Goal: Task Accomplishment & Management: Use online tool/utility

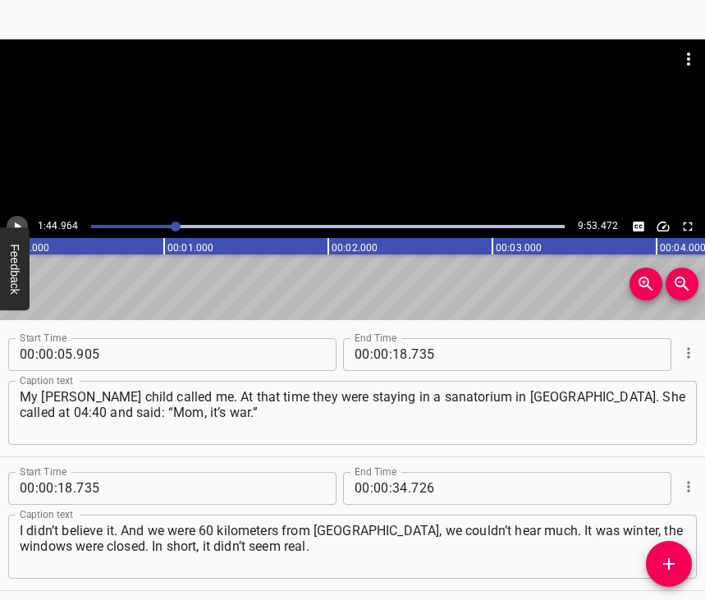
click at [16, 224] on icon "Play/Pause" at bounding box center [18, 226] width 7 height 9
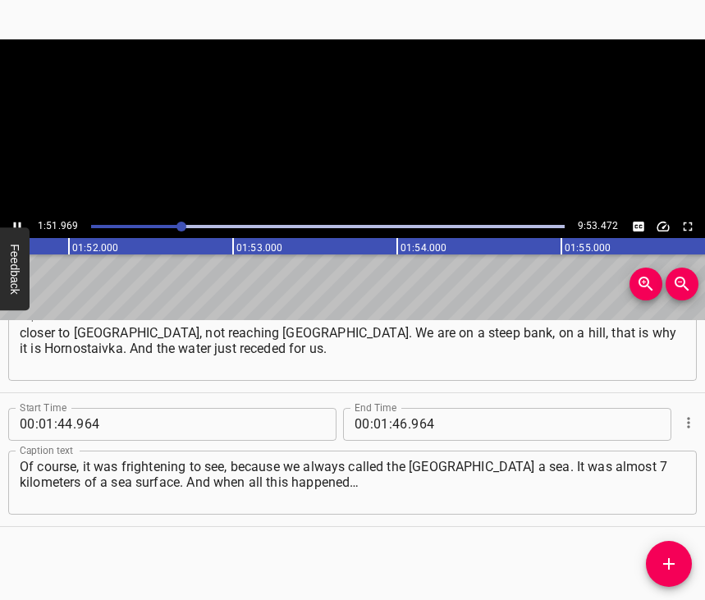
scroll to position [0, 18338]
click at [17, 221] on icon "Play/Pause" at bounding box center [17, 226] width 15 height 15
click at [374, 408] on input "01" at bounding box center [382, 424] width 16 height 33
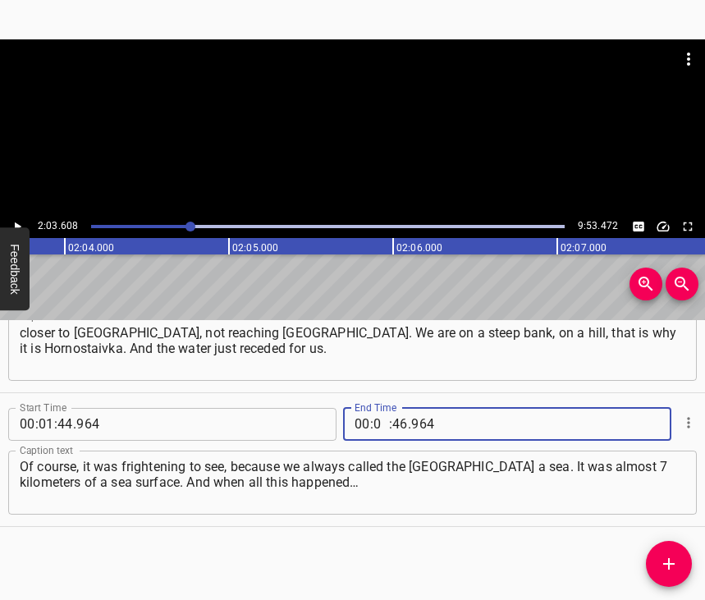
type input "02"
type input "03"
type input "608"
click at [677, 559] on icon "Add Cue" at bounding box center [669, 564] width 20 height 20
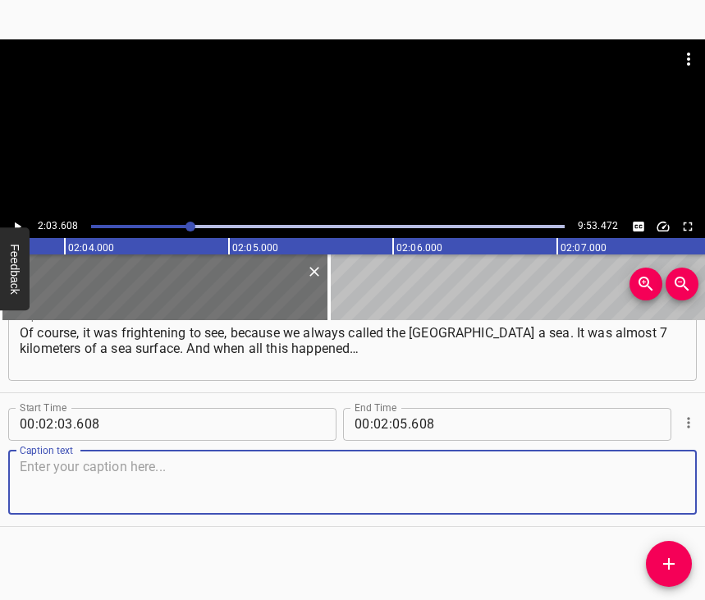
scroll to position [1128, 0]
click at [650, 473] on textarea at bounding box center [353, 482] width 666 height 47
click at [33, 481] on textarea at bounding box center [353, 482] width 666 height 47
paste textarea "The water began to go away. We have the Kair ravine there. The bridge was blown…"
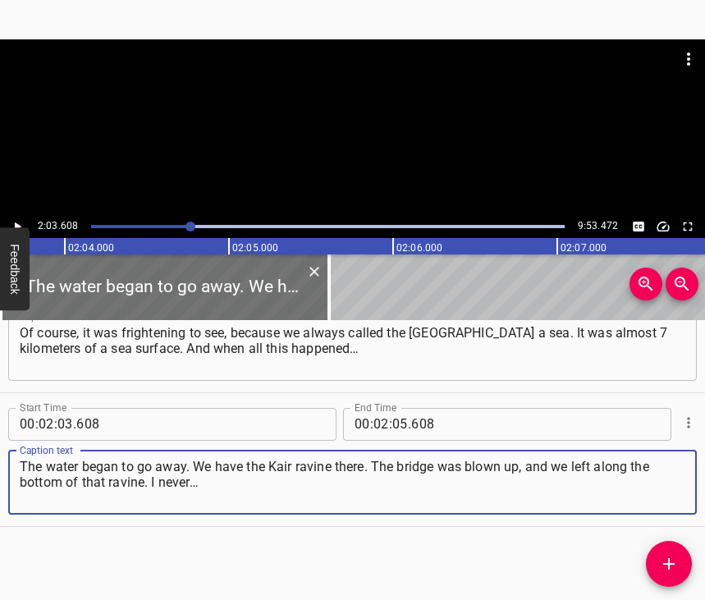
type textarea "The water began to go away. We have the Kair ravine there. The bridge was blown…"
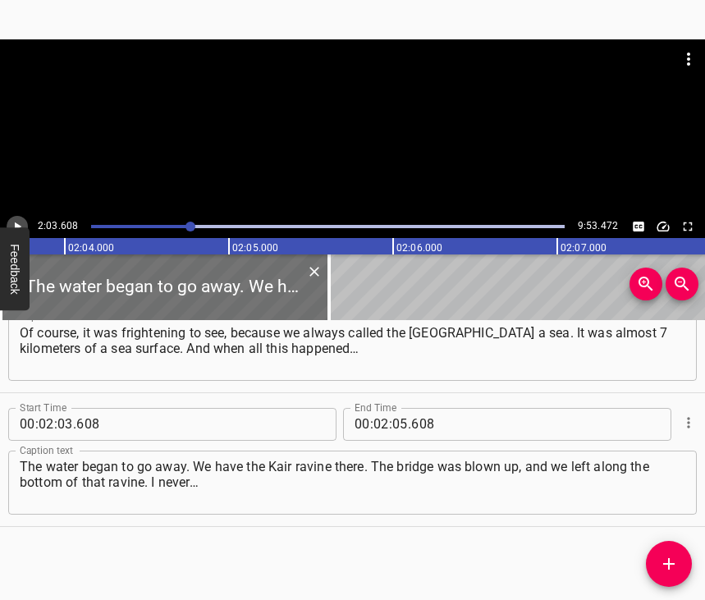
click at [14, 223] on icon "Play/Pause" at bounding box center [17, 226] width 15 height 15
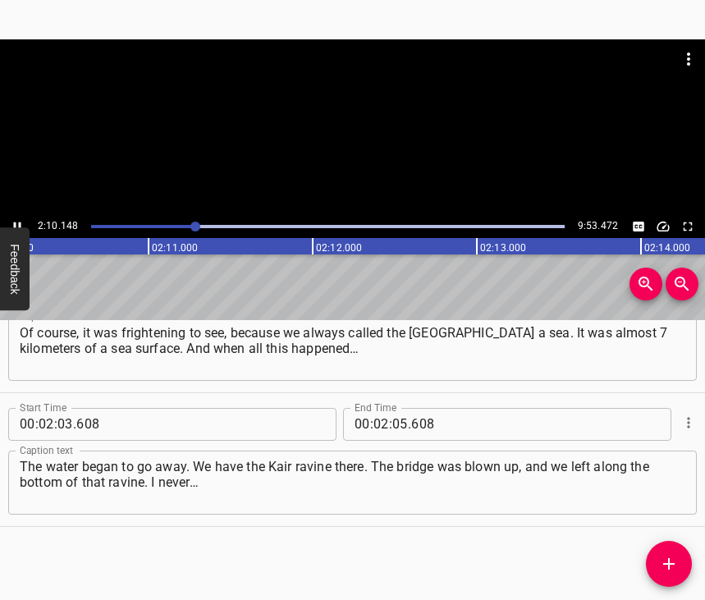
scroll to position [0, 21369]
click at [15, 222] on icon "Play/Pause" at bounding box center [17, 226] width 15 height 15
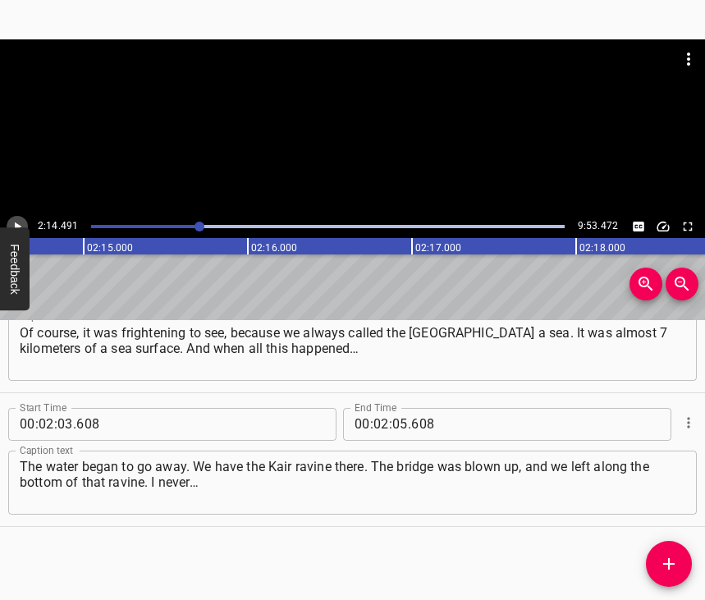
click at [14, 223] on icon "Play/Pause" at bounding box center [17, 226] width 15 height 15
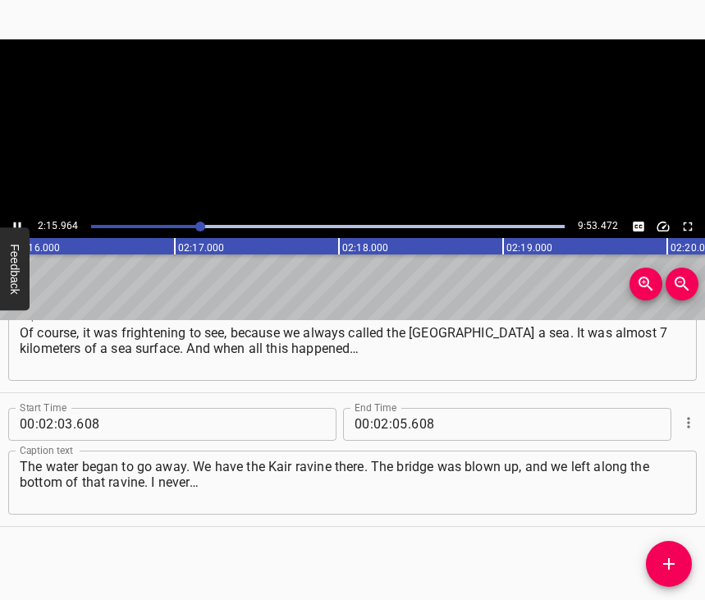
click at [14, 223] on icon "Play/Pause" at bounding box center [17, 226] width 7 height 9
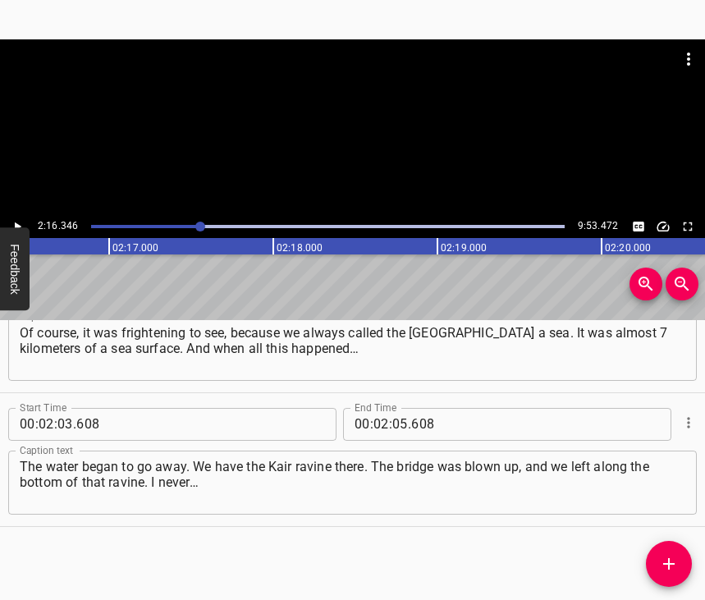
scroll to position [0, 22394]
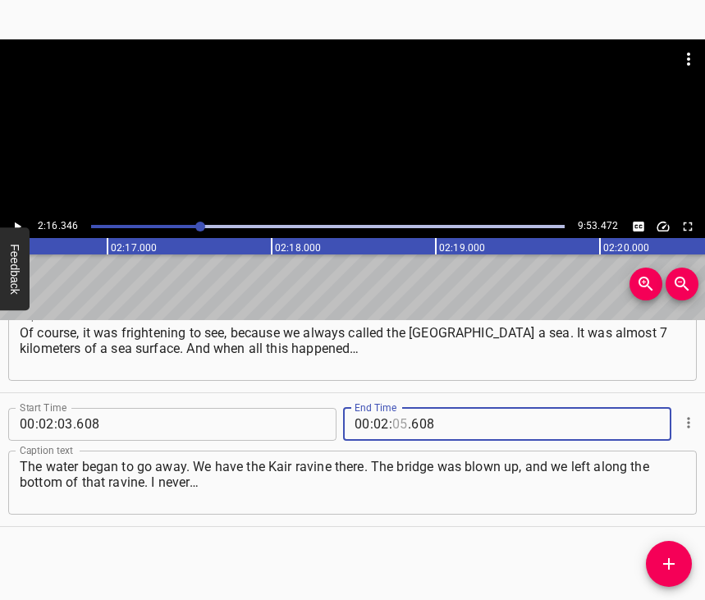
click at [399, 408] on input "number" at bounding box center [401, 424] width 16 height 33
type input "16"
type input "346"
click at [675, 561] on icon "Add Cue" at bounding box center [669, 564] width 20 height 20
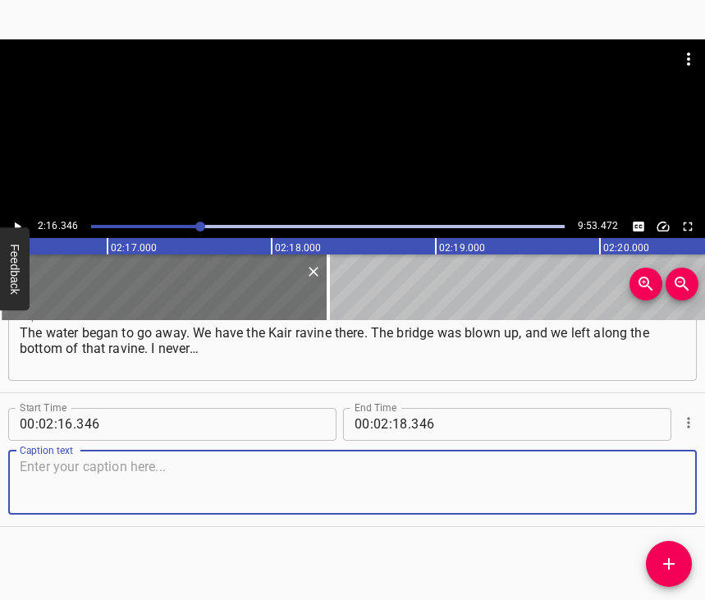
scroll to position [1275, 0]
click at [659, 487] on textarea at bounding box center [353, 482] width 666 height 47
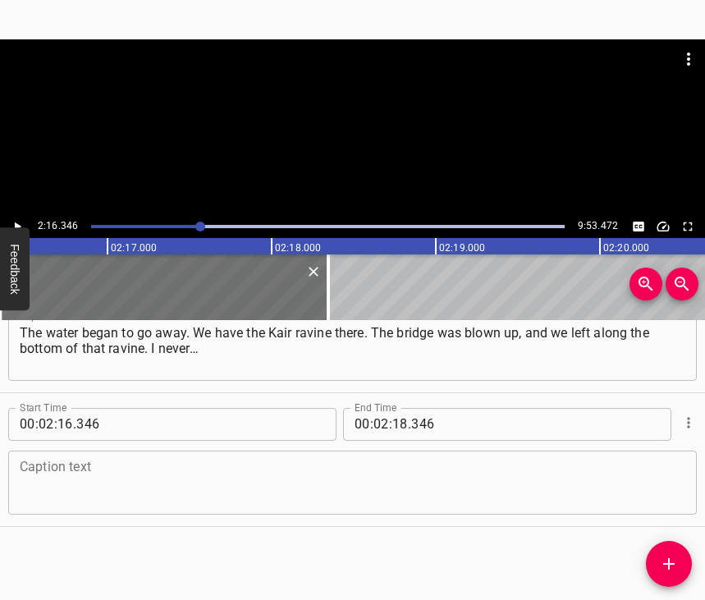
click at [168, 466] on textarea at bounding box center [353, 482] width 666 height 47
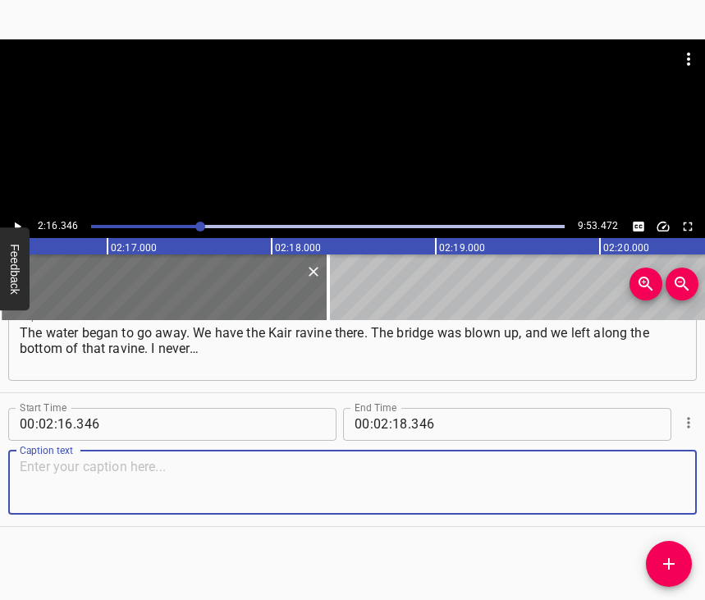
paste textarea "We used to swim there, go nearby. Everyone who lives there knows that ravine. A…"
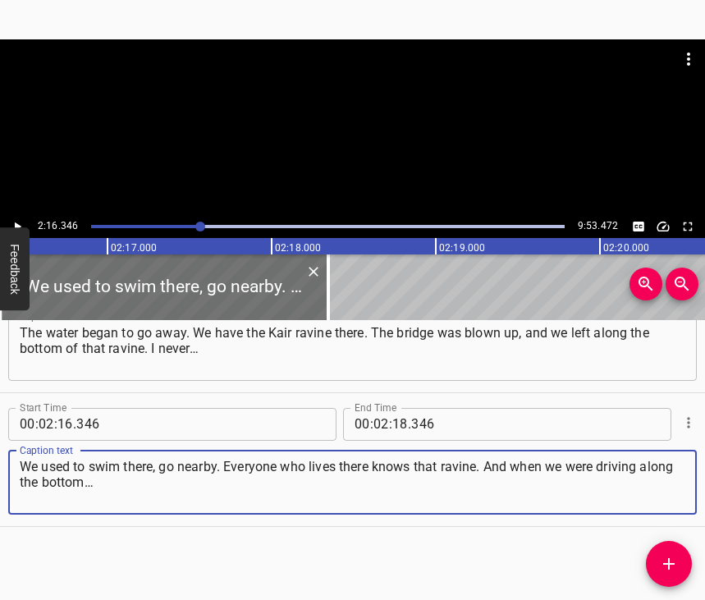
type textarea "We used to swim there, go nearby. Everyone who lives there knows that ravine. A…"
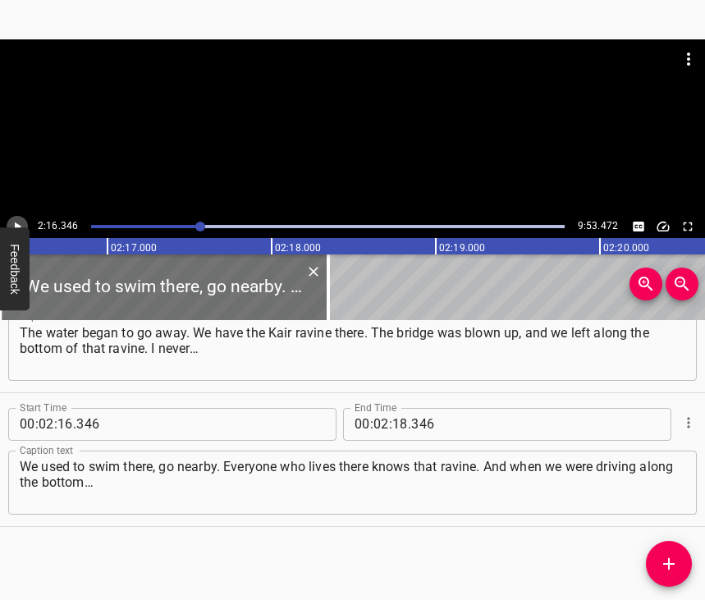
click at [17, 221] on icon "Play/Pause" at bounding box center [17, 226] width 15 height 15
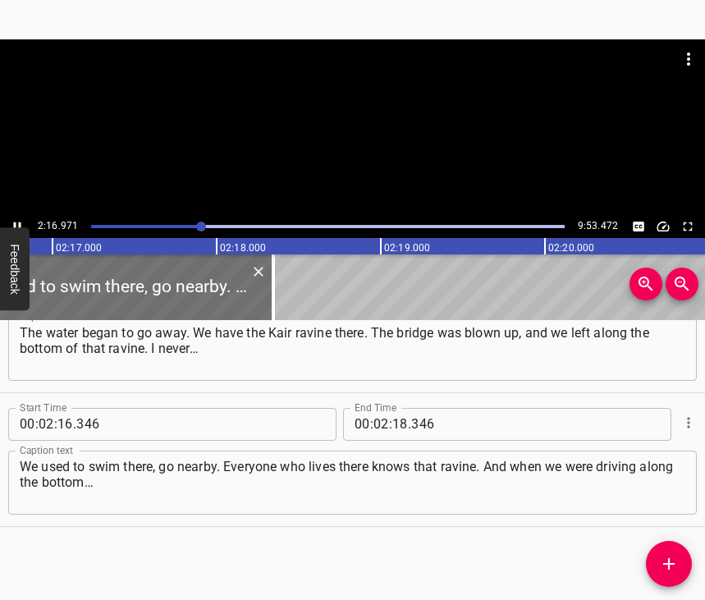
scroll to position [0, 22467]
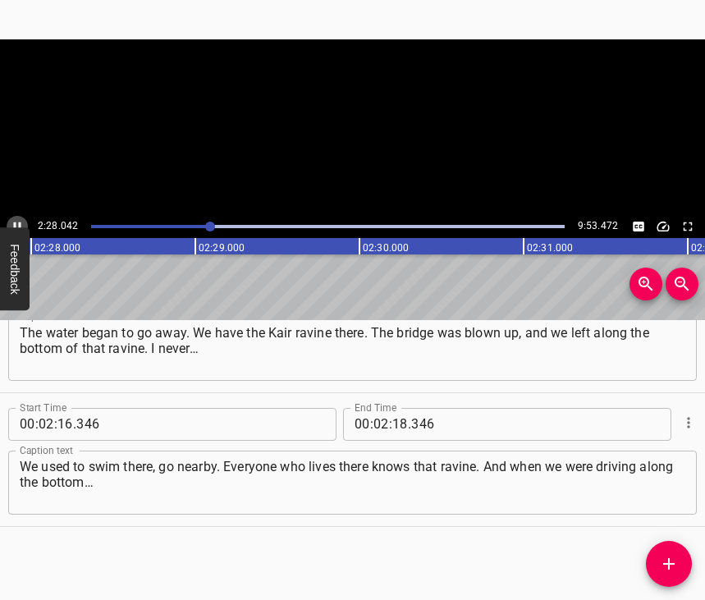
click at [10, 224] on icon "Play/Pause" at bounding box center [17, 226] width 15 height 15
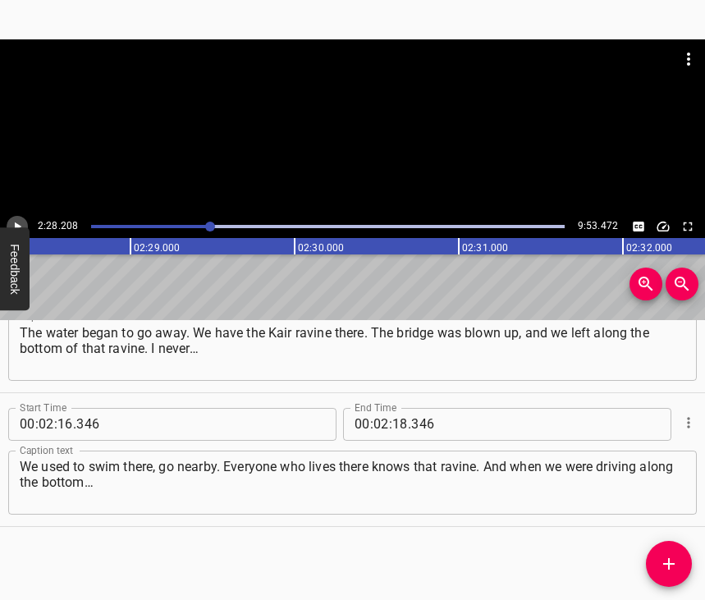
click at [10, 224] on icon "Play/Pause" at bounding box center [17, 226] width 15 height 15
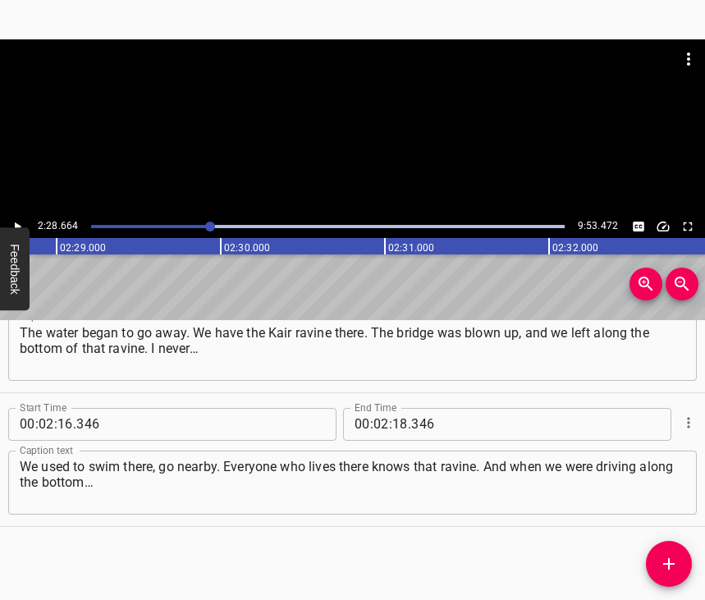
scroll to position [0, 24417]
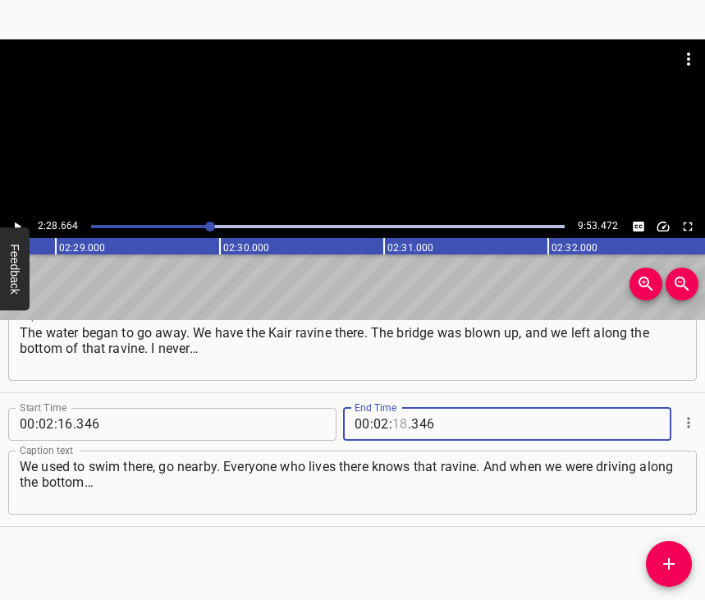
click at [394, 408] on input "number" at bounding box center [401, 424] width 16 height 33
type input "28"
type input "664"
click at [672, 562] on icon "Add Cue" at bounding box center [669, 564] width 20 height 20
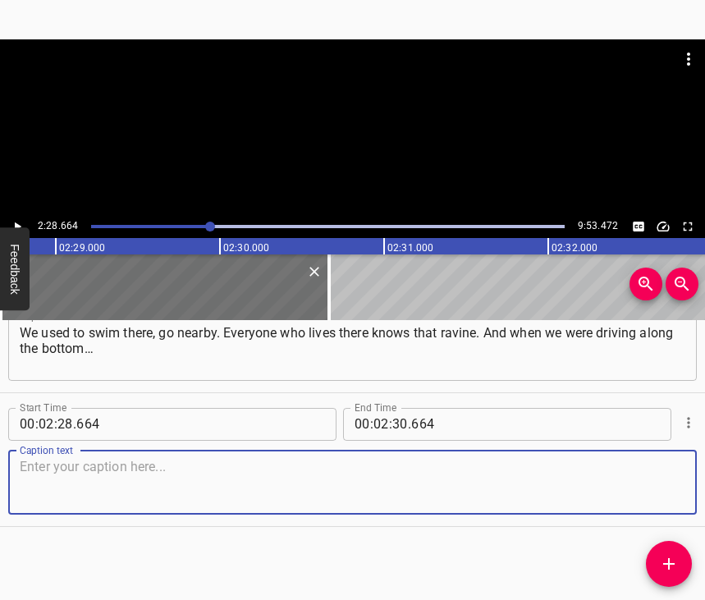
scroll to position [1423, 0]
drag, startPoint x: 655, startPoint y: 487, endPoint x: 702, endPoint y: 475, distance: 48.2
click at [658, 487] on textarea at bounding box center [353, 482] width 666 height 47
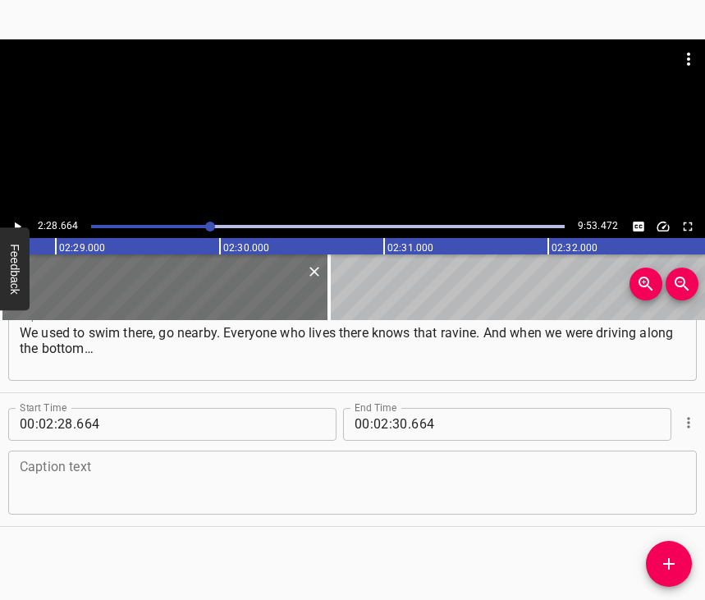
click at [179, 474] on textarea at bounding box center [353, 482] width 666 height 47
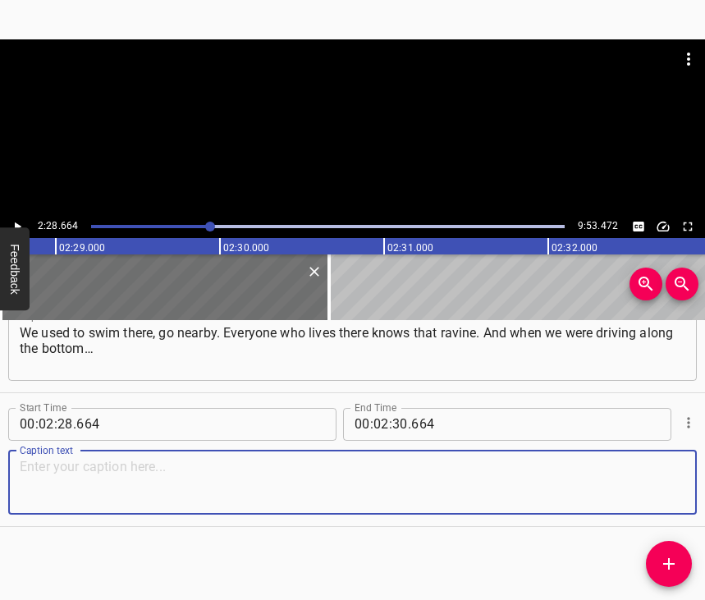
paste textarea "They had poured what looked like a road of stones, and it was truly frightening…"
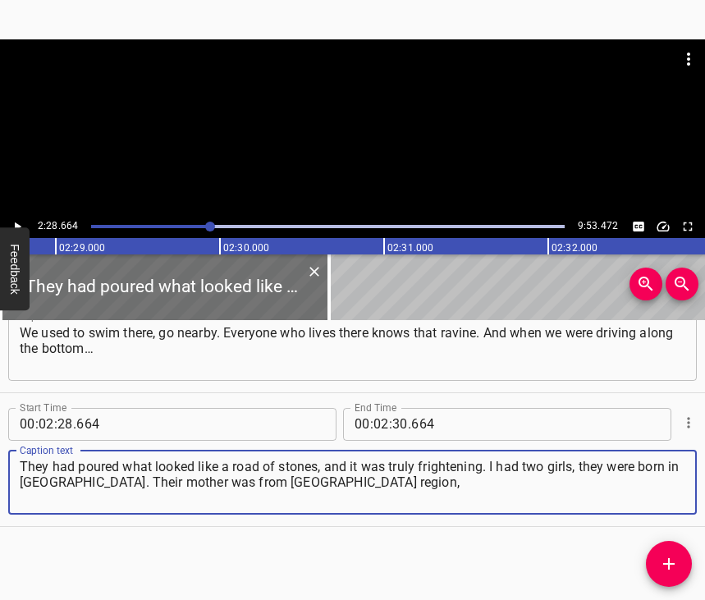
type textarea "They had poured what looked like a road of stones, and it was truly frightening…"
click at [14, 224] on icon "Play/Pause" at bounding box center [17, 226] width 15 height 15
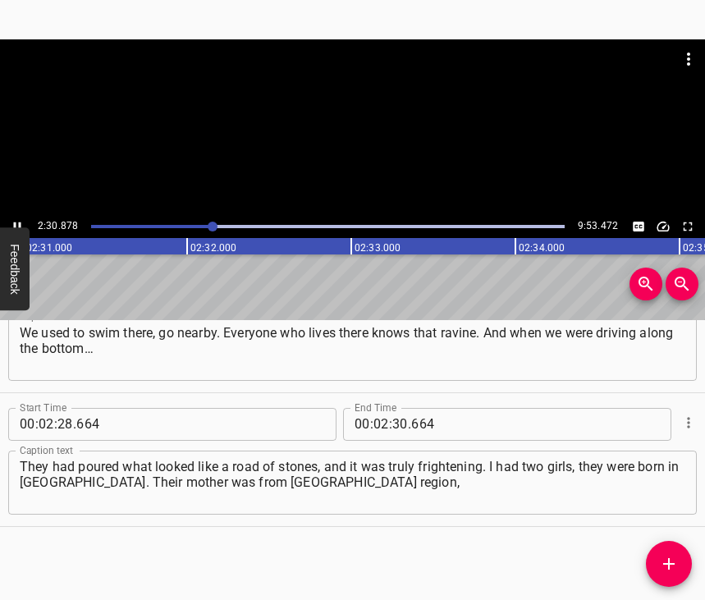
scroll to position [0, 24780]
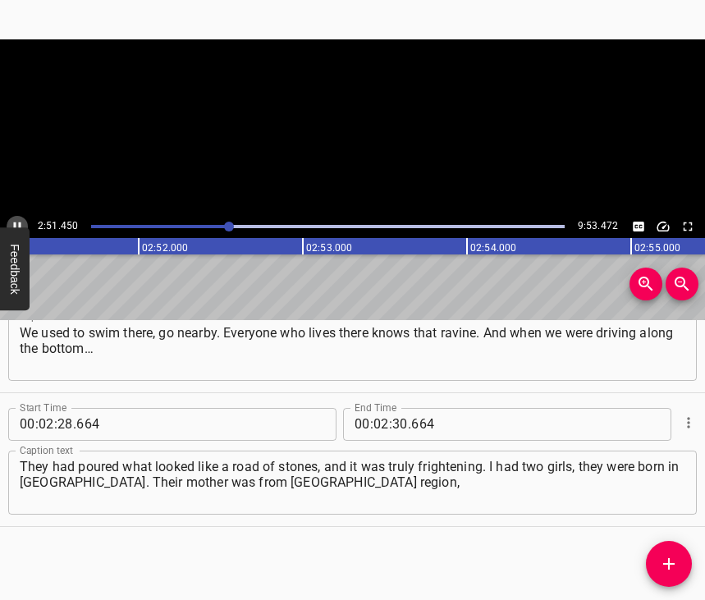
click at [16, 226] on icon "Play/Pause" at bounding box center [17, 226] width 7 height 9
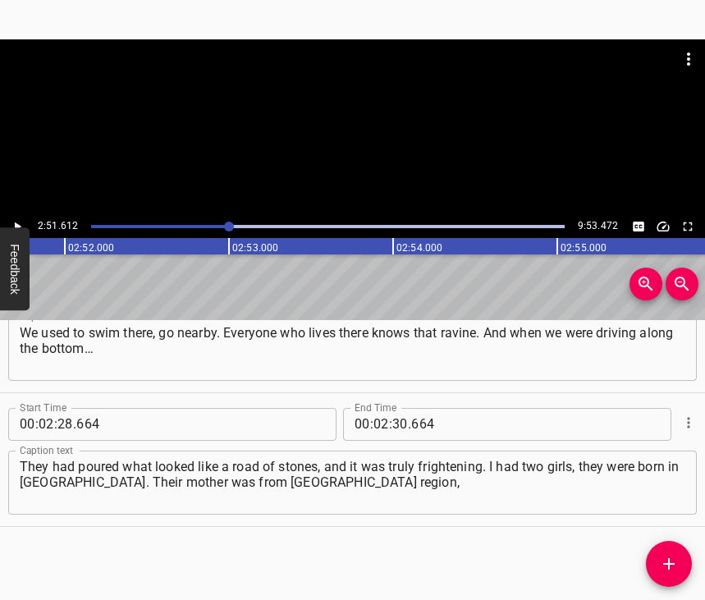
scroll to position [0, 28186]
click at [393, 408] on input "number" at bounding box center [401, 424] width 16 height 33
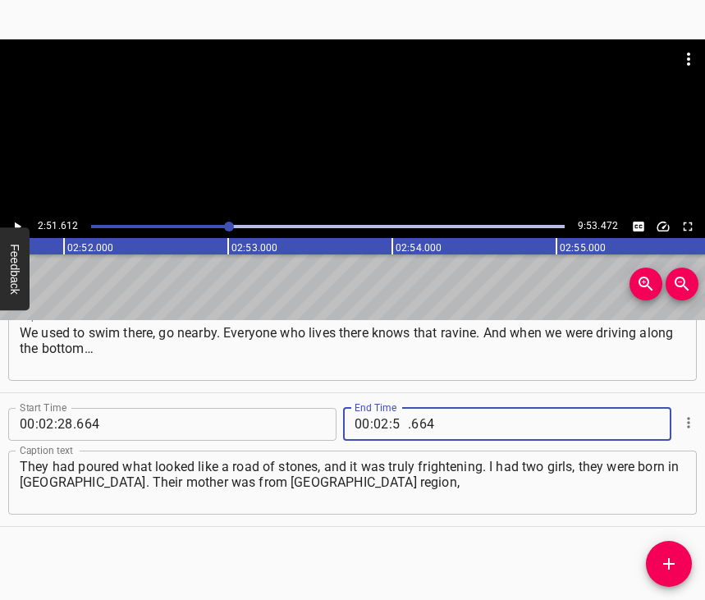
type input "51"
type input "612"
click at [669, 558] on icon "Add Cue" at bounding box center [669, 564] width 20 height 20
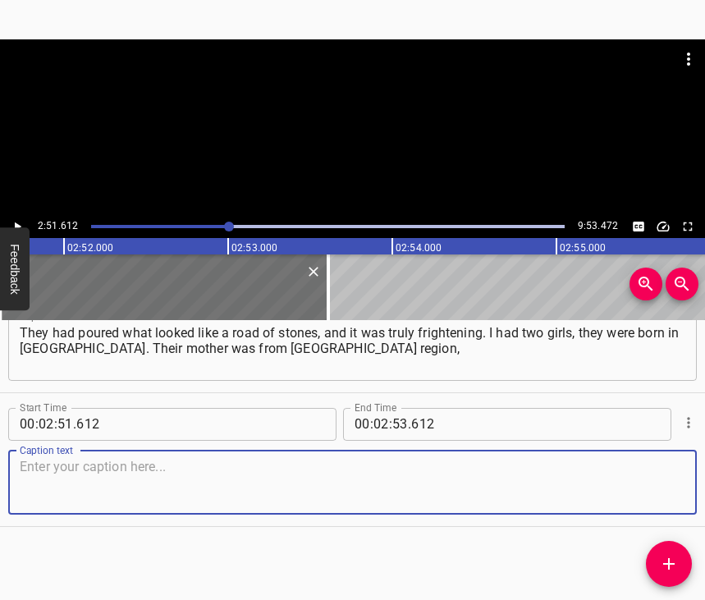
scroll to position [1571, 0]
click at [653, 483] on textarea at bounding box center [353, 482] width 666 height 47
click at [116, 466] on textarea at bounding box center [353, 482] width 666 height 47
paste textarea "but it happened that she was deprived of parental rights. And I had these girls…"
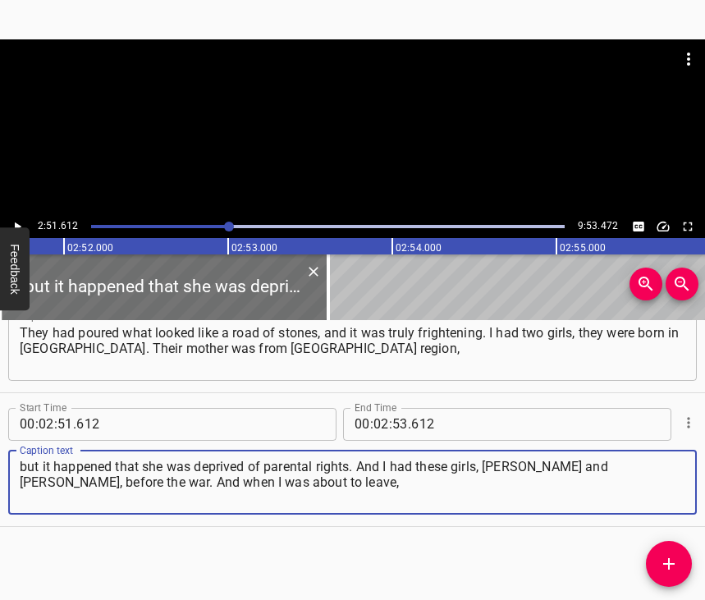
type textarea "but it happened that she was deprived of parental rights. And I had these girls…"
click at [21, 223] on icon "Play/Pause" at bounding box center [17, 226] width 15 height 15
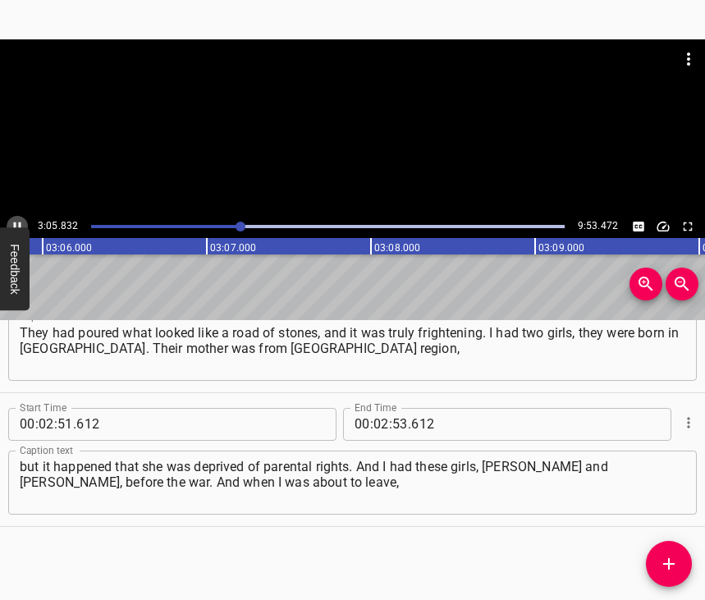
click at [20, 222] on icon "Play/Pause" at bounding box center [17, 226] width 15 height 15
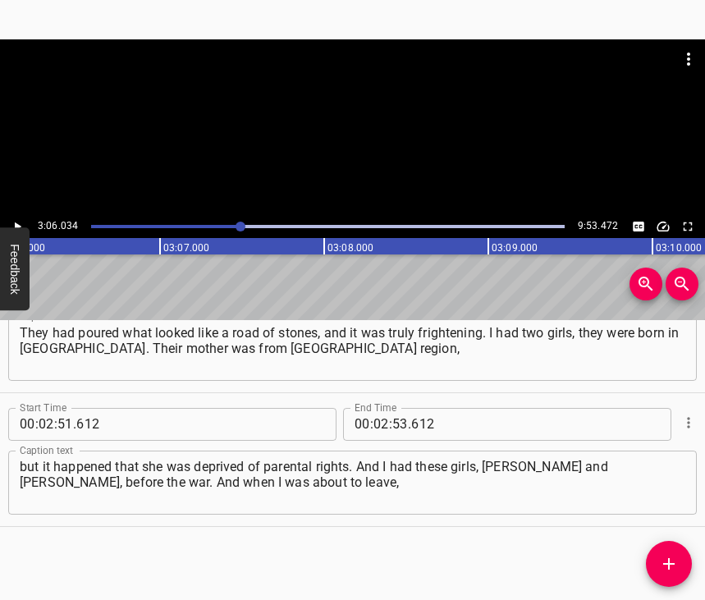
scroll to position [0, 30555]
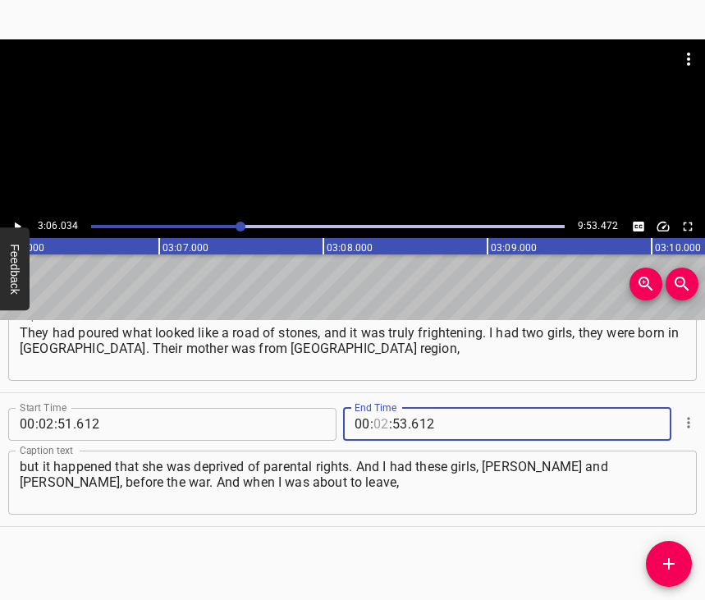
click at [374, 410] on input "number" at bounding box center [382, 424] width 16 height 33
type input "03"
type input "06"
type input "034"
click at [672, 563] on icon "Add Cue" at bounding box center [669, 564] width 20 height 20
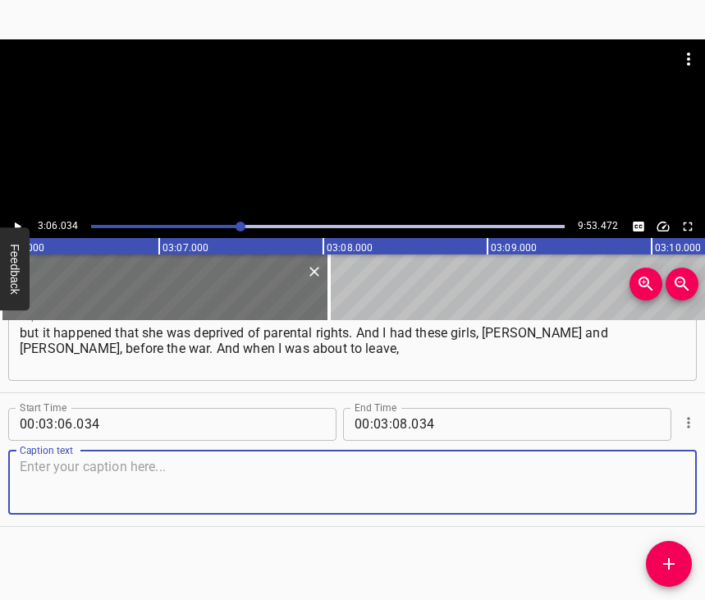
scroll to position [1719, 0]
drag, startPoint x: 659, startPoint y: 479, endPoint x: 703, endPoint y: 463, distance: 46.2
click at [659, 479] on textarea at bounding box center [353, 482] width 666 height 47
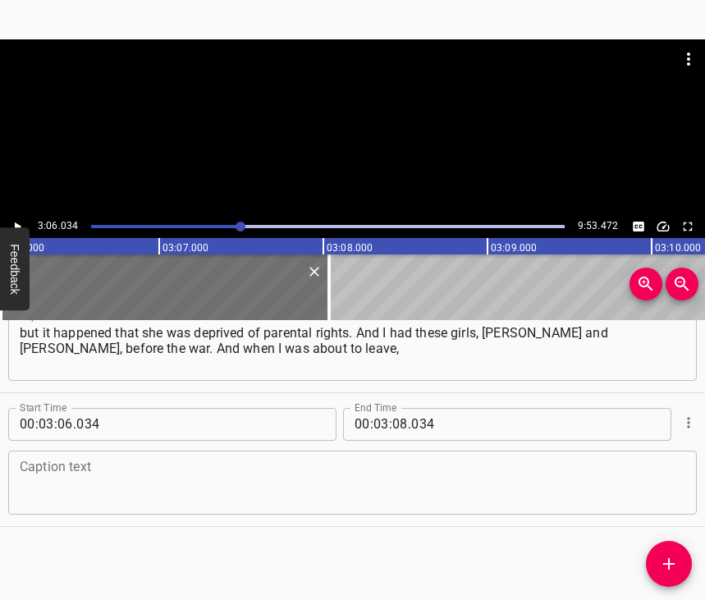
click at [110, 473] on textarea at bounding box center [353, 482] width 666 height 47
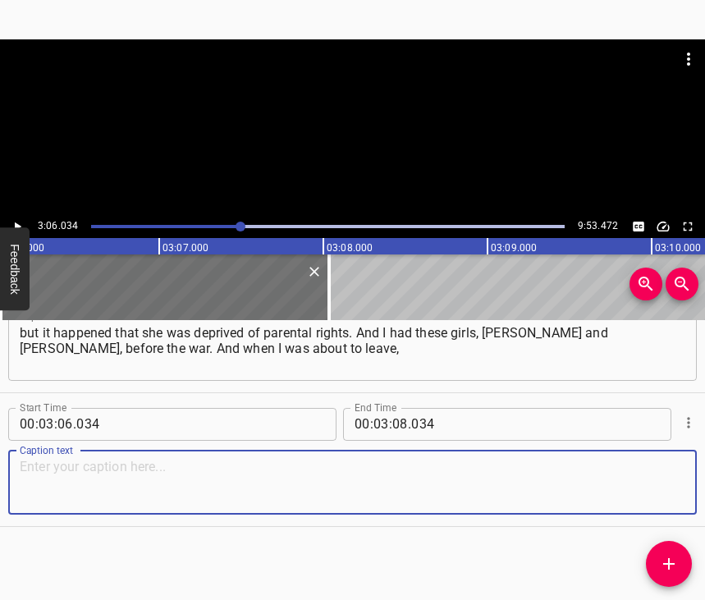
paste textarea "our regional service called and asked me to think… Because in [GEOGRAPHIC_DATA]…"
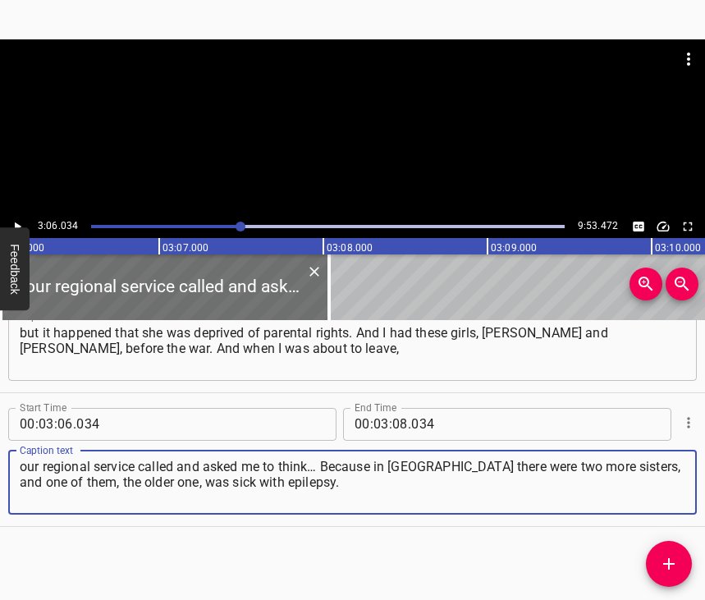
type textarea "our regional service called and asked me to think… Because in [GEOGRAPHIC_DATA]…"
click at [26, 230] on button "Play/Pause" at bounding box center [17, 226] width 21 height 21
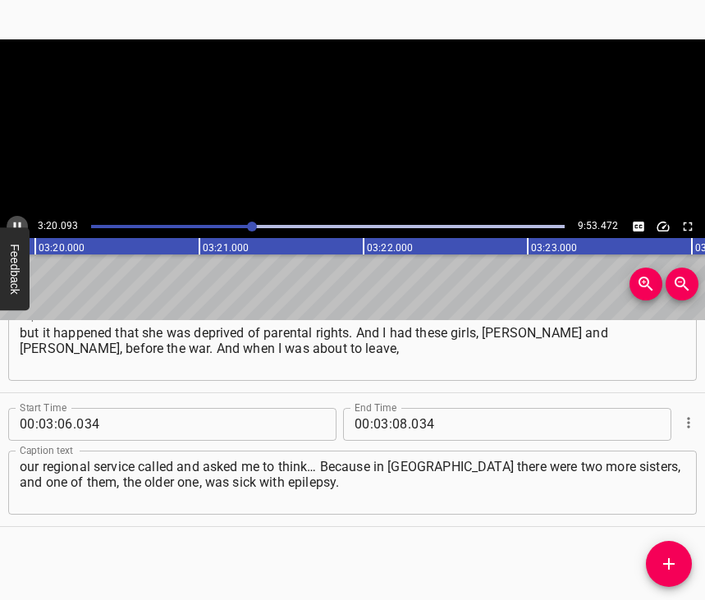
click at [21, 227] on icon "Play/Pause" at bounding box center [17, 226] width 15 height 15
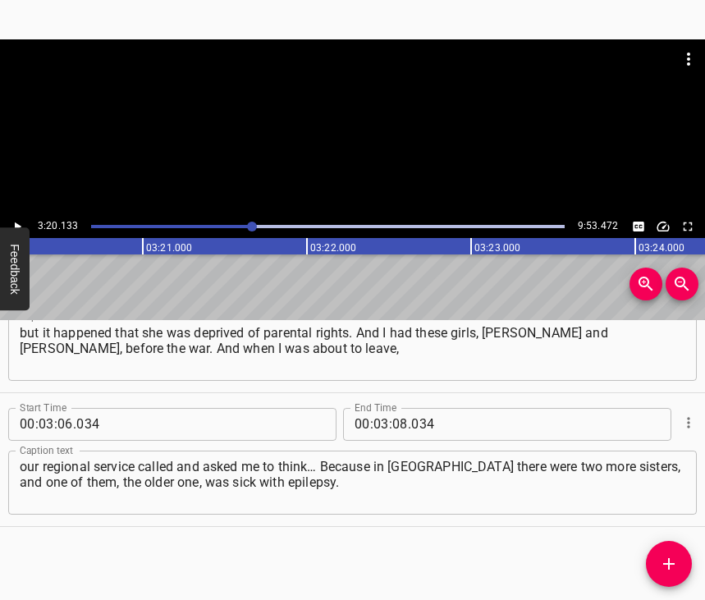
click at [21, 227] on icon "Play/Pause" at bounding box center [18, 226] width 7 height 9
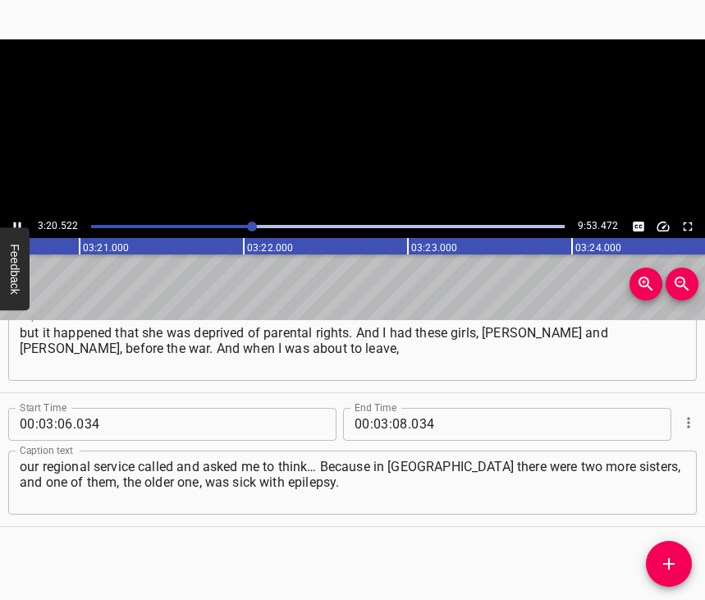
click at [21, 227] on icon "Play/Pause" at bounding box center [17, 226] width 15 height 15
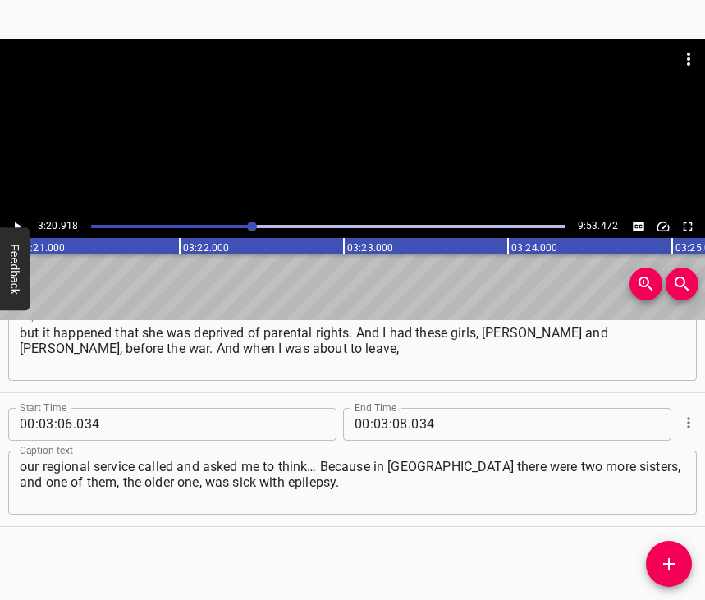
scroll to position [0, 32999]
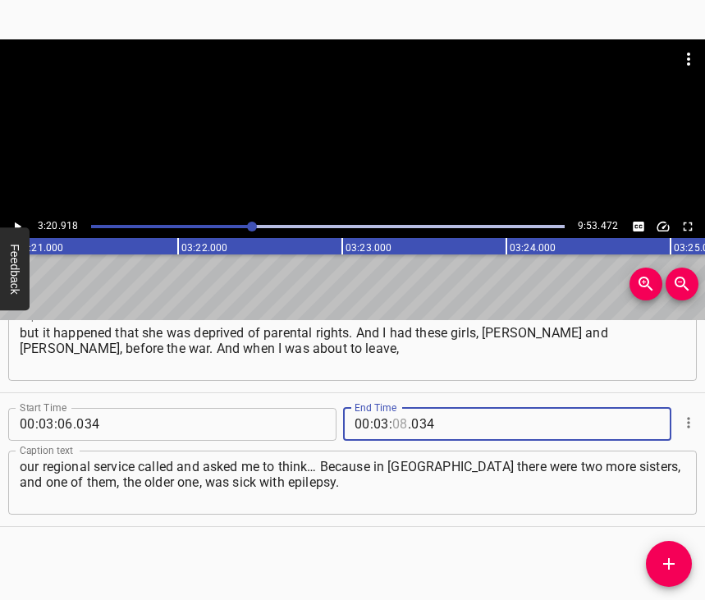
click at [395, 408] on input "number" at bounding box center [401, 424] width 16 height 33
type input "20"
type input "918"
click at [673, 557] on icon "Add Cue" at bounding box center [669, 564] width 20 height 20
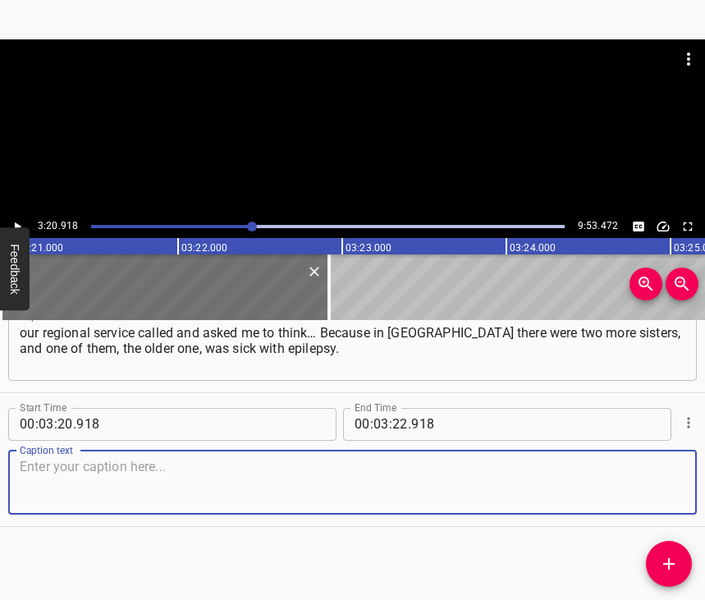
scroll to position [1867, 0]
click at [651, 485] on textarea at bounding box center [353, 482] width 666 height 47
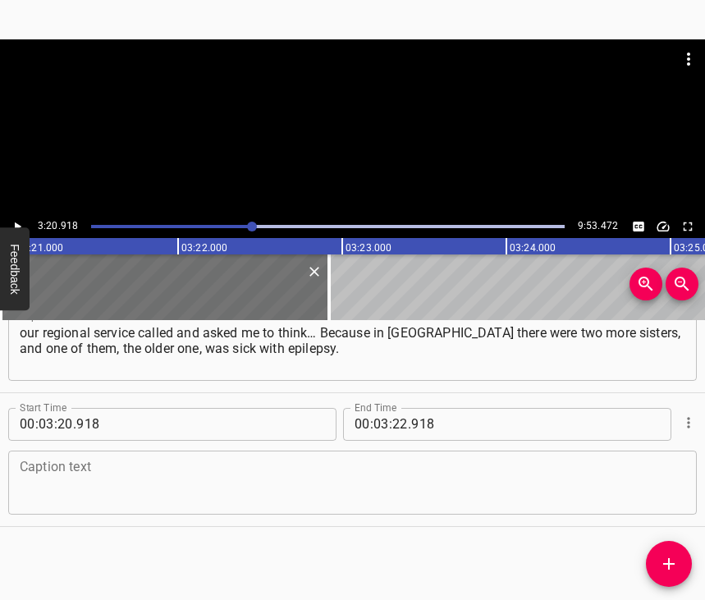
click at [98, 481] on textarea at bounding box center [353, 482] width 666 height 47
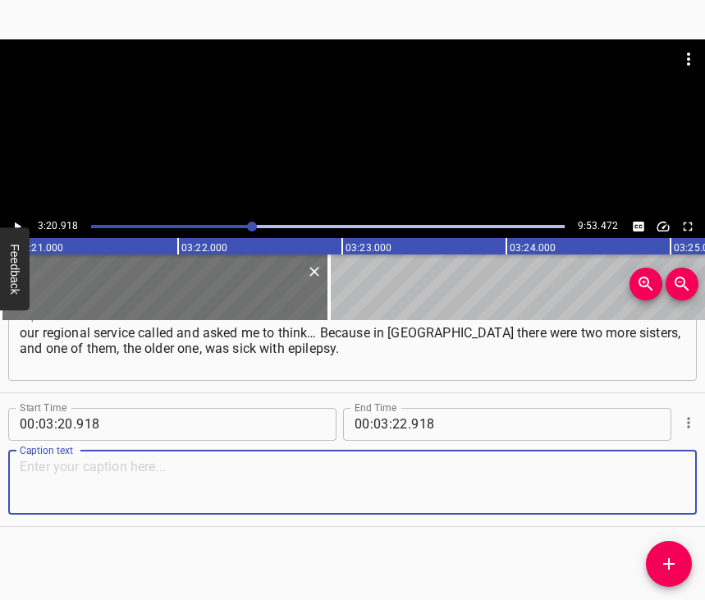
paste textarea "The medicine was running out, and she would have to be taken to the hospital. A…"
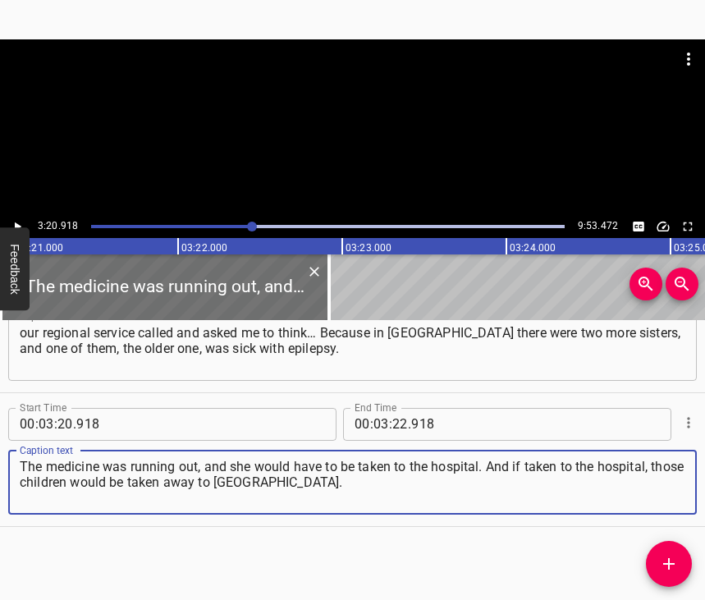
type textarea "The medicine was running out, and she would have to be taken to the hospital. A…"
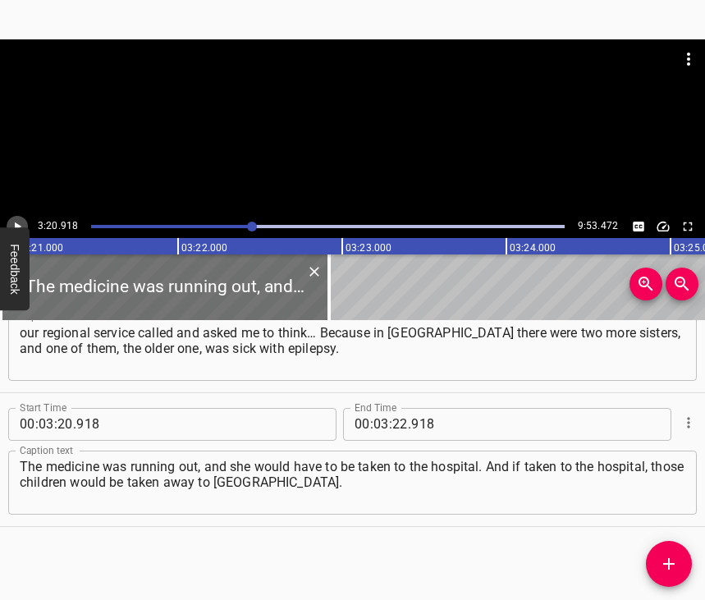
click at [20, 224] on icon "Play/Pause" at bounding box center [17, 226] width 15 height 15
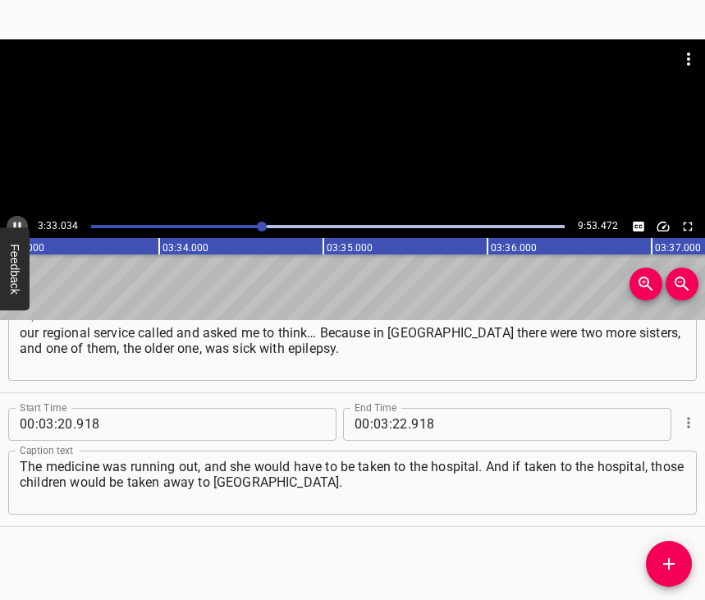
click at [16, 221] on icon "Play/Pause" at bounding box center [17, 226] width 15 height 15
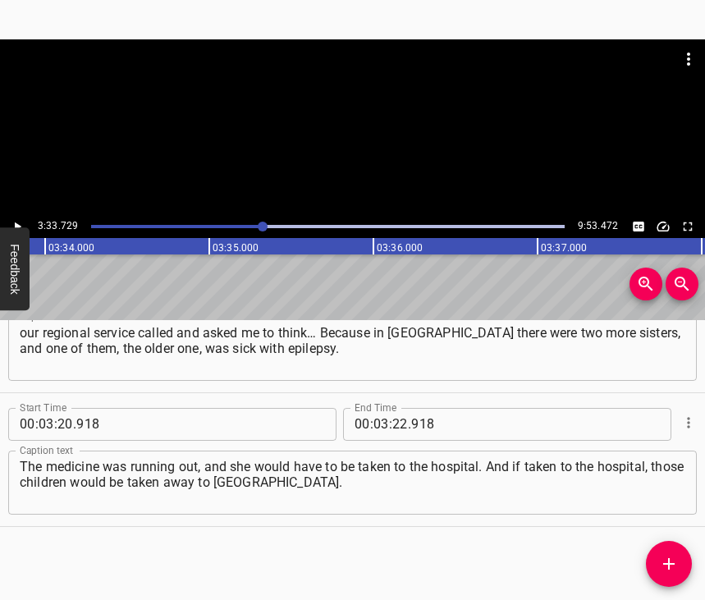
click at [16, 218] on button "Play/Pause" at bounding box center [17, 226] width 21 height 21
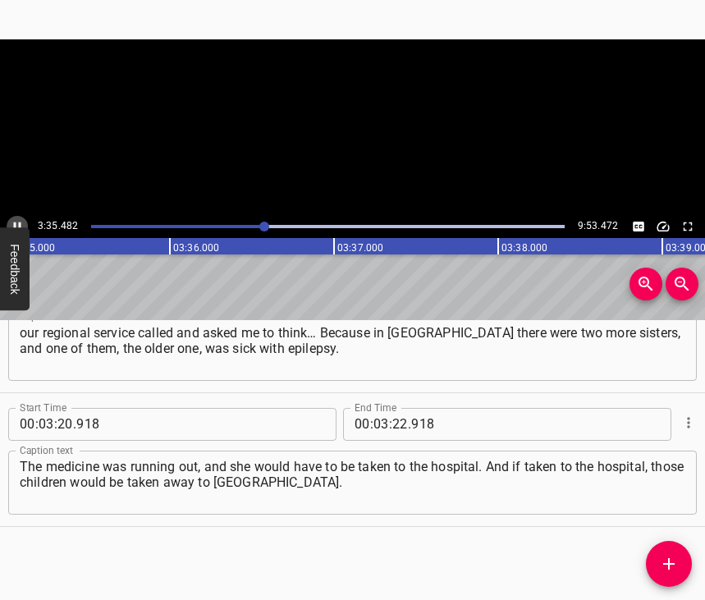
click at [16, 218] on button "Play/Pause" at bounding box center [17, 226] width 21 height 21
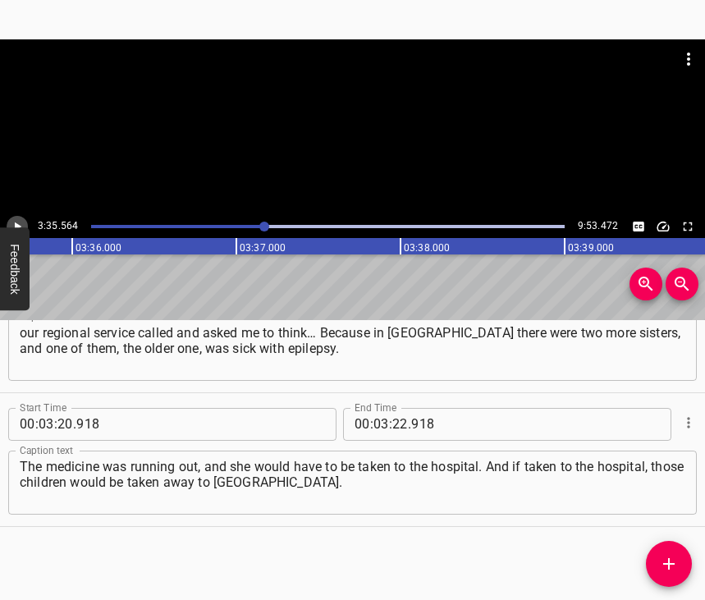
click at [16, 218] on button "Play/Pause" at bounding box center [17, 226] width 21 height 21
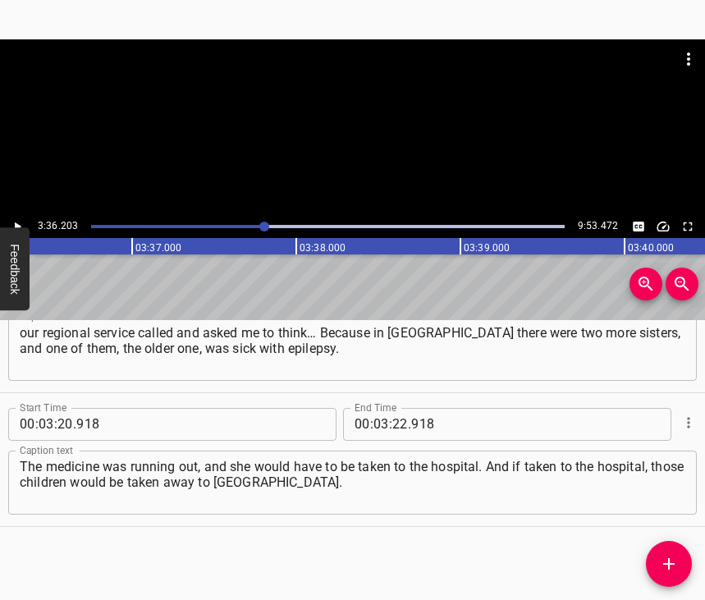
scroll to position [0, 35510]
click at [16, 218] on button "Play/Pause" at bounding box center [17, 226] width 21 height 21
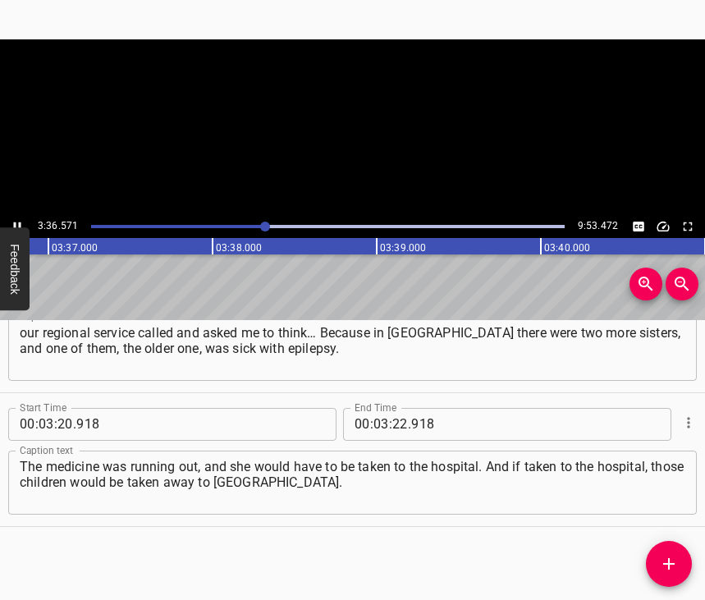
click at [16, 218] on button "Play/Pause" at bounding box center [17, 226] width 21 height 21
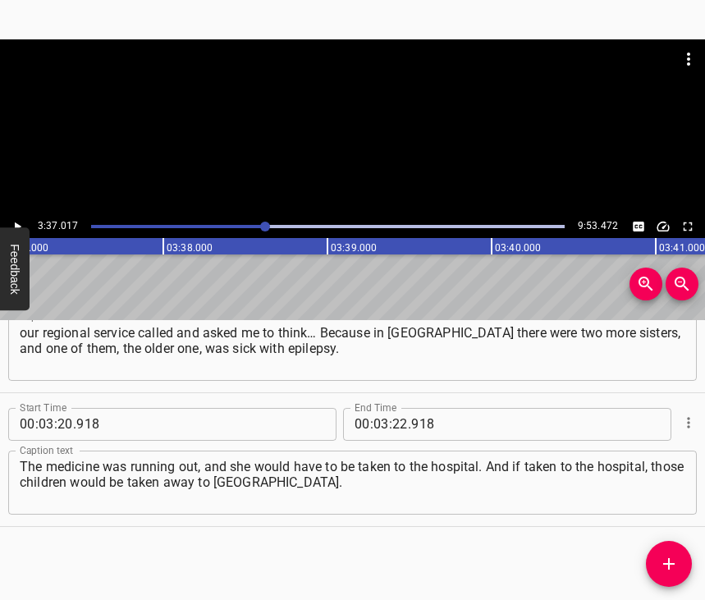
scroll to position [0, 35644]
click at [394, 408] on input "number" at bounding box center [401, 424] width 16 height 33
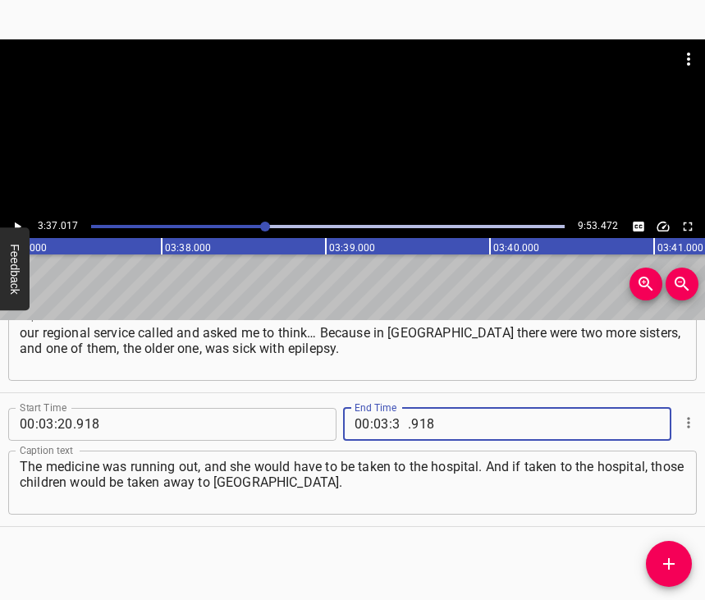
type input "37"
type input "017"
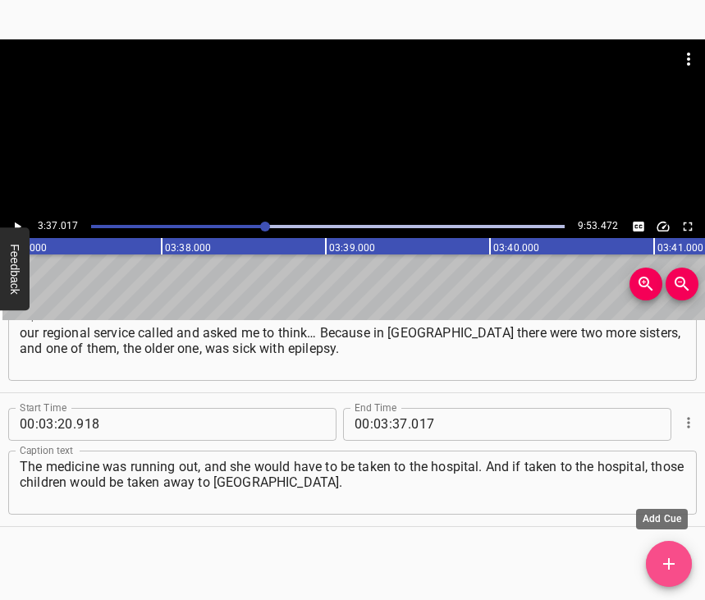
click at [665, 572] on icon "Add Cue" at bounding box center [669, 564] width 20 height 20
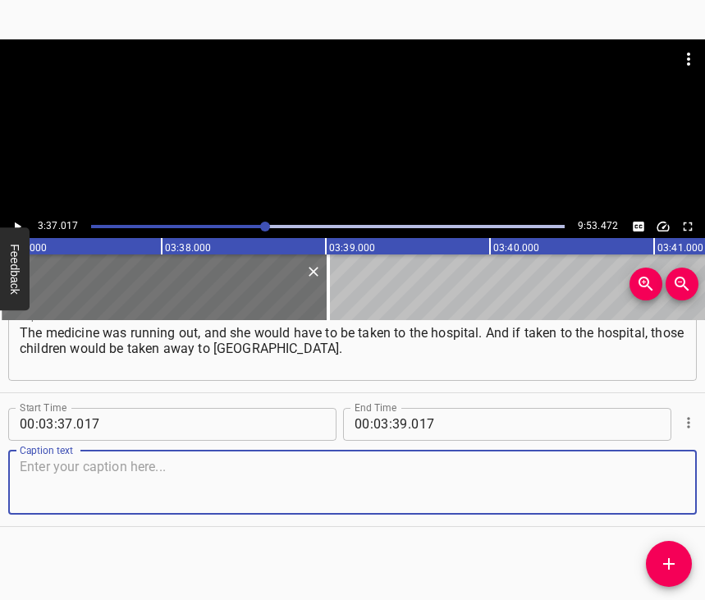
scroll to position [2014, 0]
click at [655, 490] on textarea at bounding box center [353, 482] width 666 height 47
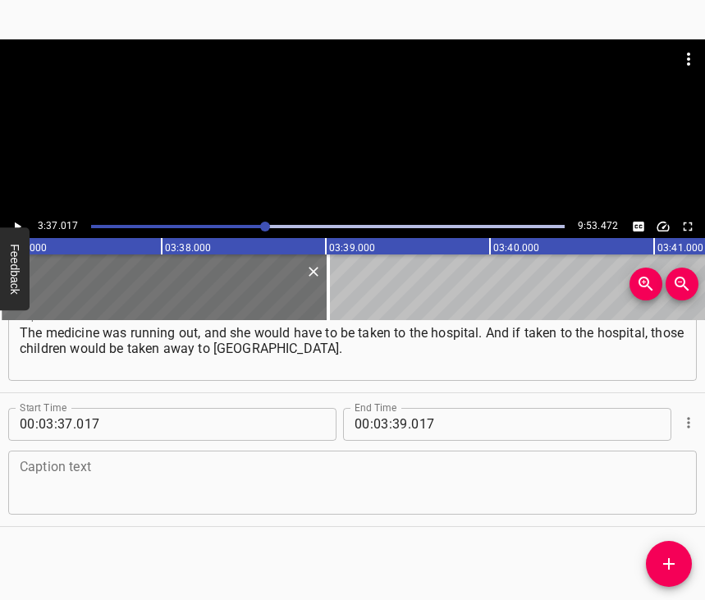
click at [106, 477] on textarea at bounding box center [353, 482] width 666 height 47
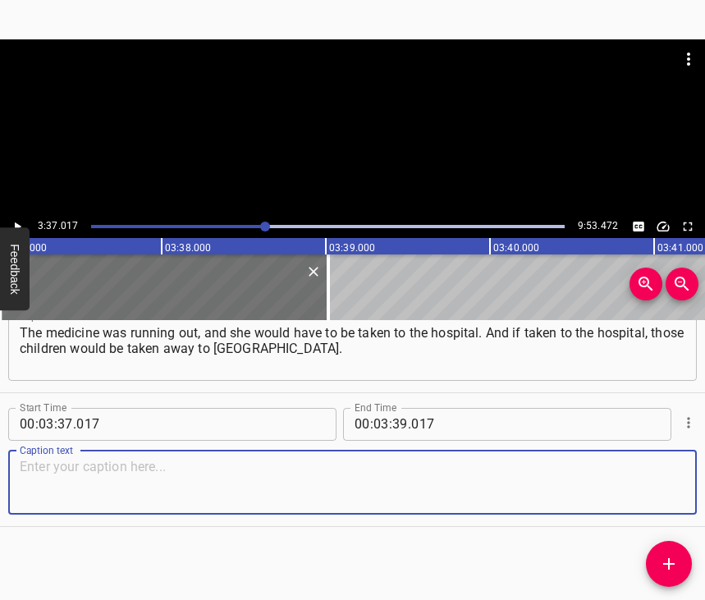
paste textarea "We talked it over at home. I have a daughter and two granddaughters. I called t…"
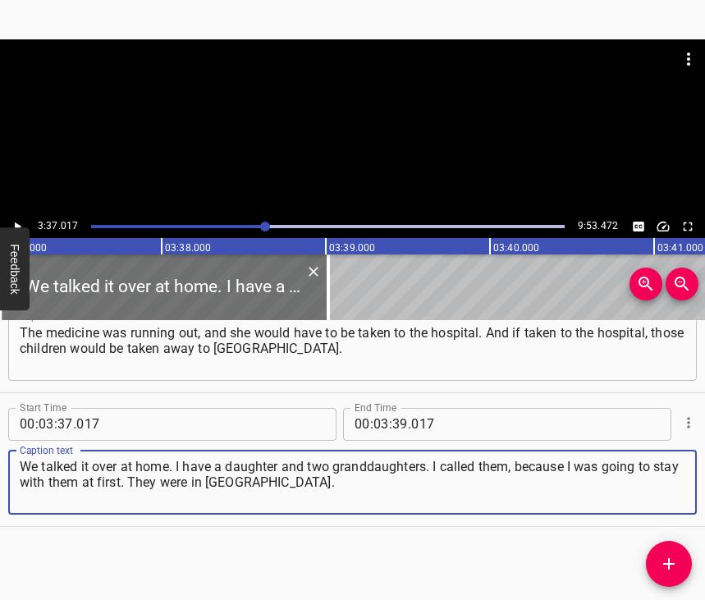
type textarea "We talked it over at home. I have a daughter and two granddaughters. I called t…"
click at [16, 223] on icon "Play/Pause" at bounding box center [17, 226] width 15 height 15
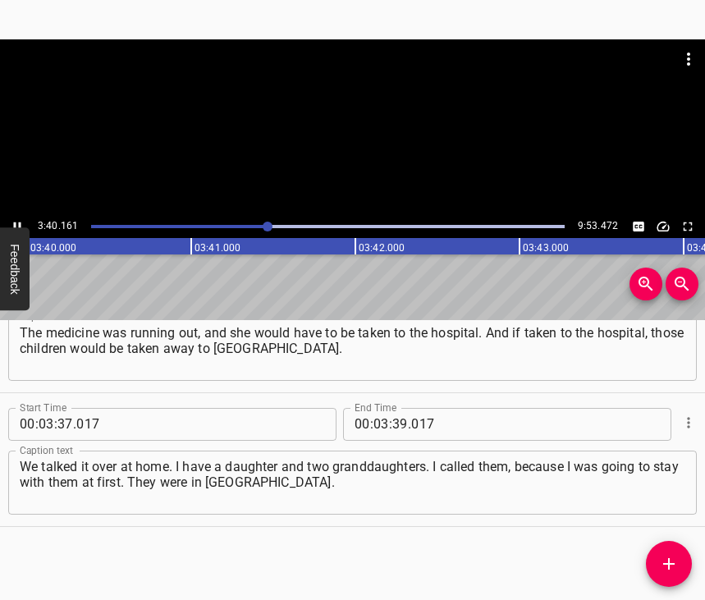
scroll to position [0, 36151]
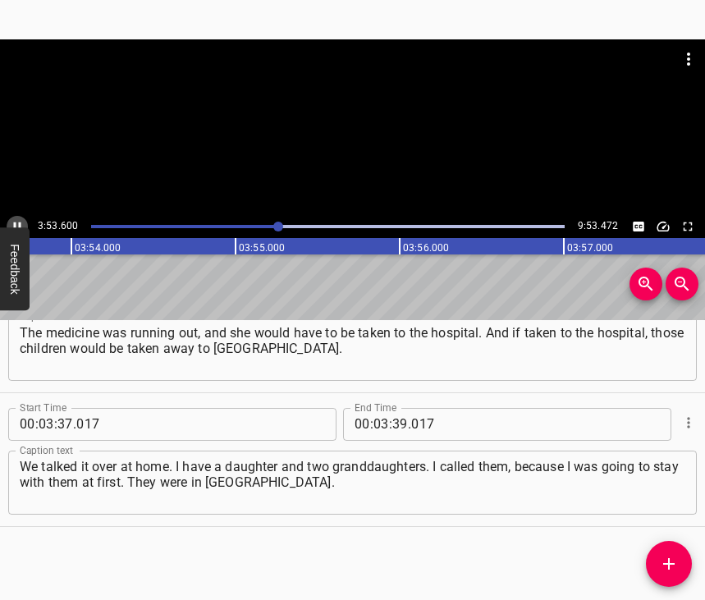
click at [16, 223] on icon "Play/Pause" at bounding box center [17, 226] width 15 height 15
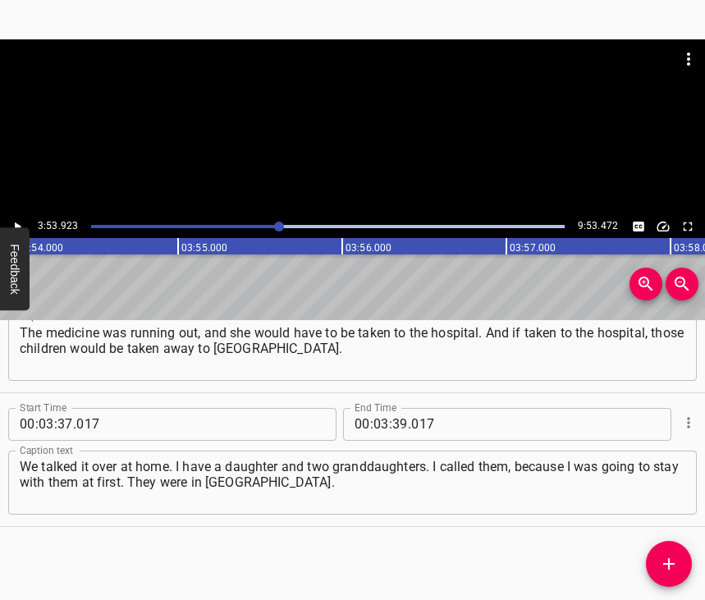
scroll to position [0, 38420]
click at [397, 408] on input "number" at bounding box center [401, 424] width 16 height 33
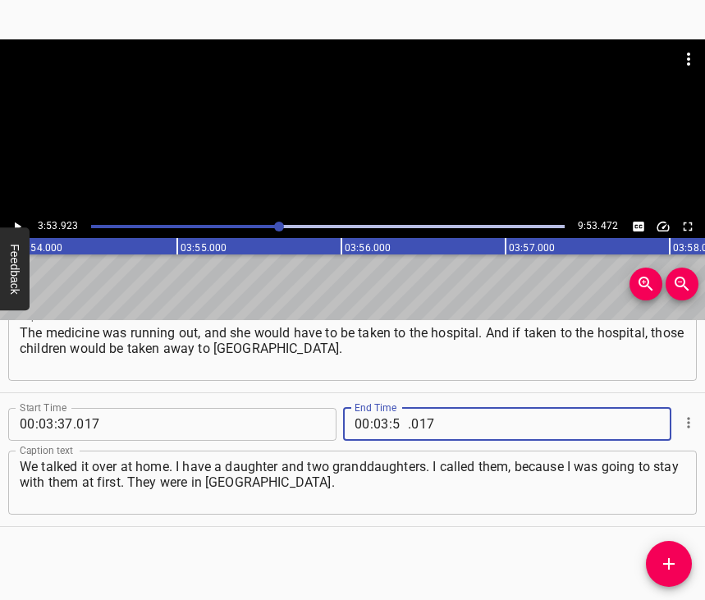
type input "53"
type input "923"
click at [683, 557] on span "Add Cue" at bounding box center [669, 564] width 46 height 20
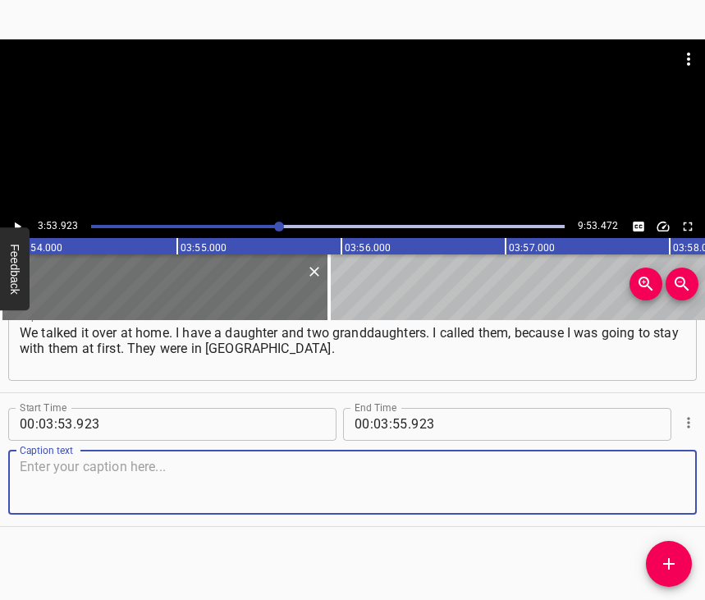
scroll to position [2162, 0]
drag, startPoint x: 650, startPoint y: 486, endPoint x: 699, endPoint y: 486, distance: 48.5
click at [673, 486] on textarea at bounding box center [353, 482] width 666 height 47
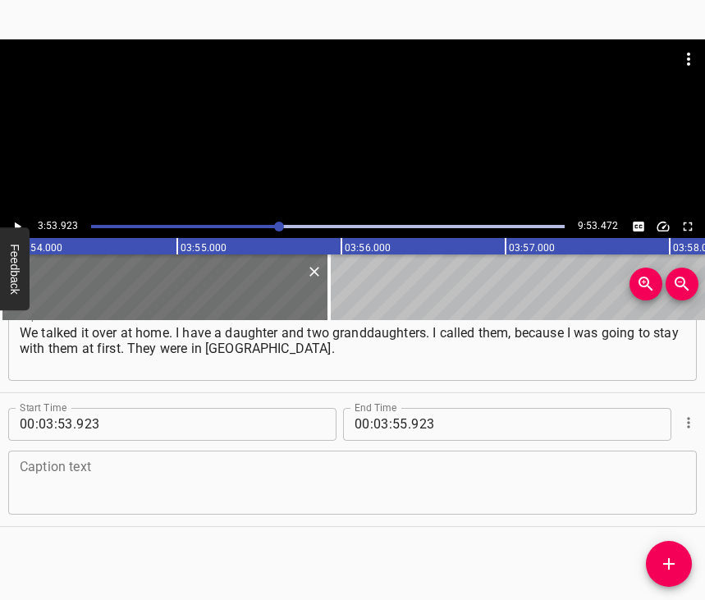
click at [217, 466] on textarea at bounding box center [353, 482] width 666 height 47
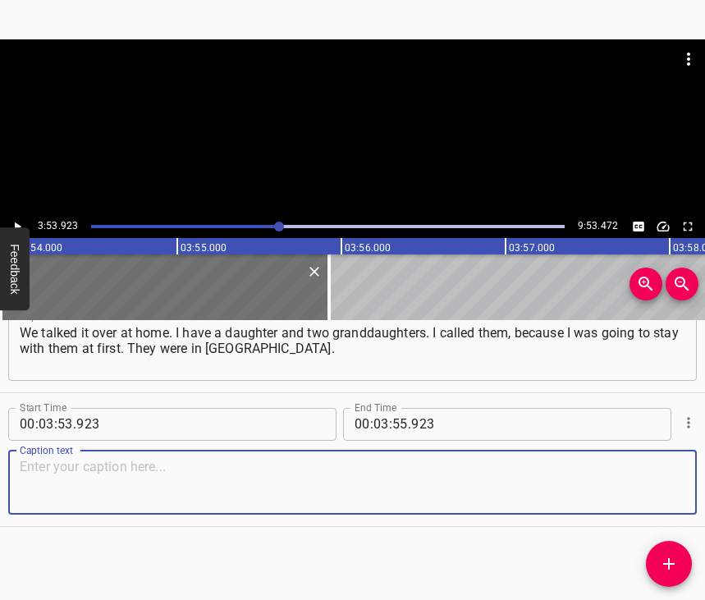
paste textarea "And everyone said that I should help take the children out. I came to [GEOGRAPH…"
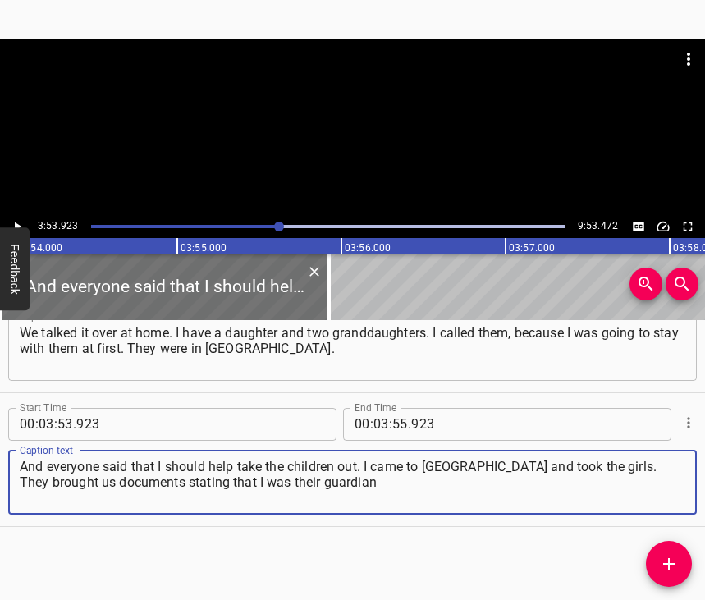
type textarea "And everyone said that I should help take the children out. I came to [GEOGRAPH…"
click at [19, 225] on icon "Play/Pause" at bounding box center [18, 226] width 7 height 9
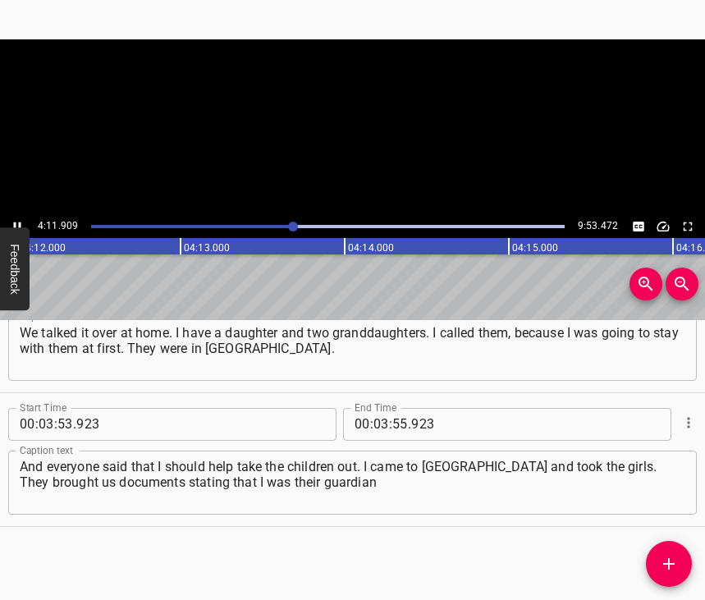
click at [19, 225] on icon "Play/Pause" at bounding box center [17, 226] width 7 height 9
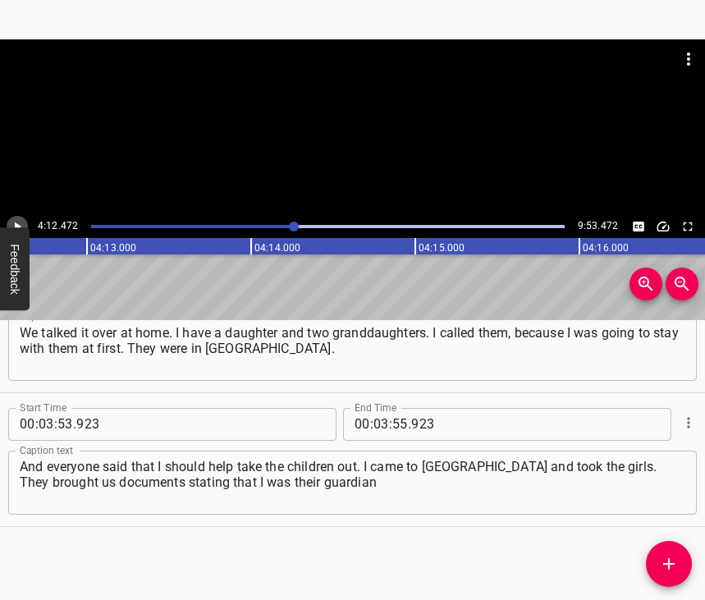
click at [19, 225] on icon "Play/Pause" at bounding box center [18, 226] width 7 height 9
click at [19, 225] on icon "Play/Pause" at bounding box center [17, 226] width 7 height 9
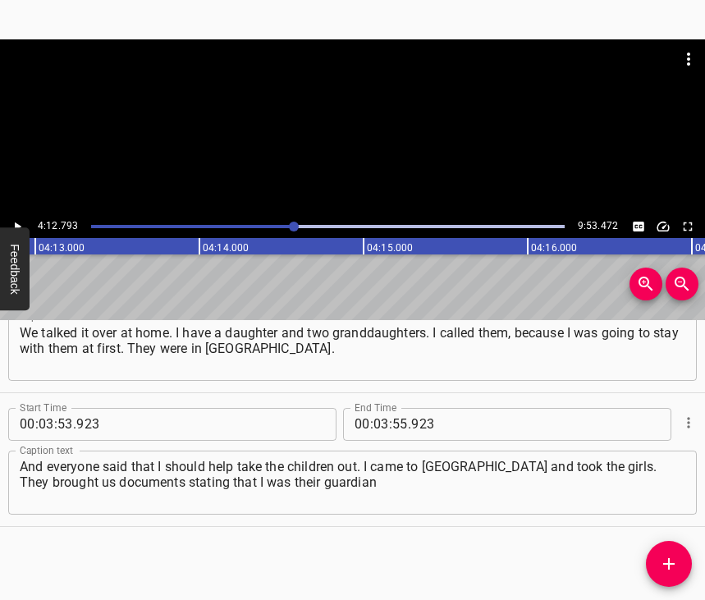
scroll to position [0, 41520]
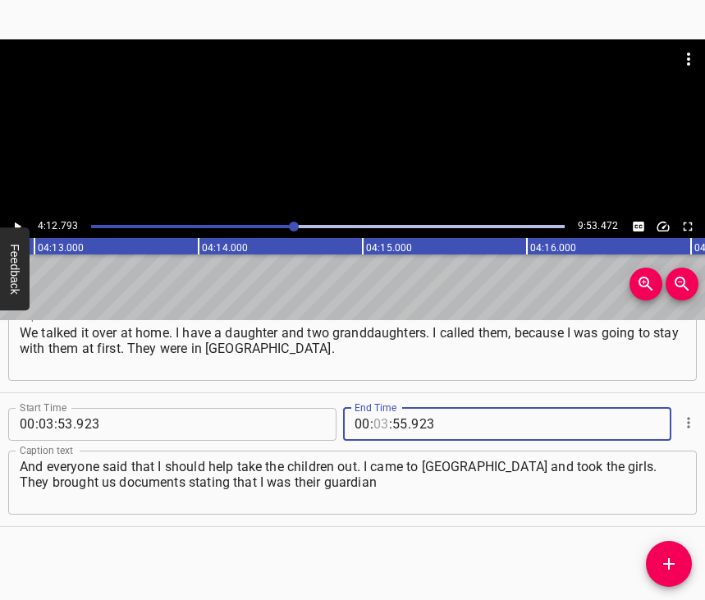
click at [374, 408] on input "number" at bounding box center [382, 424] width 16 height 33
type input "04"
type input "12"
type input "793"
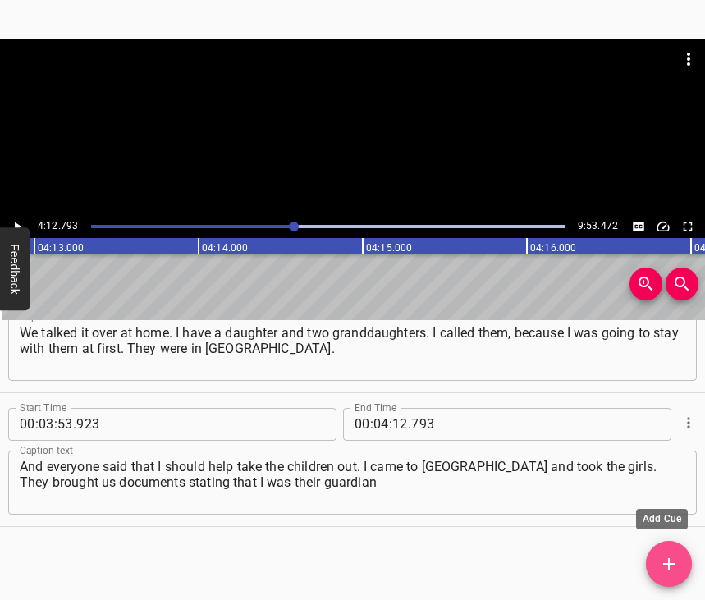
click at [667, 566] on icon "Add Cue" at bounding box center [669, 564] width 20 height 20
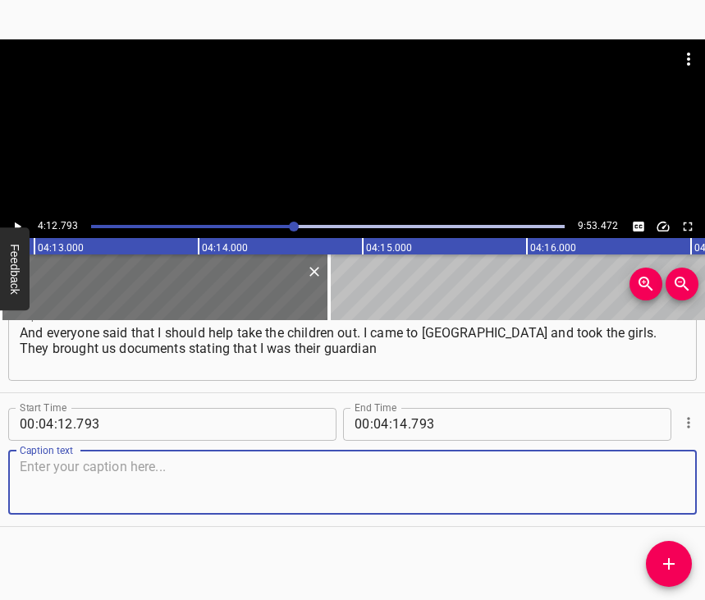
scroll to position [2310, 0]
click at [655, 477] on textarea at bounding box center [353, 482] width 666 height 47
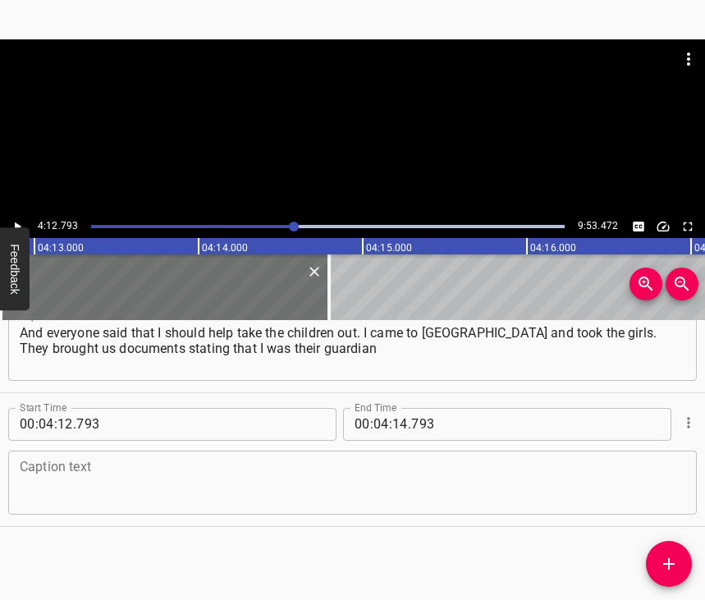
click at [130, 478] on textarea at bounding box center [353, 482] width 666 height 47
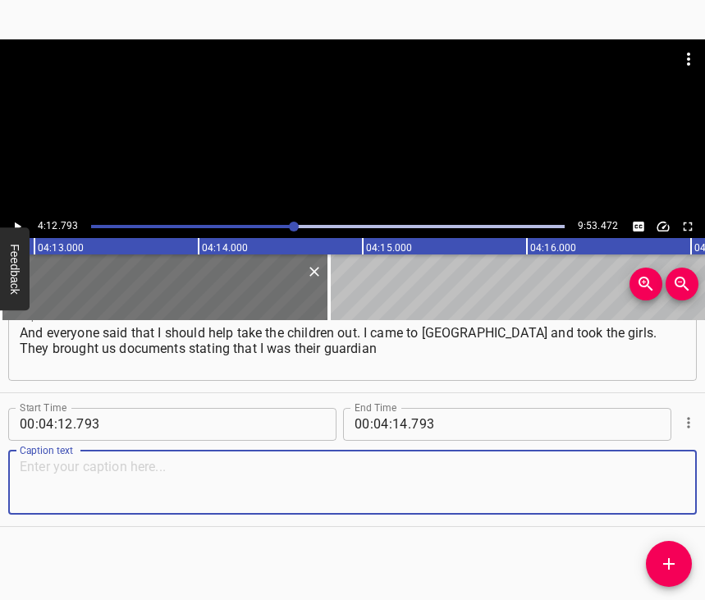
paste textarea "for the time of the war. We were taken to [GEOGRAPHIC_DATA]. There was russian …"
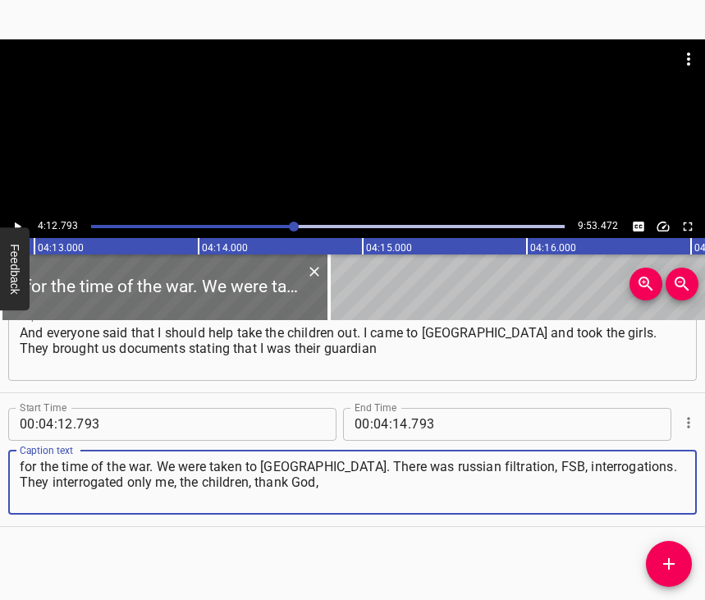
type textarea "for the time of the war. We were taken to [GEOGRAPHIC_DATA]. There was russian …"
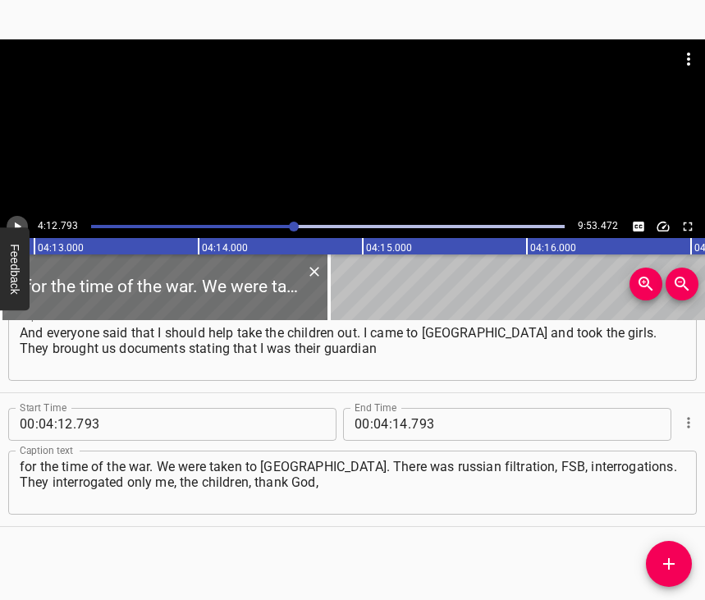
click at [18, 219] on icon "Play/Pause" at bounding box center [17, 226] width 15 height 15
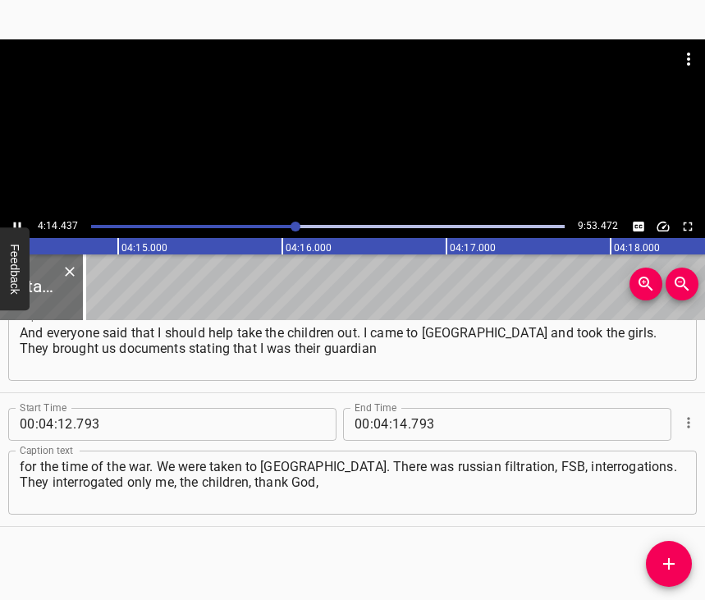
scroll to position [0, 41773]
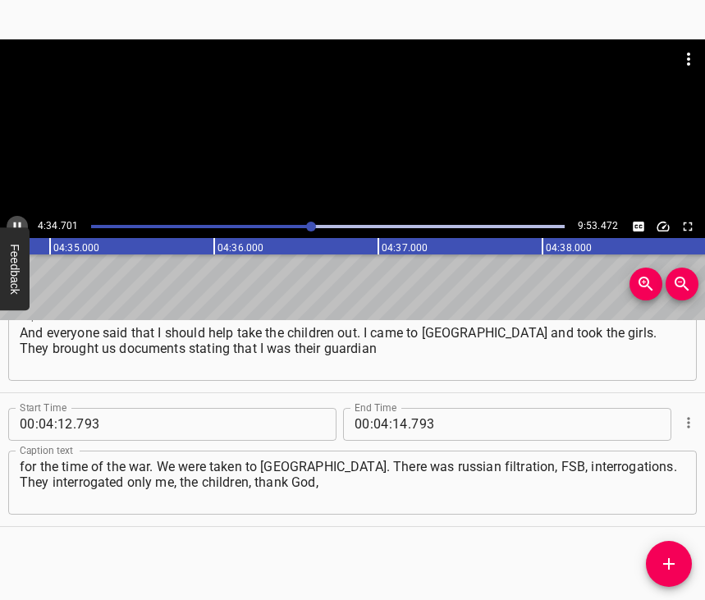
click at [14, 226] on icon "Play/Pause" at bounding box center [17, 226] width 7 height 9
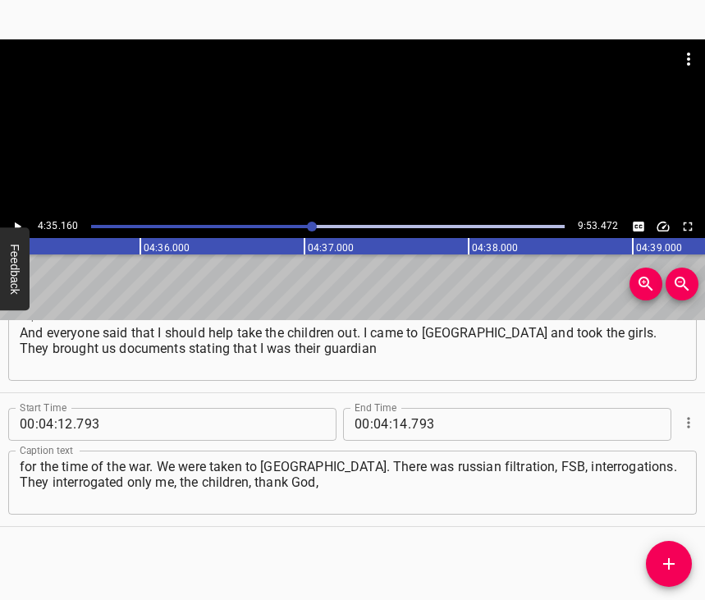
scroll to position [0, 45193]
click at [393, 411] on input "number" at bounding box center [401, 424] width 16 height 33
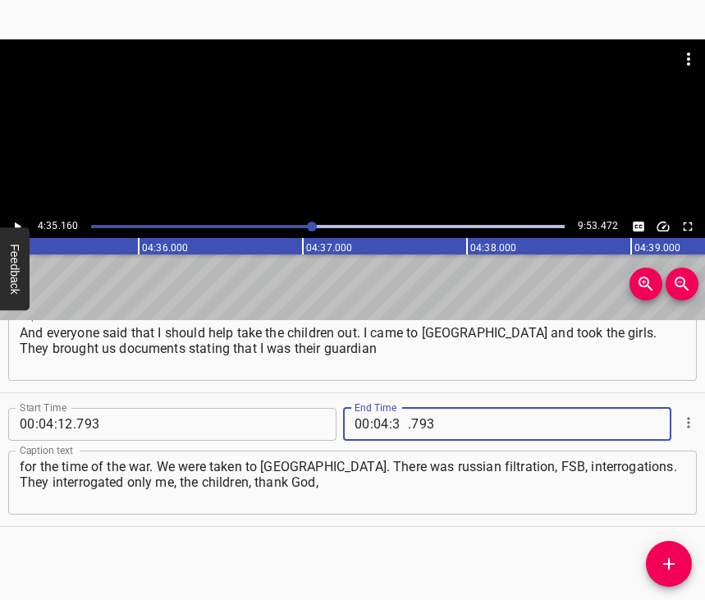
type input "35"
type input "160"
click at [671, 562] on icon "Add Cue" at bounding box center [669, 564] width 20 height 20
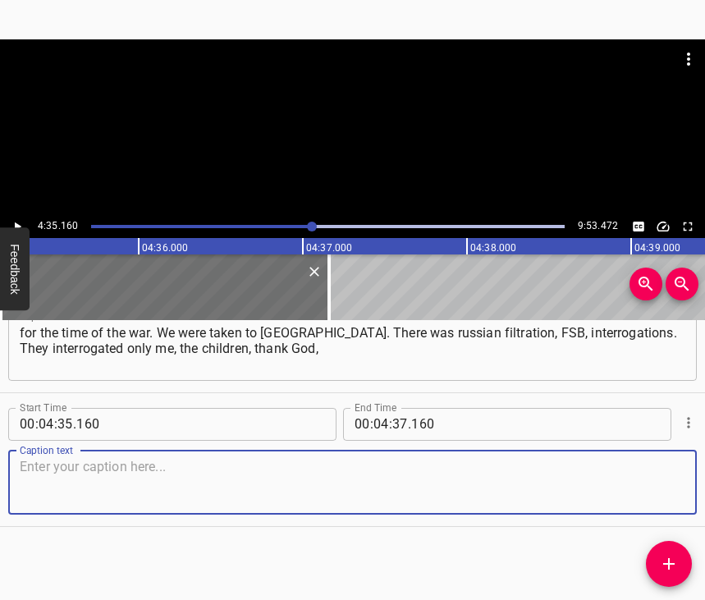
scroll to position [2458, 0]
drag, startPoint x: 664, startPoint y: 483, endPoint x: 696, endPoint y: 484, distance: 32.9
click at [667, 484] on textarea at bounding box center [353, 482] width 666 height 47
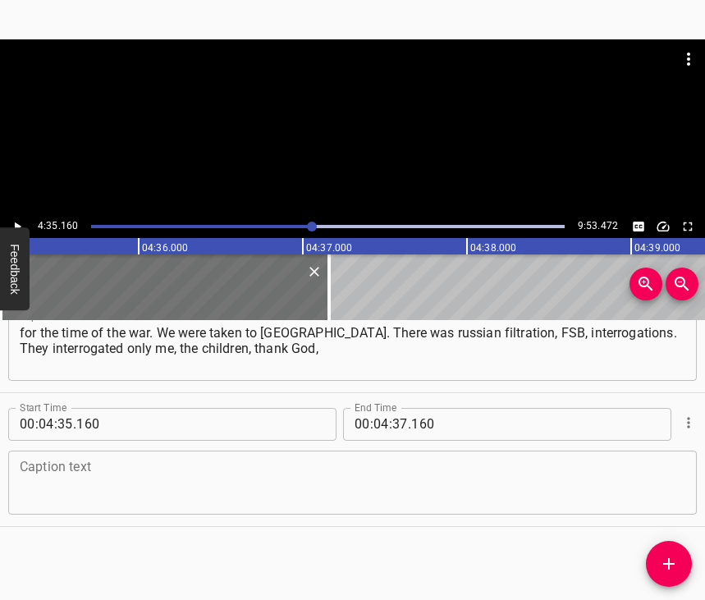
click at [279, 459] on textarea at bounding box center [353, 482] width 666 height 47
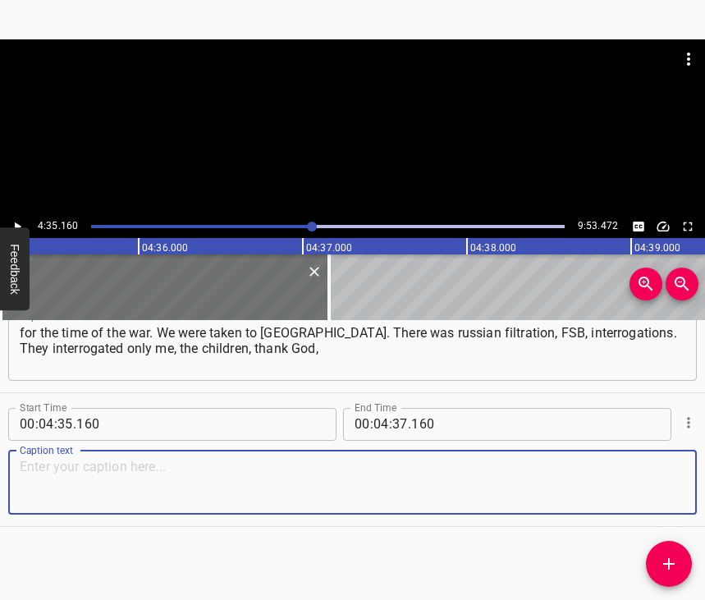
paste textarea "they didn’t touch. They checked my phone. I asked [DEMOGRAPHIC_DATA] for only o…"
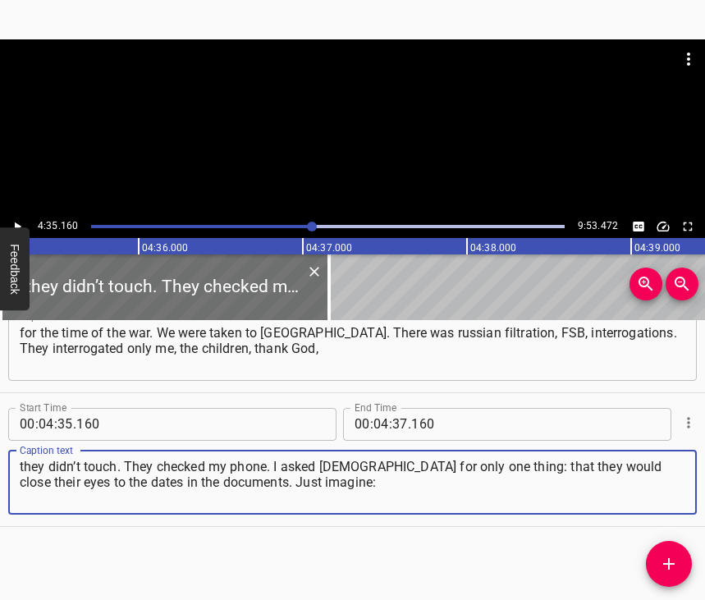
type textarea "they didn’t touch. They checked my phone. I asked [DEMOGRAPHIC_DATA] for only o…"
click at [17, 223] on icon "Play/Pause" at bounding box center [17, 226] width 15 height 15
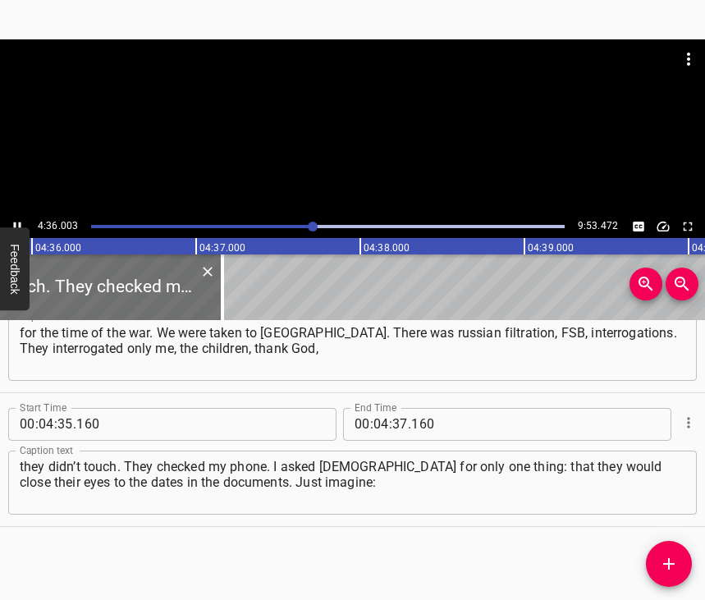
scroll to position [0, 45318]
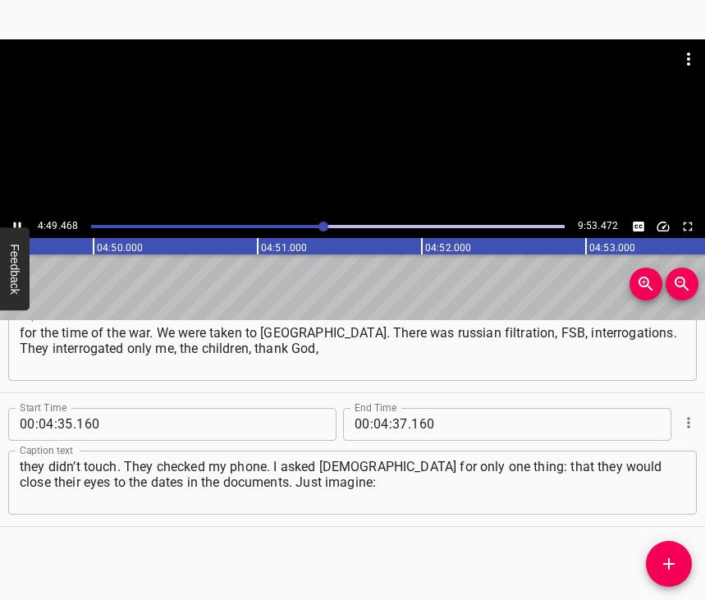
click at [18, 220] on icon "Play/Pause" at bounding box center [17, 226] width 15 height 15
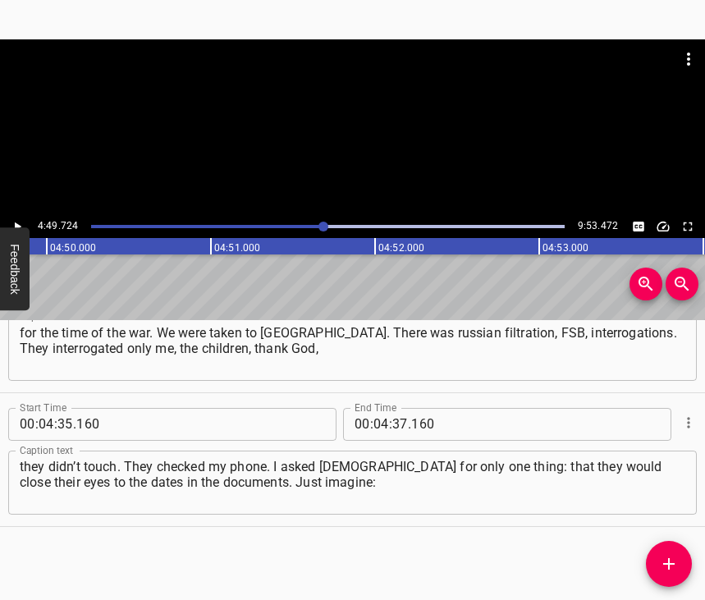
scroll to position [0, 47585]
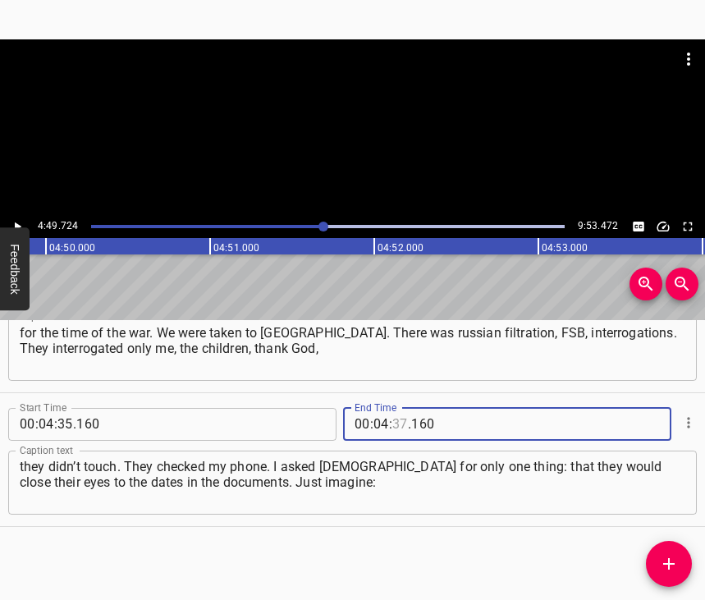
click at [393, 411] on input "number" at bounding box center [401, 424] width 16 height 33
type input "49"
type input "724"
click at [670, 568] on icon "Add Cue" at bounding box center [669, 563] width 11 height 11
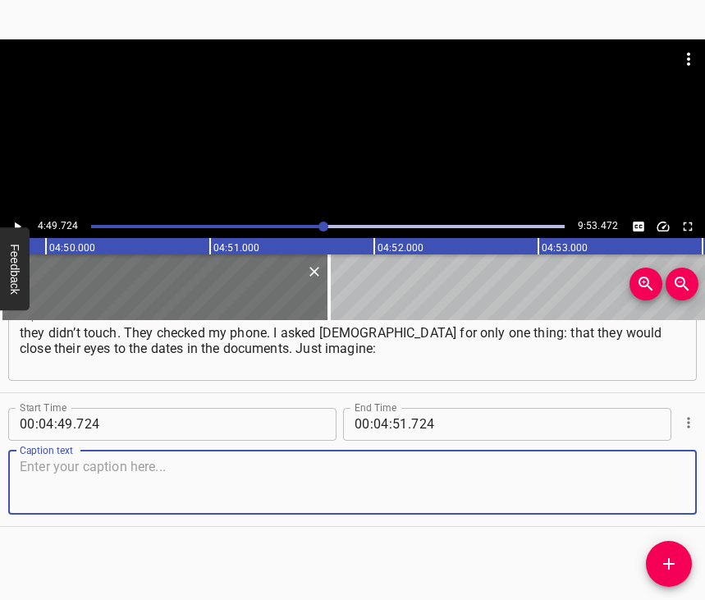
scroll to position [2606, 0]
drag, startPoint x: 653, startPoint y: 489, endPoint x: 696, endPoint y: 466, distance: 48.8
click at [658, 485] on textarea at bounding box center [353, 482] width 666 height 47
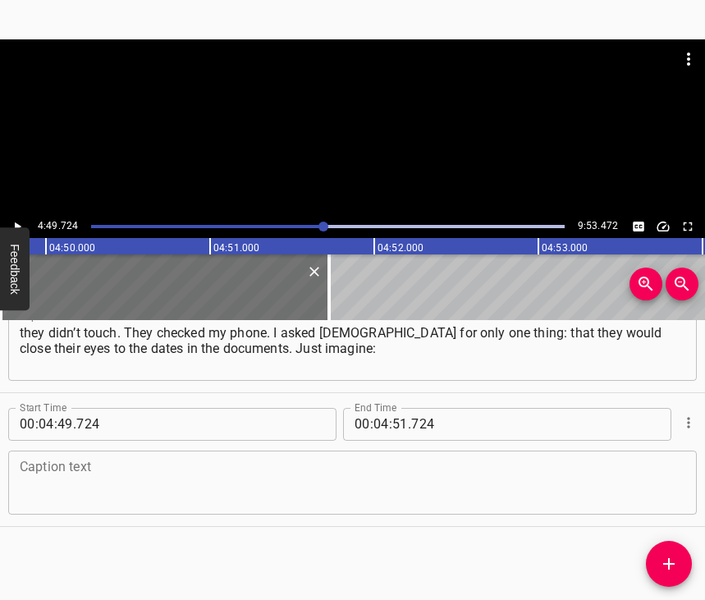
click at [148, 466] on textarea at bounding box center [353, 482] width 666 height 47
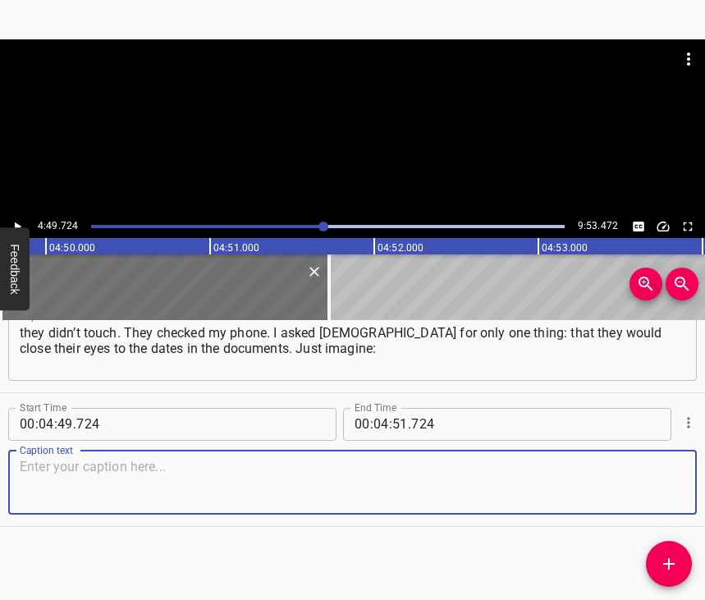
paste textarea "I was leaving on [DATE], and the guardianship decision was from [DATE] of the s…"
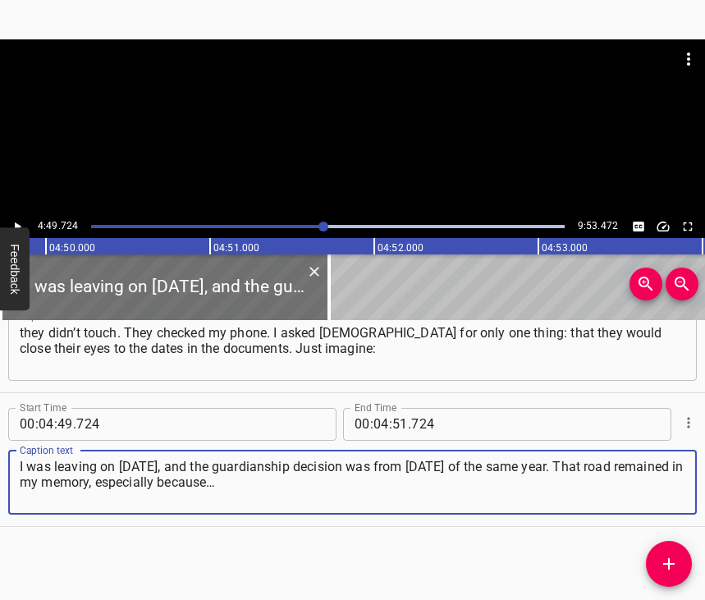
type textarea "I was leaving on [DATE], and the guardianship decision was from [DATE] of the s…"
click at [10, 225] on icon "Play/Pause" at bounding box center [17, 226] width 15 height 15
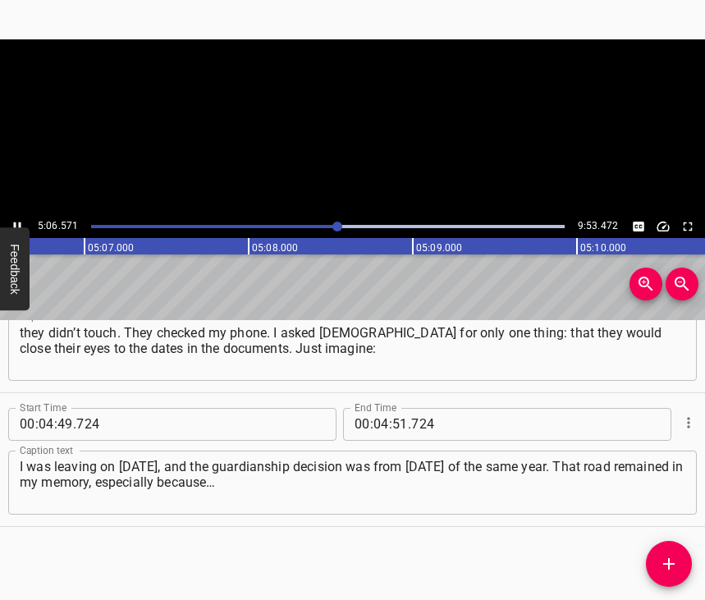
click at [10, 225] on icon "Play/Pause" at bounding box center [17, 226] width 15 height 15
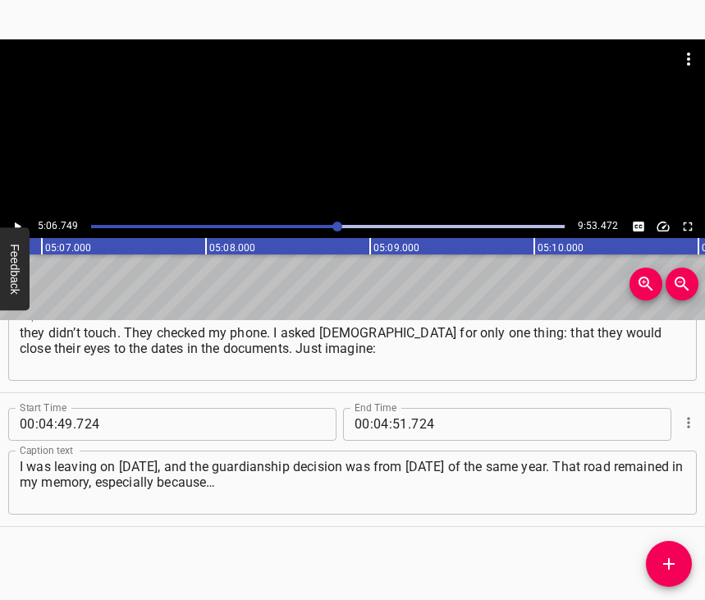
click at [14, 223] on icon "Play/Pause" at bounding box center [17, 226] width 15 height 15
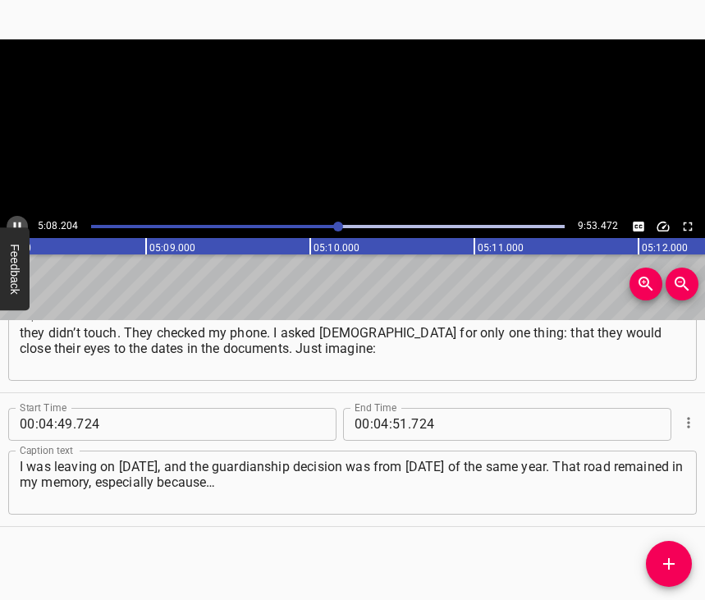
click at [14, 223] on icon "Play/Pause" at bounding box center [17, 226] width 7 height 9
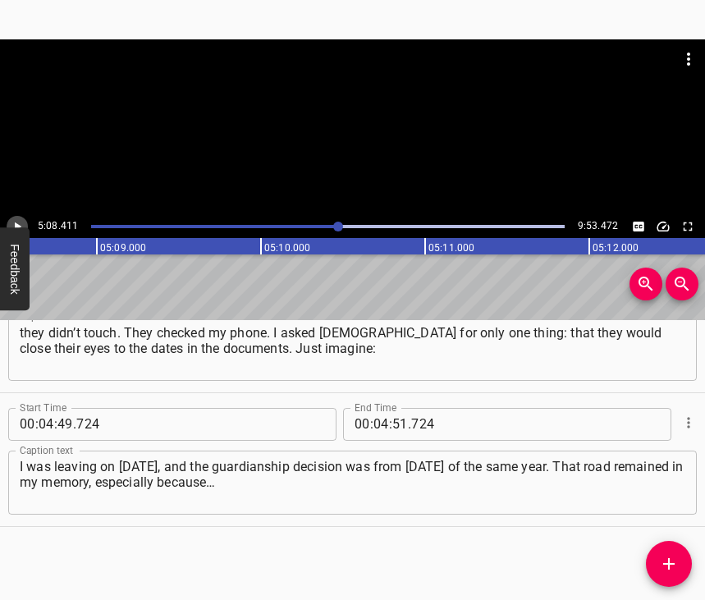
click at [14, 223] on icon "Play/Pause" at bounding box center [17, 226] width 15 height 15
click at [14, 223] on icon "Play/Pause" at bounding box center [17, 226] width 7 height 9
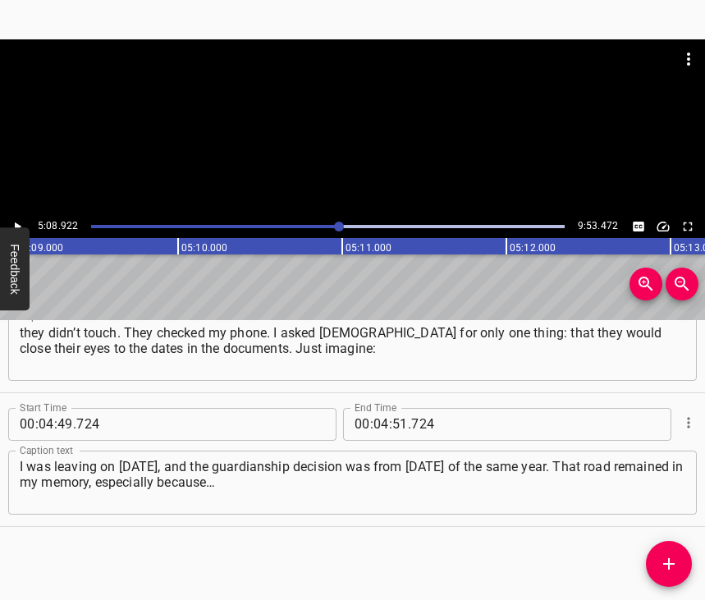
scroll to position [0, 50739]
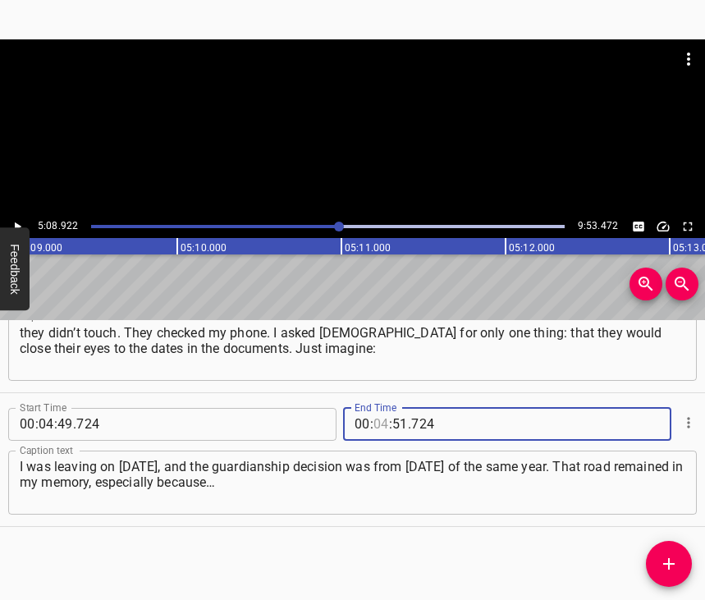
click at [379, 408] on input "number" at bounding box center [382, 424] width 16 height 33
type input "05"
type input "08"
type input "922"
click at [667, 557] on icon "Add Cue" at bounding box center [669, 564] width 20 height 20
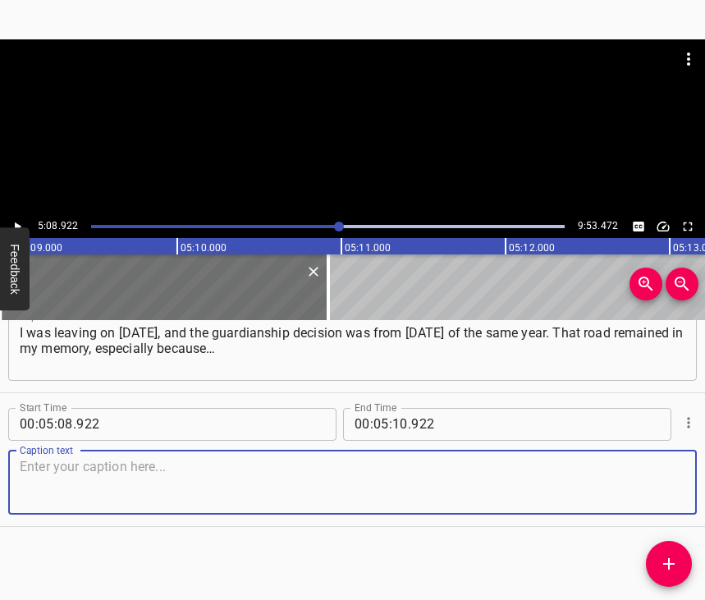
scroll to position [2754, 0]
drag, startPoint x: 663, startPoint y: 483, endPoint x: 698, endPoint y: 471, distance: 37.1
click at [664, 482] on textarea at bounding box center [353, 482] width 666 height 47
click at [43, 459] on textarea at bounding box center [353, 482] width 666 height 47
paste textarea "They drove us, fed us, helped us along the way. Then there was the border cross…"
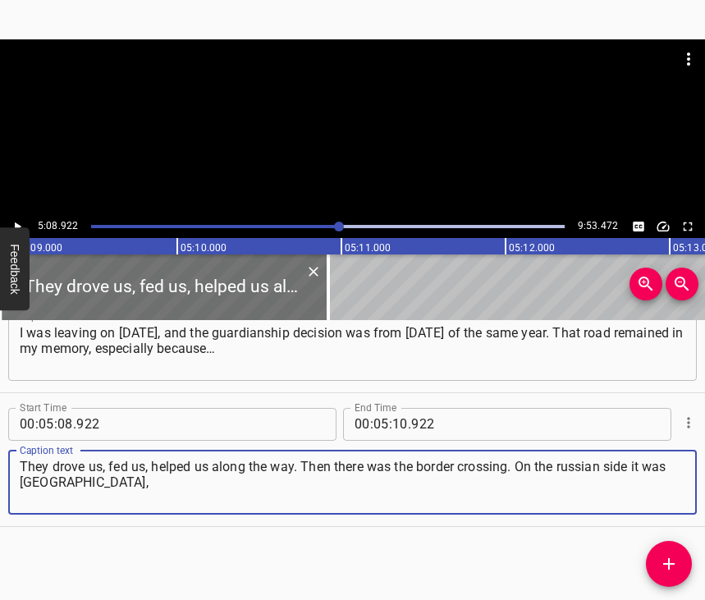
type textarea "They drove us, fed us, helped us along the way. Then there was the border cross…"
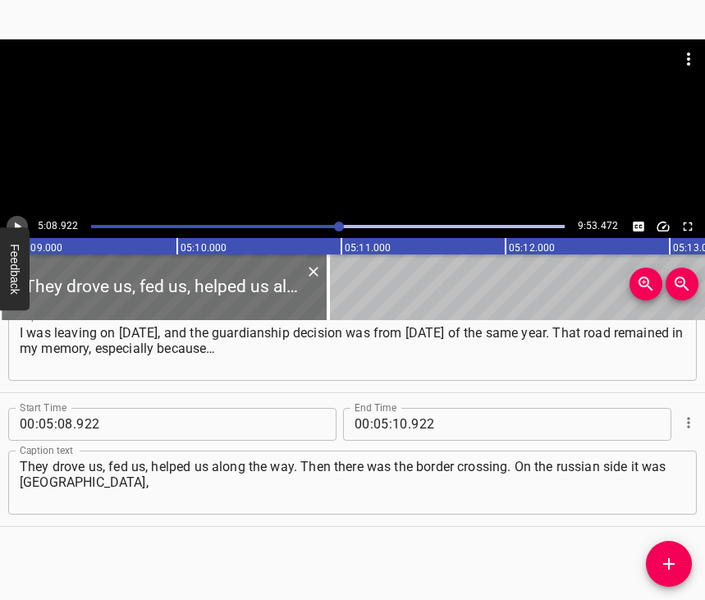
click at [11, 218] on button "Play/Pause" at bounding box center [17, 226] width 21 height 21
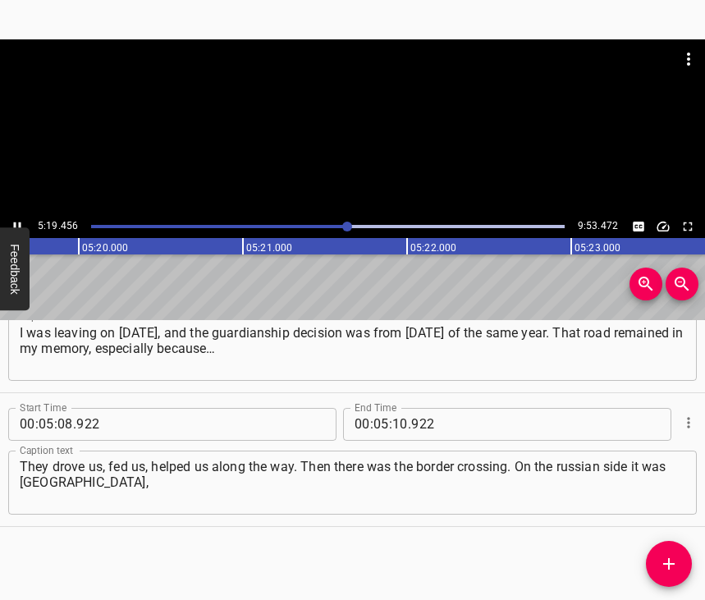
click at [17, 226] on icon "Play/Pause" at bounding box center [17, 226] width 15 height 15
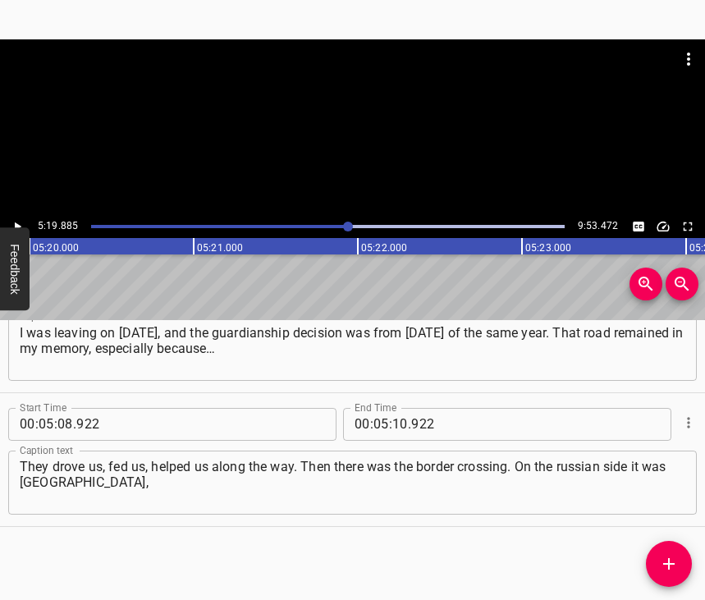
scroll to position [0, 52540]
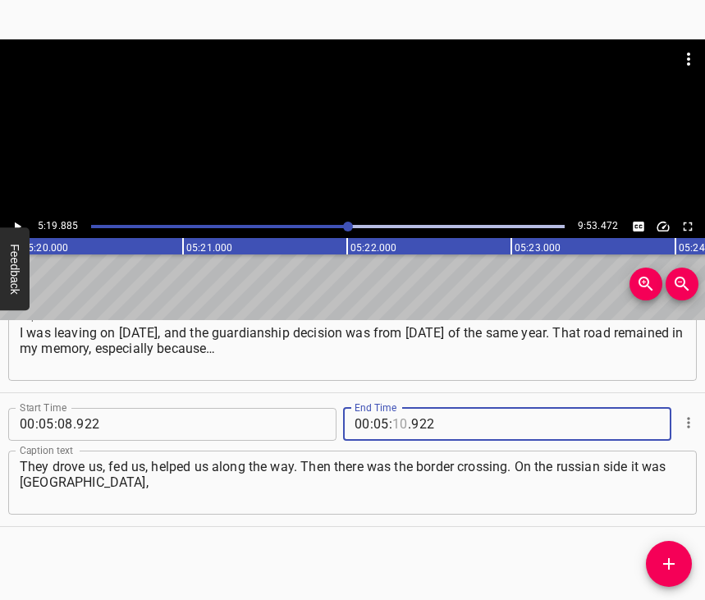
click at [397, 408] on input "number" at bounding box center [401, 424] width 16 height 33
type input "19"
type input "885"
click at [668, 555] on icon "Add Cue" at bounding box center [669, 564] width 20 height 20
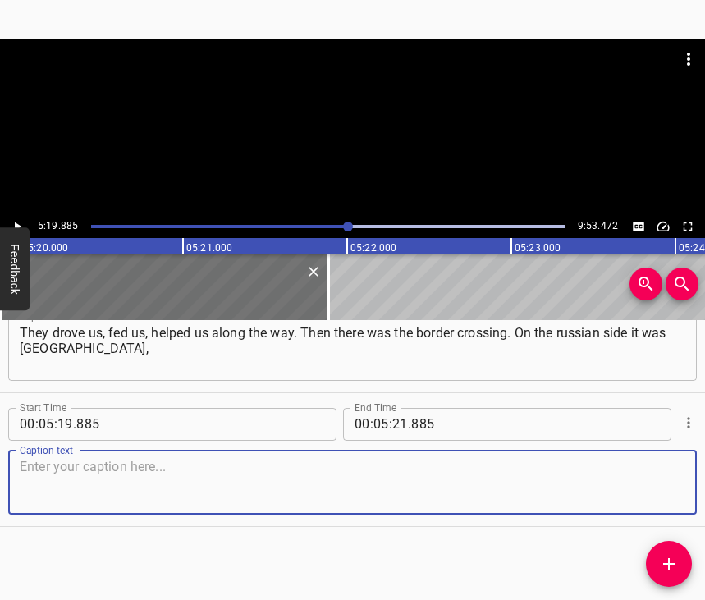
scroll to position [2901, 0]
drag, startPoint x: 659, startPoint y: 472, endPoint x: 701, endPoint y: 463, distance: 42.8
click at [660, 471] on textarea at bounding box center [353, 482] width 666 height 47
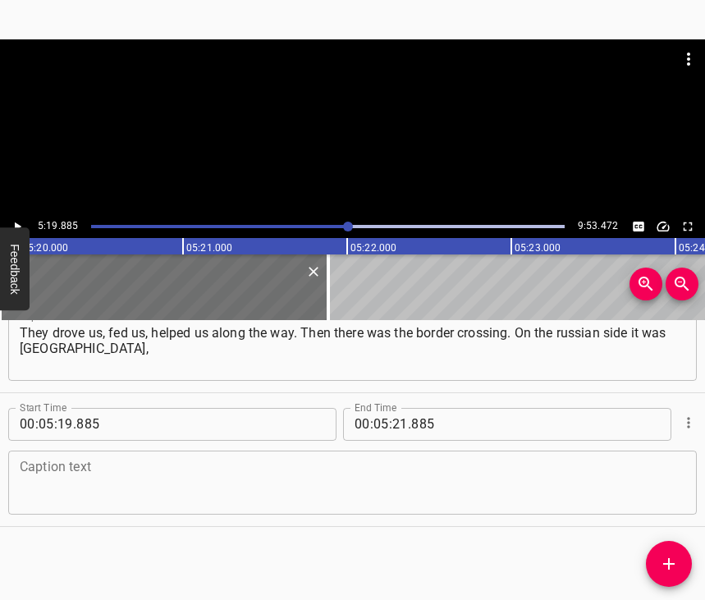
click at [80, 499] on textarea at bounding box center [353, 482] width 666 height 47
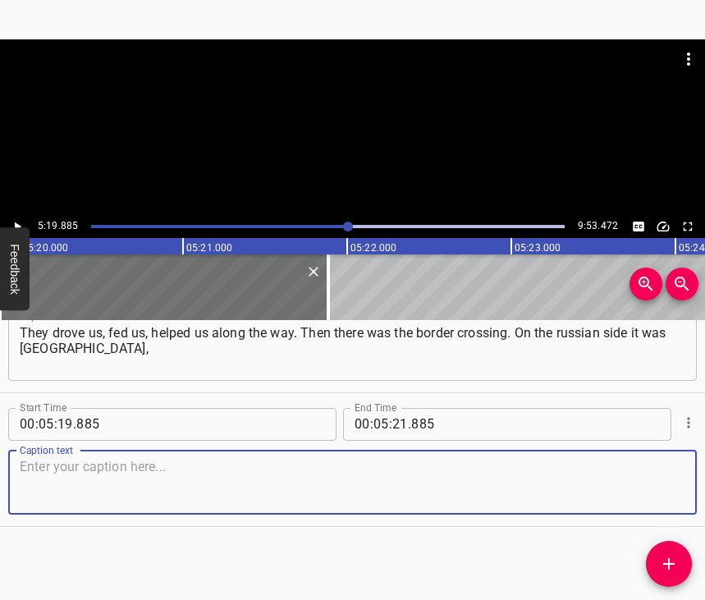
paste textarea "and on our side the sign had been removed, so I don’t remember the name. At nig…"
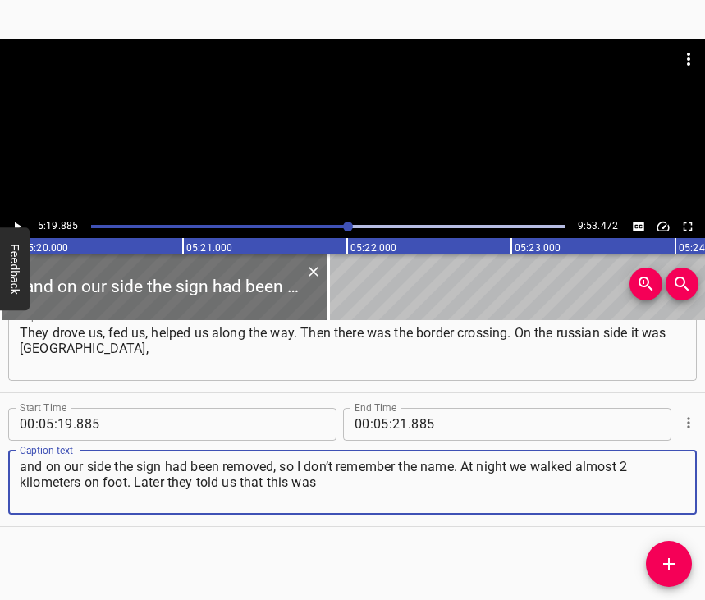
type textarea "and on our side the sign had been removed, so I don’t remember the name. At nig…"
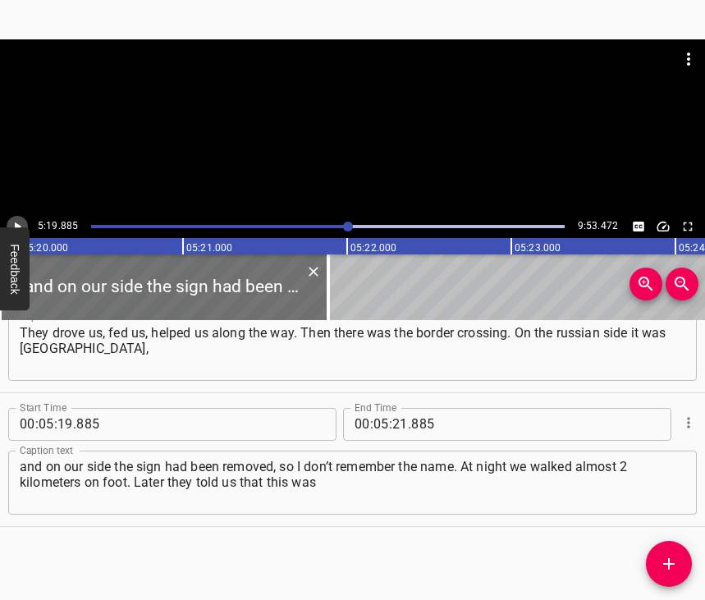
click at [9, 223] on button "Play/Pause" at bounding box center [17, 226] width 21 height 21
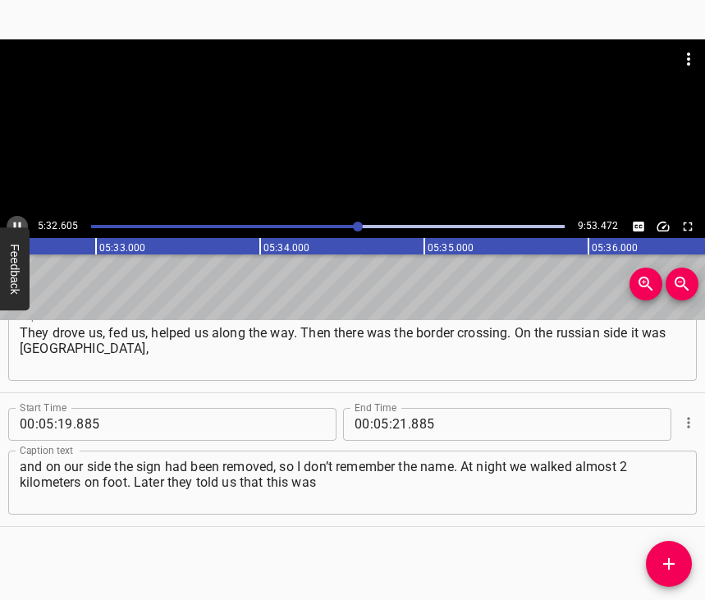
click at [11, 223] on icon "Play/Pause" at bounding box center [17, 226] width 15 height 15
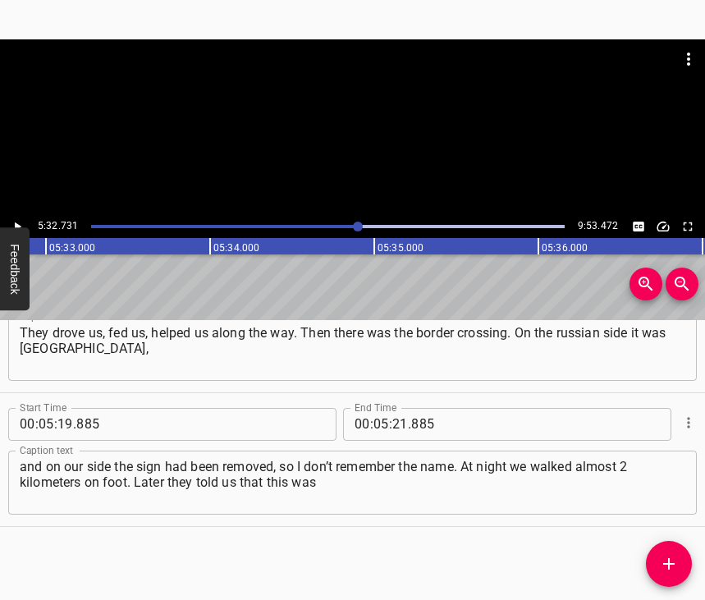
scroll to position [0, 54650]
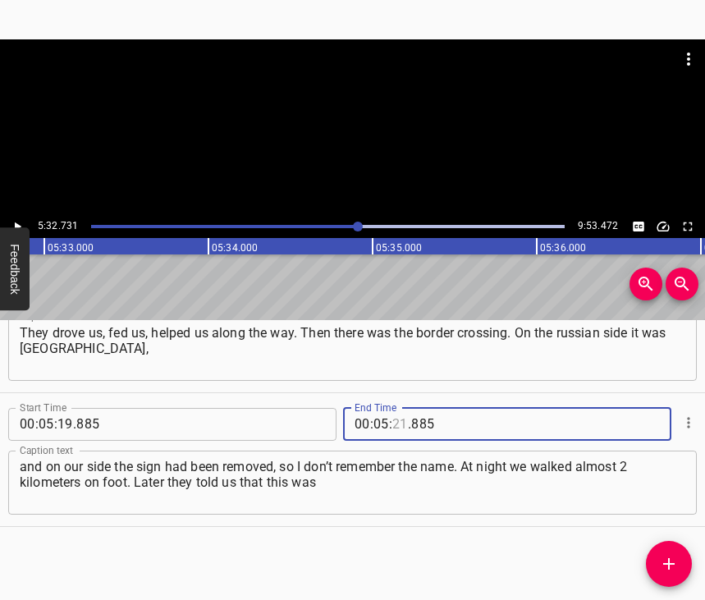
click at [394, 412] on input "number" at bounding box center [401, 424] width 16 height 33
type input "32"
type input "731"
click at [673, 566] on icon "Add Cue" at bounding box center [669, 564] width 20 height 20
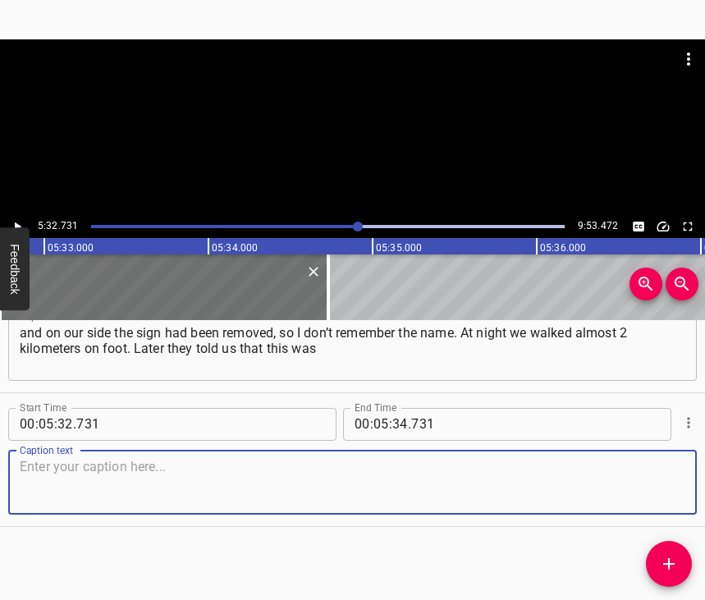
scroll to position [3049, 0]
click at [645, 470] on textarea at bounding box center [353, 482] width 666 height 47
click at [148, 459] on textarea at bounding box center [353, 482] width 666 height 47
paste textarea "the road along which russian tanks entered [GEOGRAPHIC_DATA] when the occupatio…"
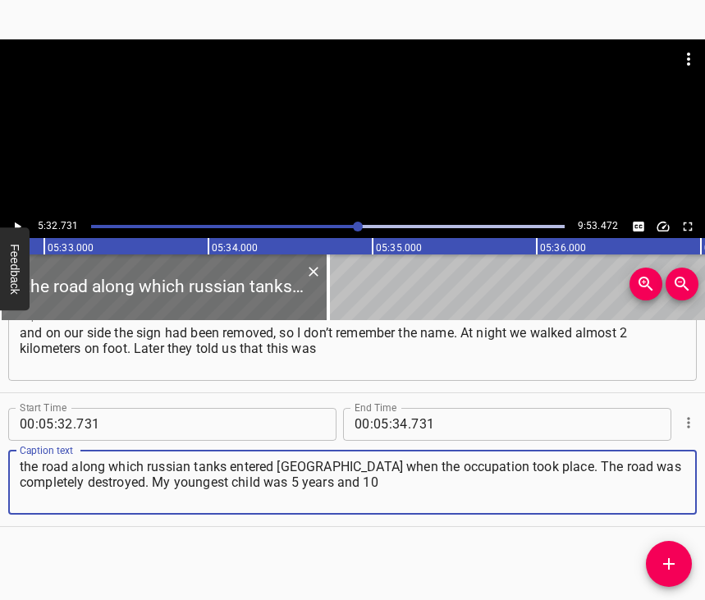
type textarea "the road along which russian tanks entered [GEOGRAPHIC_DATA] when the occupatio…"
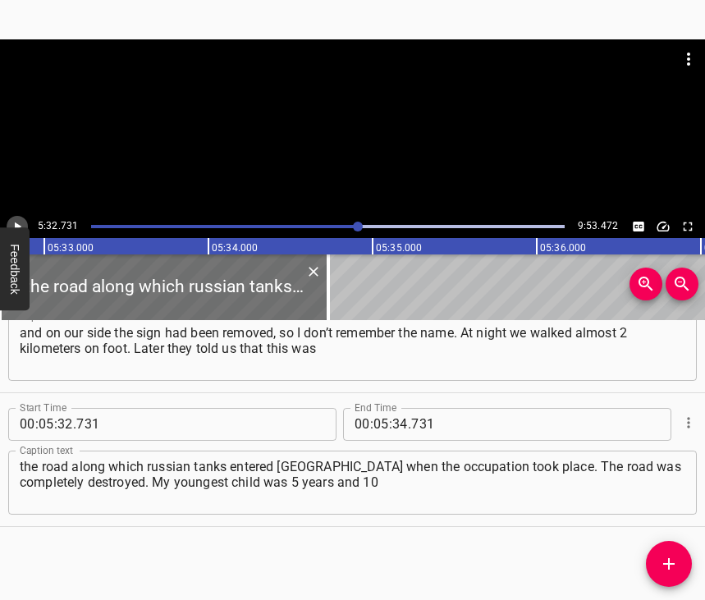
click at [21, 223] on icon "Play/Pause" at bounding box center [17, 226] width 15 height 15
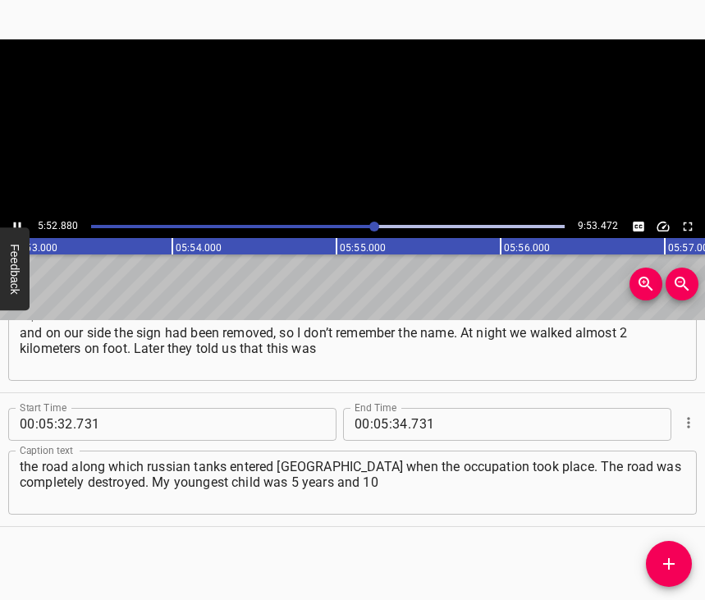
click at [21, 223] on icon "Play/Pause" at bounding box center [17, 226] width 15 height 15
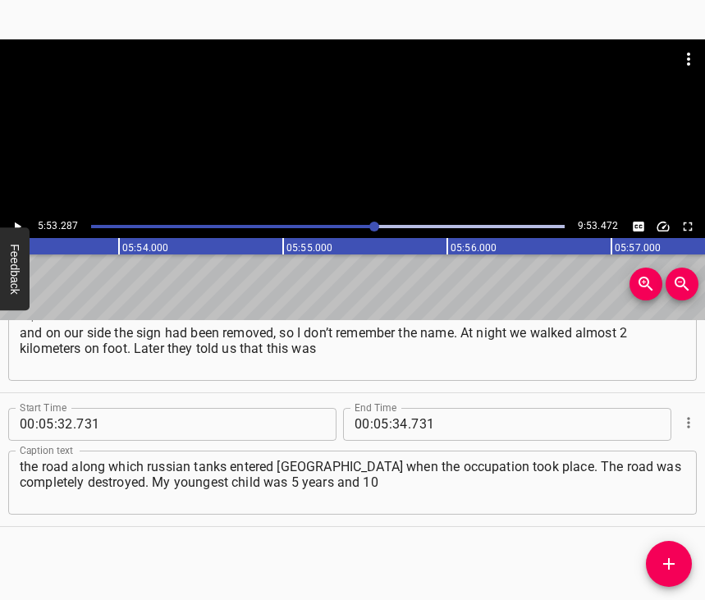
scroll to position [0, 58026]
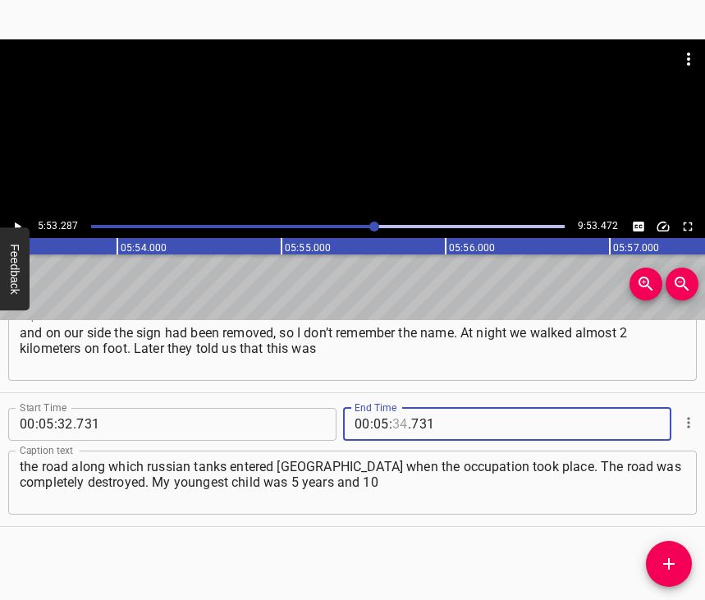
click at [393, 408] on input "number" at bounding box center [401, 424] width 16 height 33
type input "53"
type input "287"
click at [674, 554] on icon "Add Cue" at bounding box center [669, 564] width 20 height 20
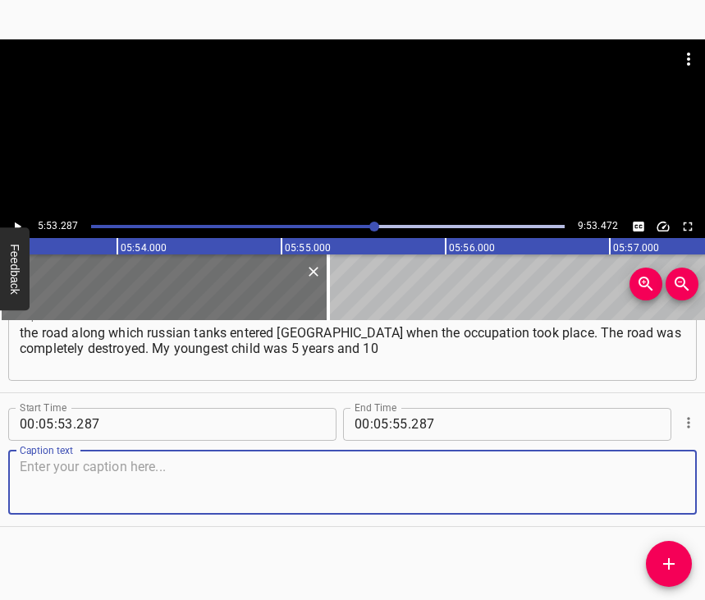
scroll to position [3197, 0]
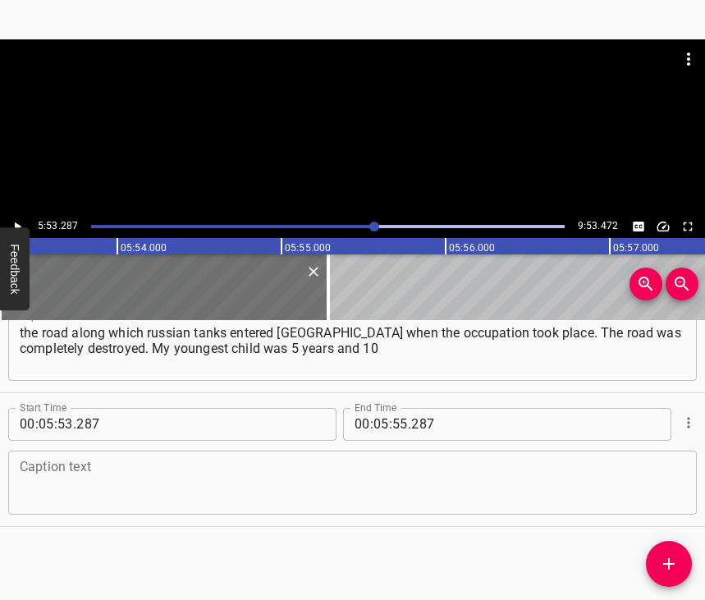
click at [673, 480] on div "Caption text" at bounding box center [352, 483] width 689 height 64
click at [258, 476] on textarea at bounding box center [353, 482] width 666 height 47
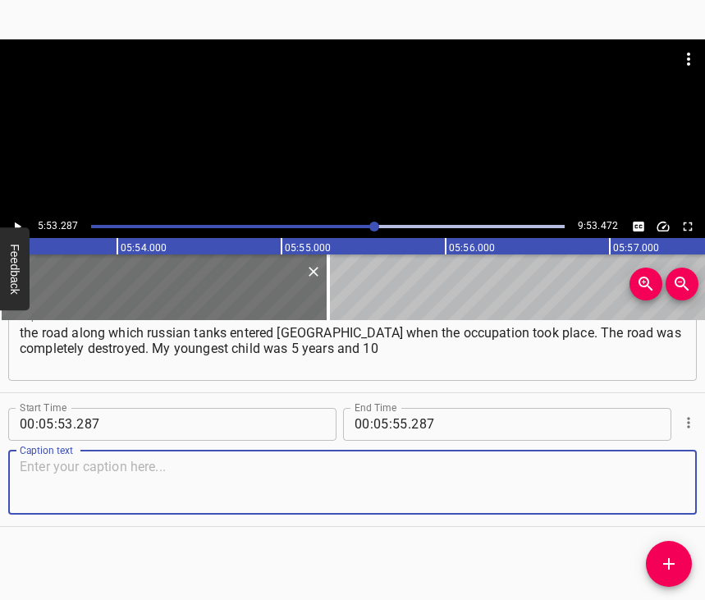
paste textarea "months old, and her sister with epilepsy was [DEMOGRAPHIC_DATA] at that time. A…"
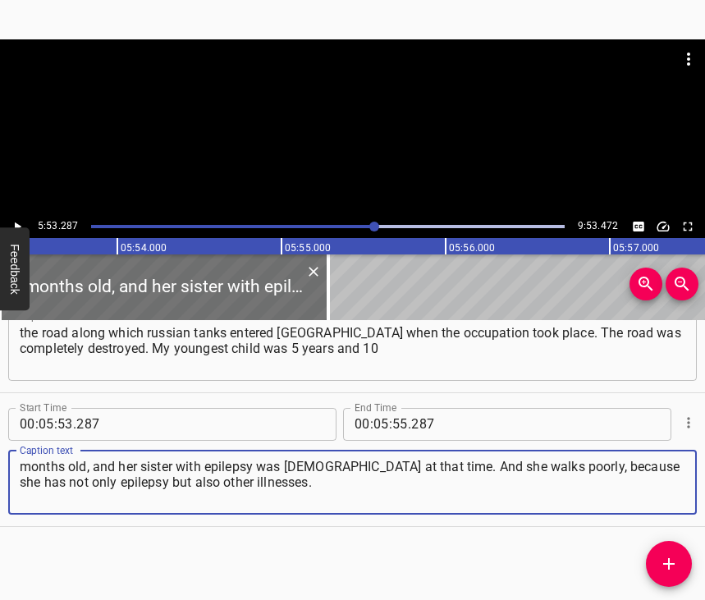
type textarea "months old, and her sister with epilepsy was [DEMOGRAPHIC_DATA] at that time. A…"
click at [16, 222] on icon "Play/Pause" at bounding box center [17, 226] width 15 height 15
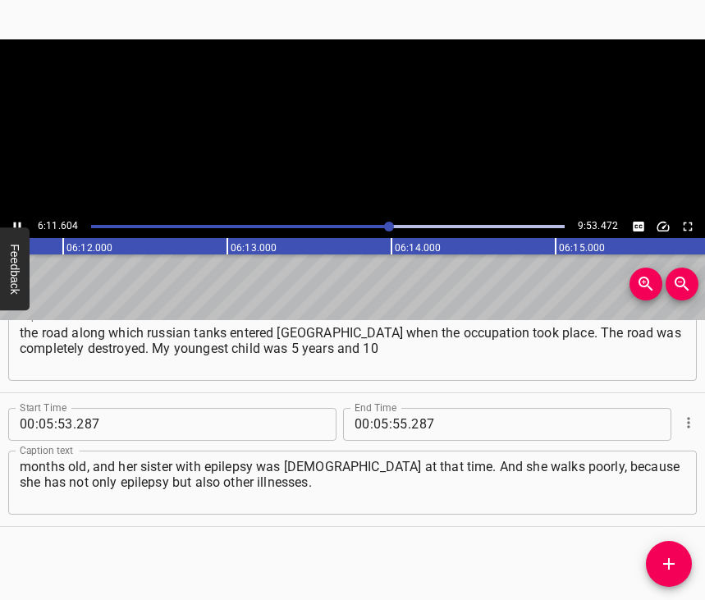
click at [11, 226] on icon "Play/Pause" at bounding box center [17, 226] width 15 height 15
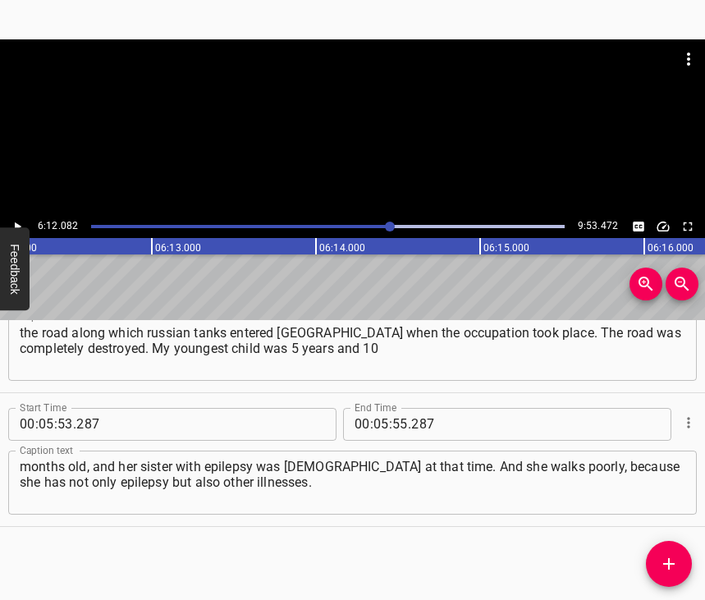
scroll to position [0, 61113]
click at [375, 408] on input "number" at bounding box center [382, 424] width 16 height 33
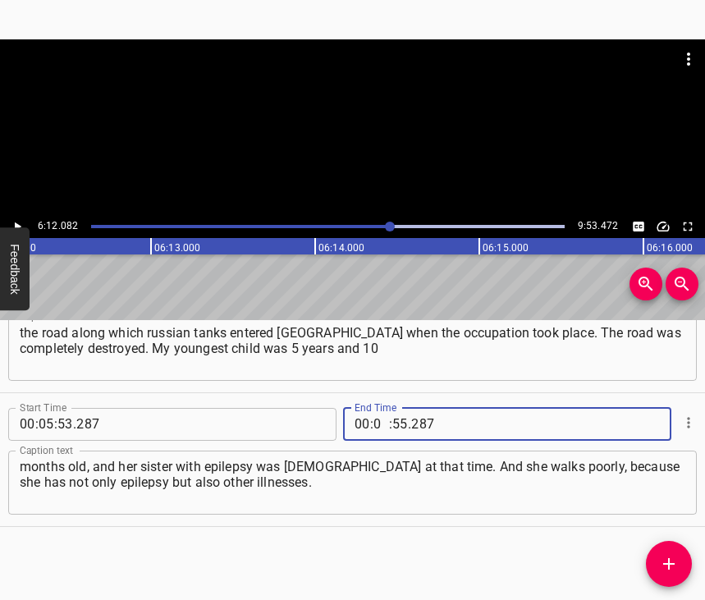
type input "06"
type input "12"
type input "082"
click at [668, 558] on icon "Add Cue" at bounding box center [669, 563] width 11 height 11
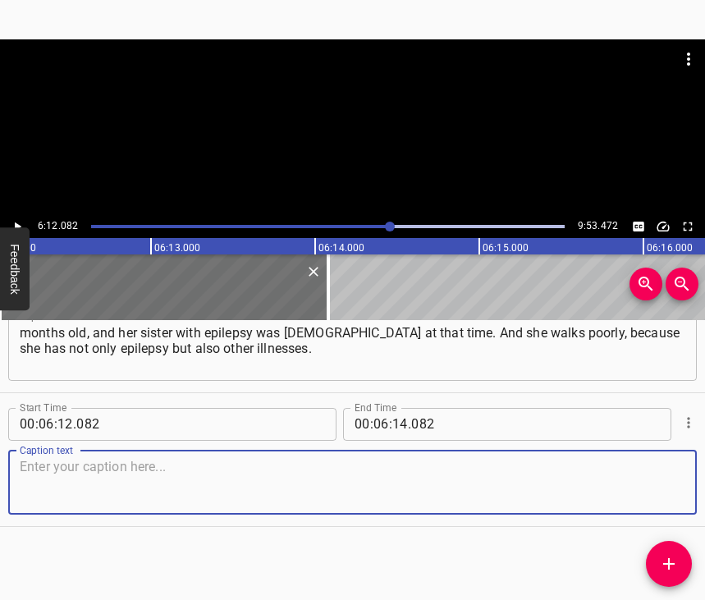
scroll to position [3345, 0]
click at [659, 480] on textarea at bounding box center [353, 482] width 666 height 47
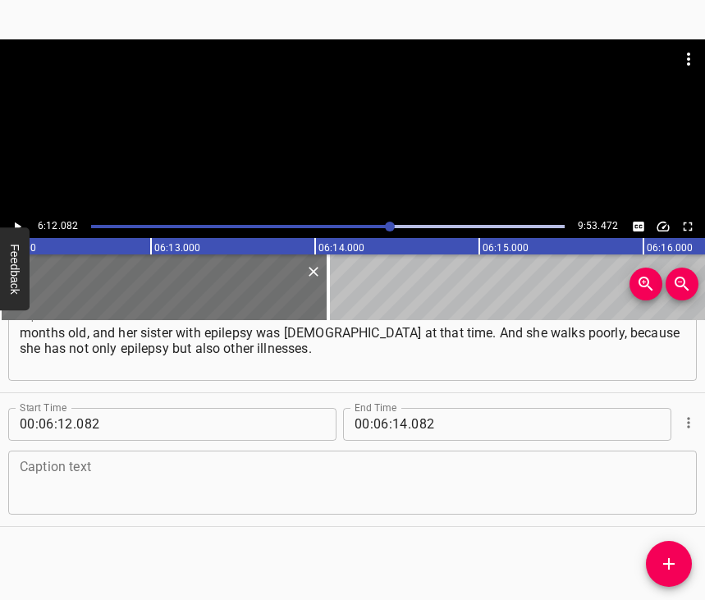
click at [85, 474] on textarea at bounding box center [353, 482] width 666 height 47
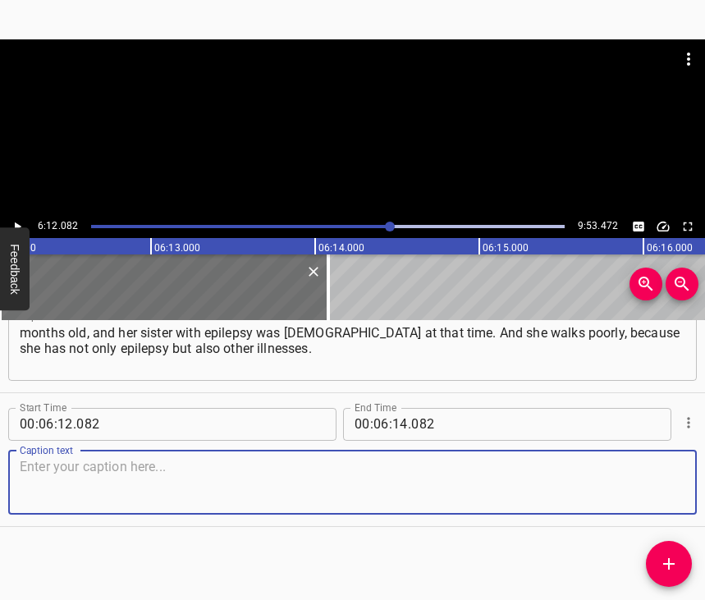
paste textarea "A child with special needs, so to speak. And we were walking alone. And that ro…"
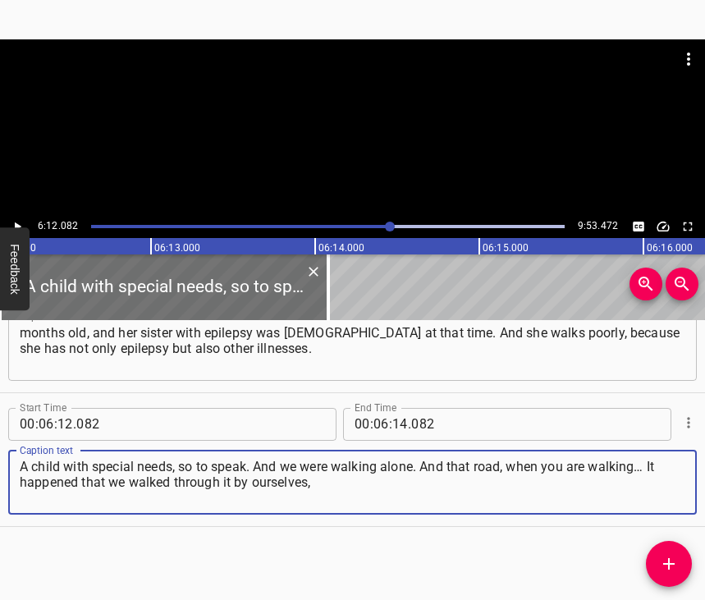
type textarea "A child with special needs, so to speak. And we were walking alone. And that ro…"
click at [21, 222] on icon "Play/Pause" at bounding box center [17, 226] width 15 height 15
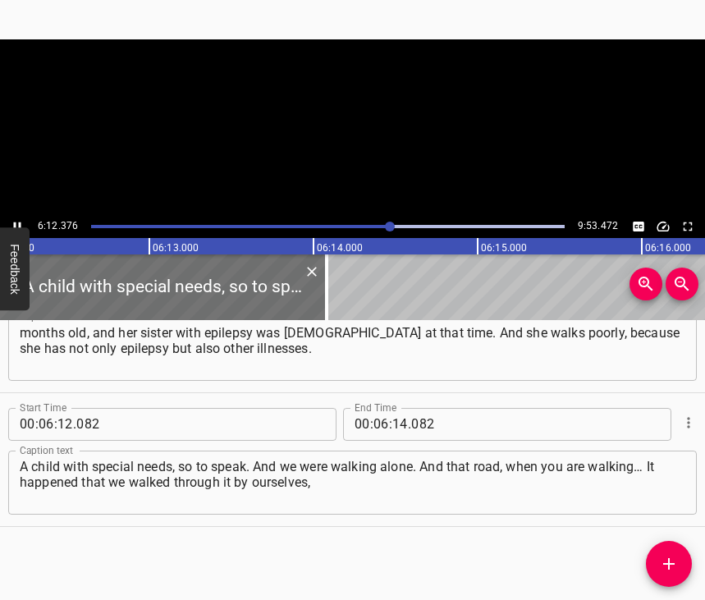
scroll to position [0, 61116]
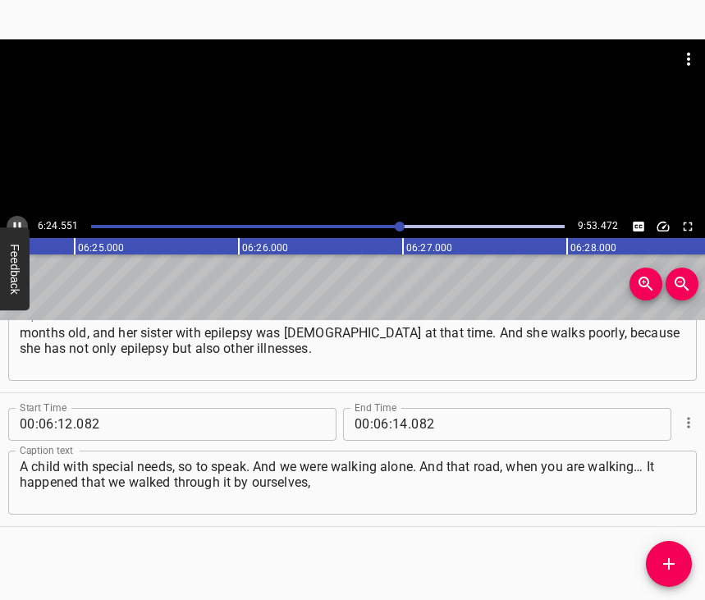
click at [21, 223] on icon "Play/Pause" at bounding box center [17, 226] width 7 height 9
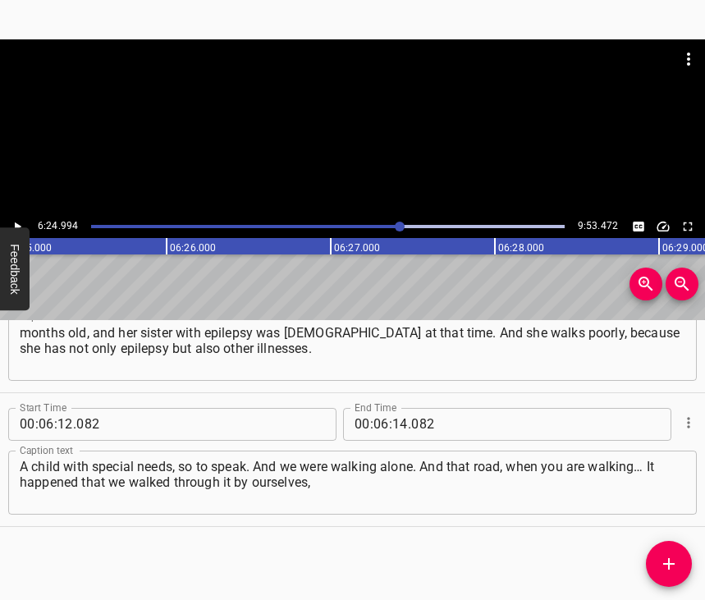
scroll to position [0, 63233]
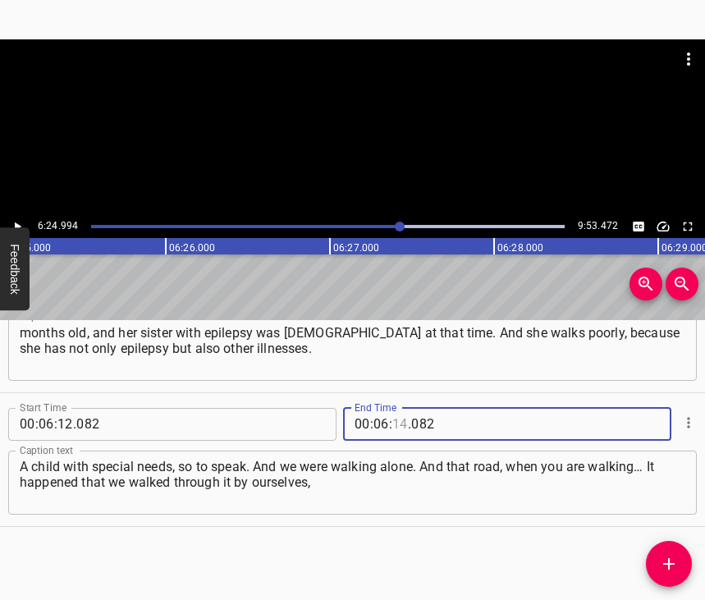
click at [394, 408] on input "number" at bounding box center [401, 424] width 16 height 33
type input "24"
type input "994"
click at [675, 564] on icon "Add Cue" at bounding box center [669, 564] width 20 height 20
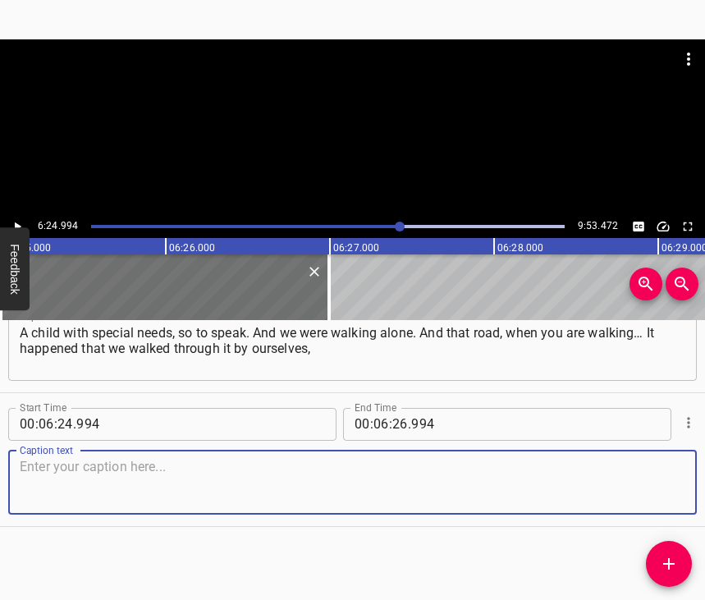
scroll to position [3493, 0]
click at [662, 483] on textarea at bounding box center [353, 482] width 666 height 47
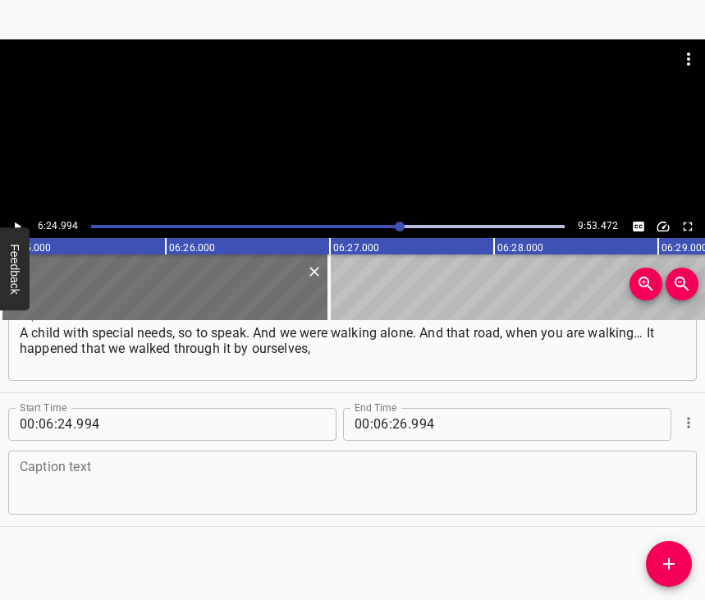
click at [250, 478] on textarea at bounding box center [353, 482] width 666 height 47
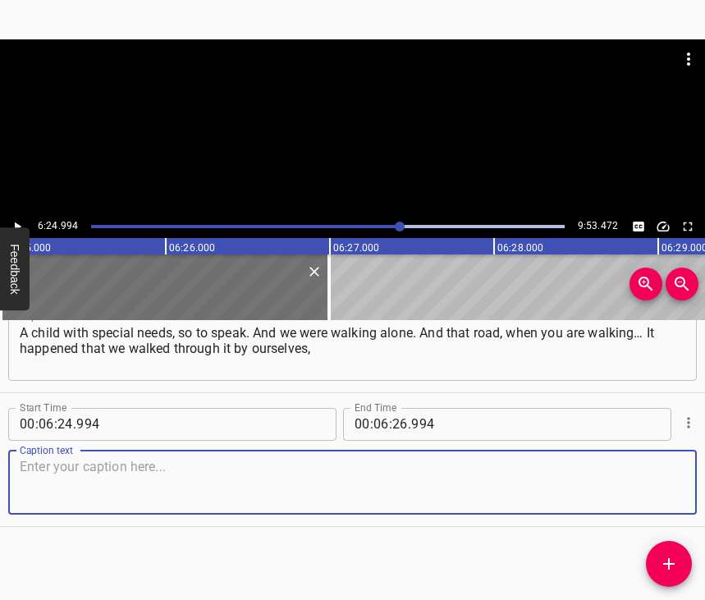
paste textarea "and we were walking… We had already passed the sign “Ukraine.” No one was visib…"
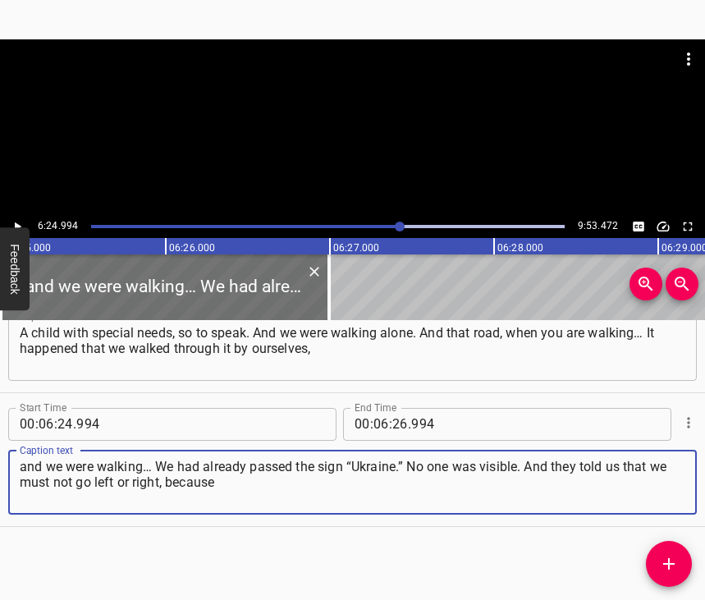
type textarea "and we were walking… We had already passed the sign “Ukraine.” No one was visib…"
click at [21, 224] on icon "Play/Pause" at bounding box center [17, 226] width 15 height 15
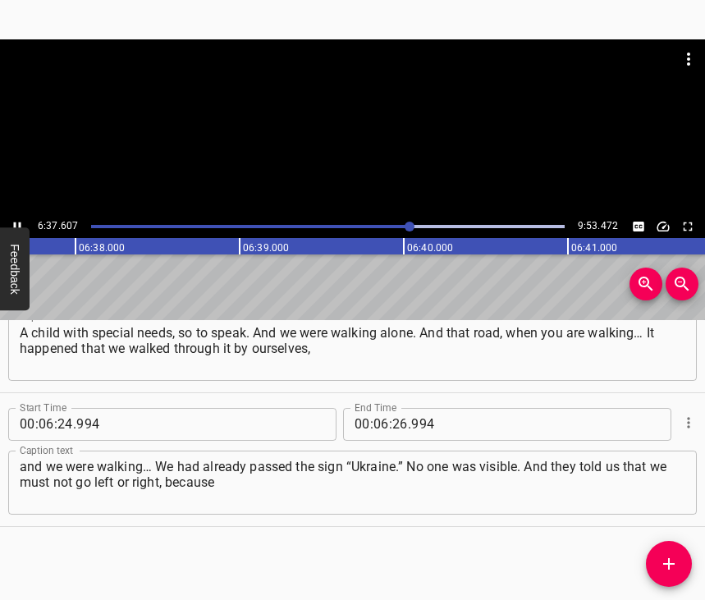
click at [401, 226] on div "Play progress" at bounding box center [172, 226] width 474 height 3
click at [14, 227] on icon "Play/Pause" at bounding box center [17, 226] width 7 height 9
click at [14, 227] on icon "Play/Pause" at bounding box center [17, 226] width 15 height 15
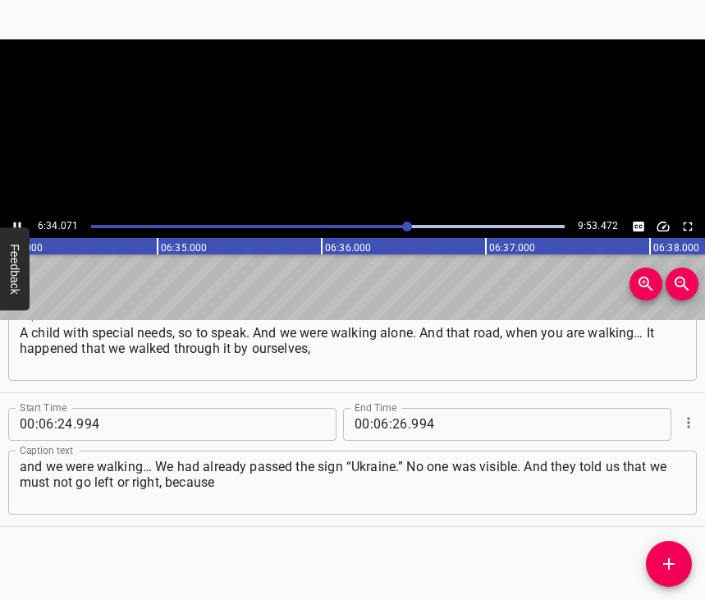
click at [14, 227] on icon "Play/Pause" at bounding box center [17, 226] width 7 height 9
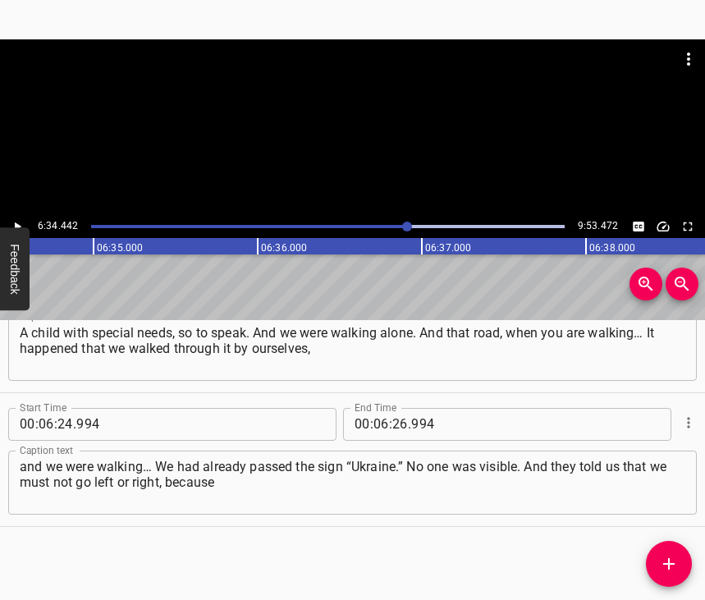
scroll to position [0, 64785]
click at [395, 408] on input "number" at bounding box center [401, 424] width 16 height 33
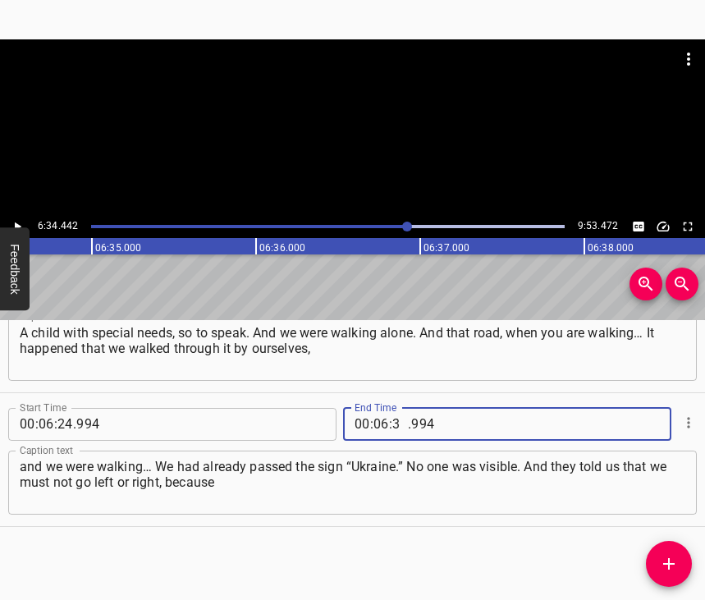
type input "34"
type input "442"
click at [669, 560] on icon "Add Cue" at bounding box center [669, 563] width 11 height 11
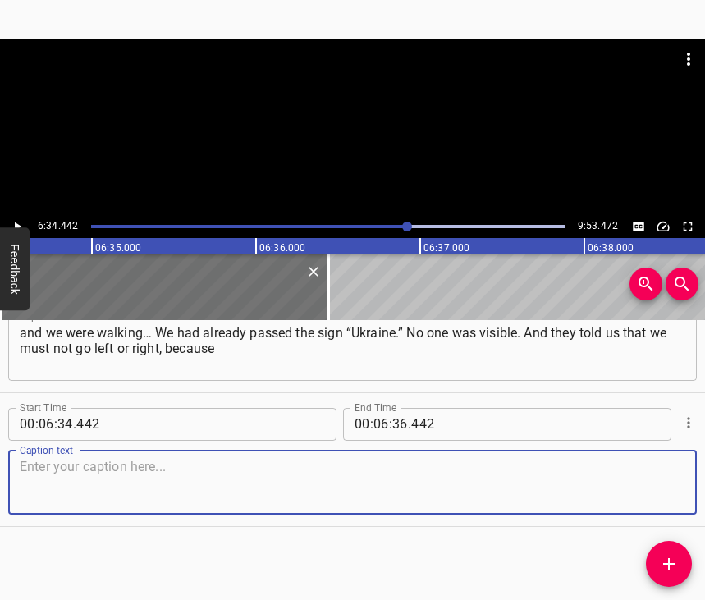
scroll to position [3641, 0]
click at [648, 470] on textarea at bounding box center [353, 482] width 666 height 47
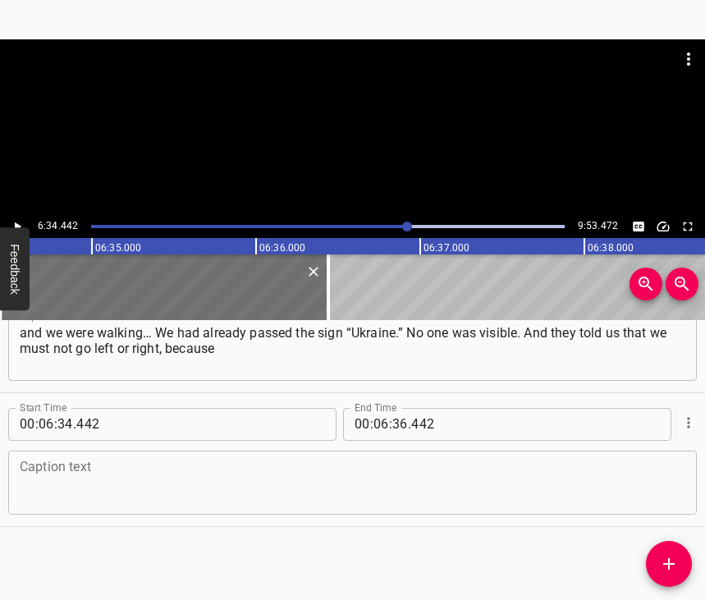
click at [142, 459] on textarea at bounding box center [353, 482] width 666 height 47
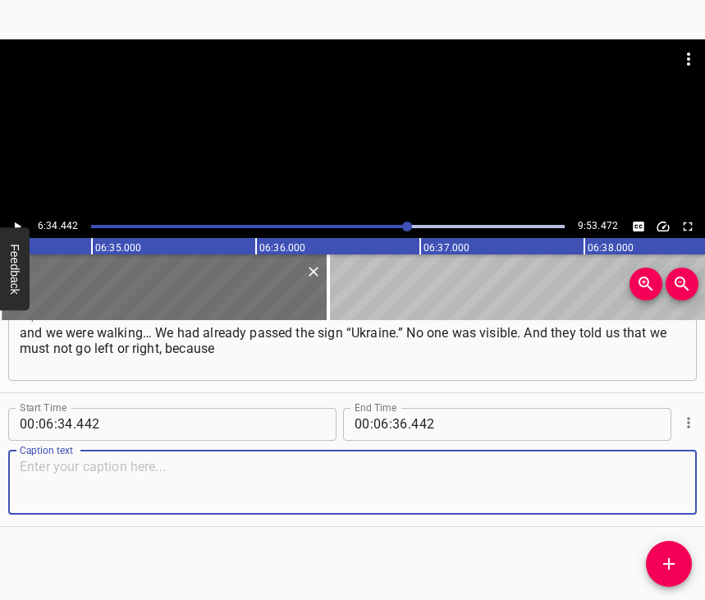
paste textarea "everything there was mined. We walked along that road, and I asked the older gi…"
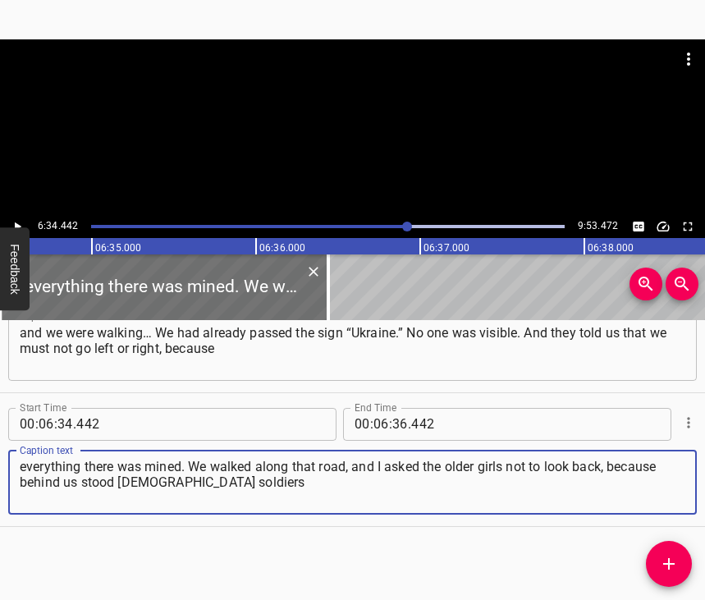
type textarea "everything there was mined. We walked along that road, and I asked the older gi…"
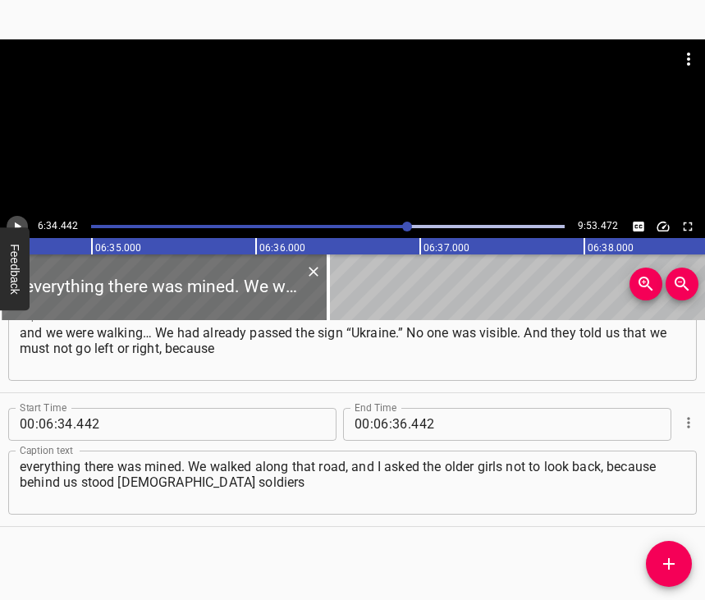
click at [23, 223] on icon "Play/Pause" at bounding box center [17, 226] width 15 height 15
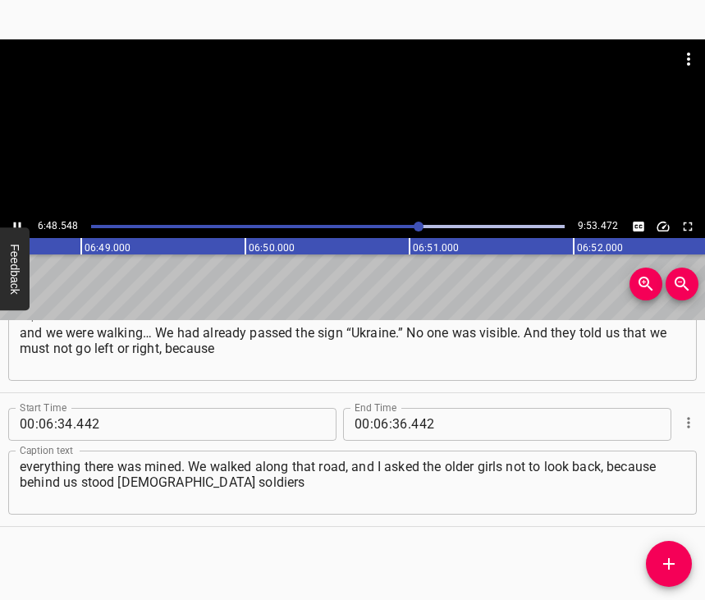
click at [19, 221] on icon "Play/Pause" at bounding box center [17, 226] width 15 height 15
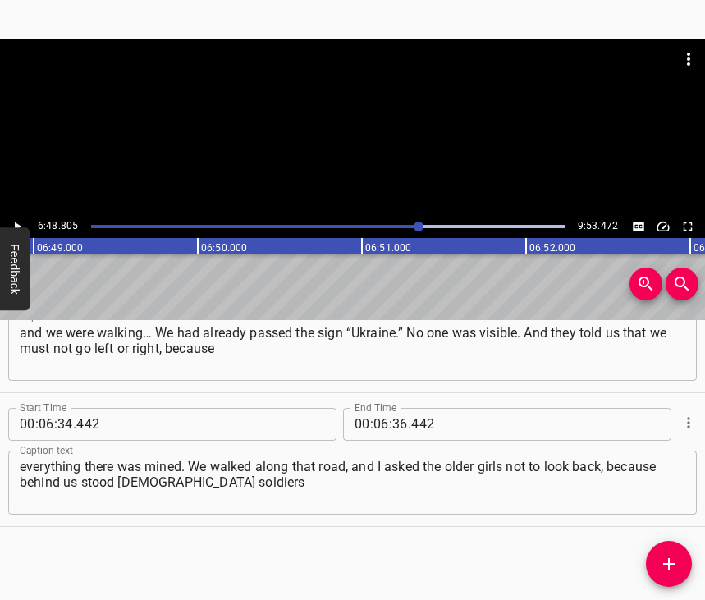
scroll to position [0, 67144]
click at [395, 408] on input "number" at bounding box center [401, 424] width 16 height 33
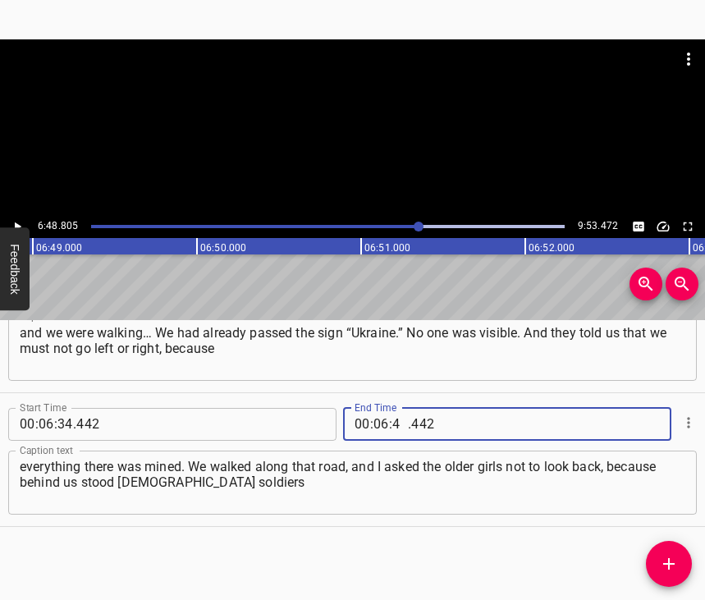
type input "48"
type input "805"
click at [661, 559] on icon "Add Cue" at bounding box center [669, 564] width 20 height 20
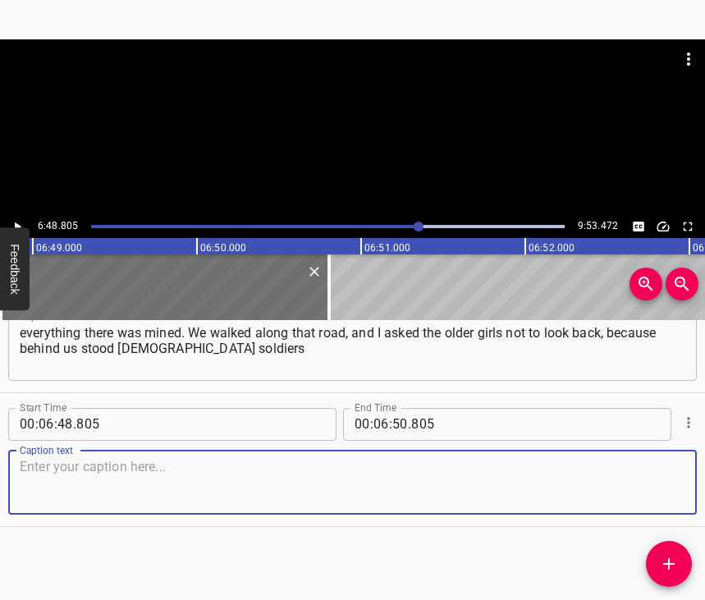
scroll to position [3788, 0]
click at [656, 482] on textarea at bounding box center [353, 482] width 666 height 47
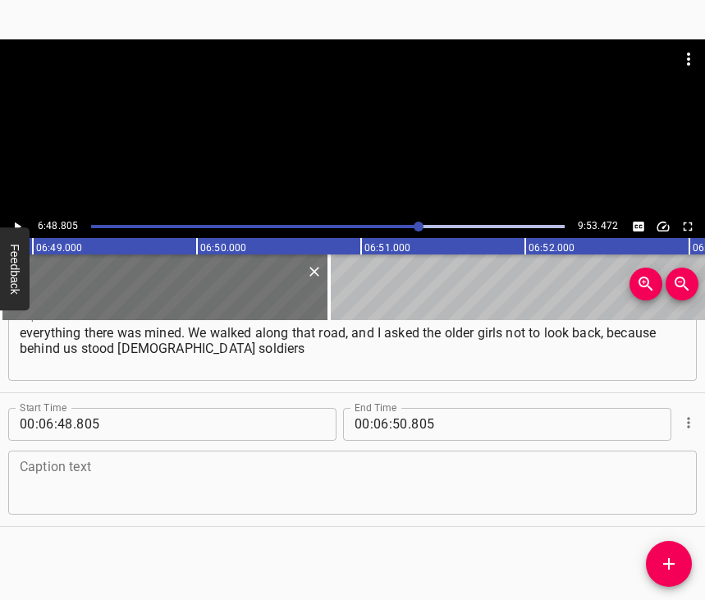
click at [169, 476] on textarea at bounding box center [353, 482] width 666 height 47
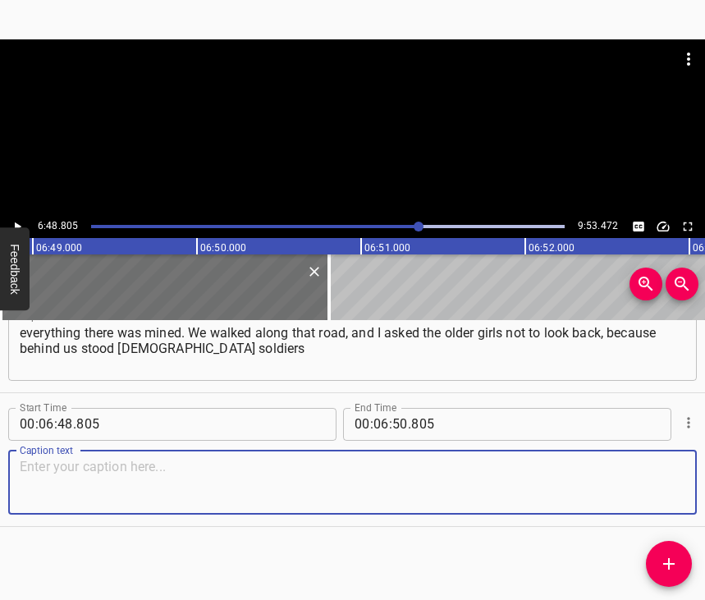
paste textarea "and their rifles were not lowered. They were just standing there. A woman with …"
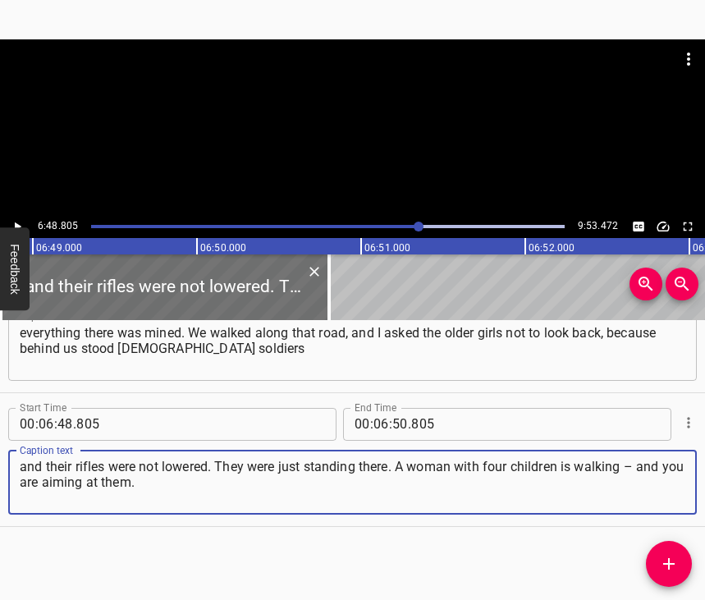
type textarea "and their rifles were not lowered. They were just standing there. A woman with …"
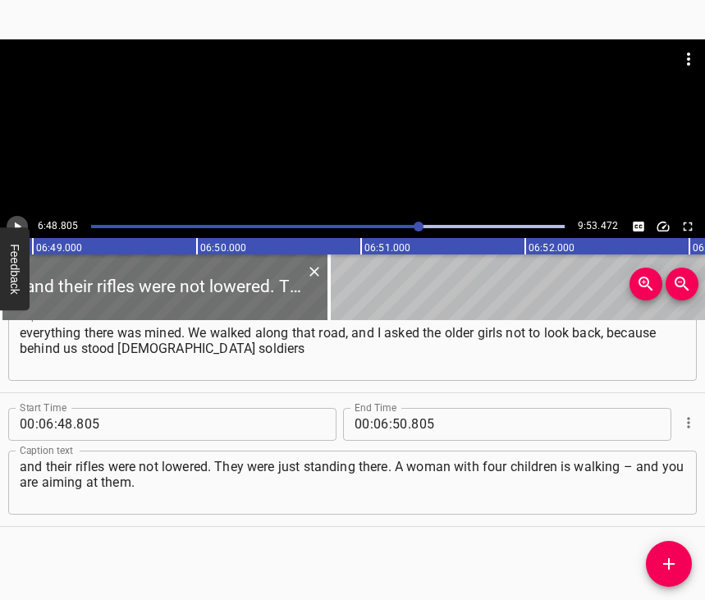
click at [23, 225] on icon "Play/Pause" at bounding box center [17, 226] width 15 height 15
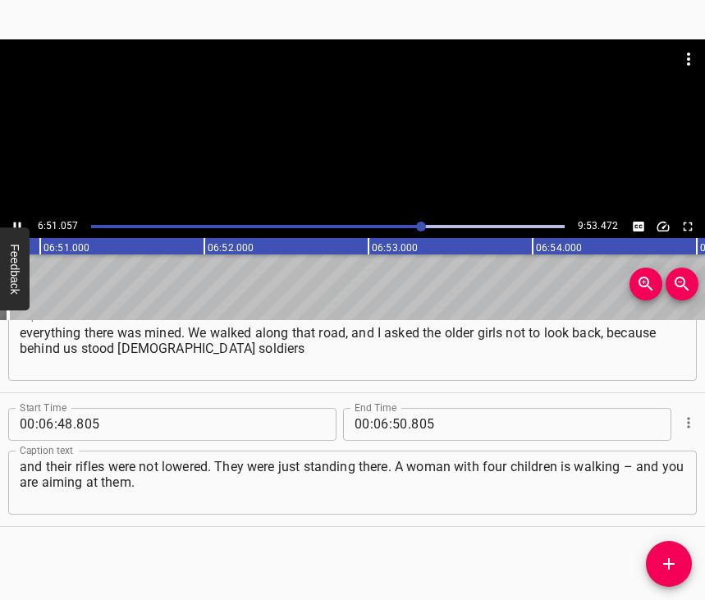
scroll to position [0, 67503]
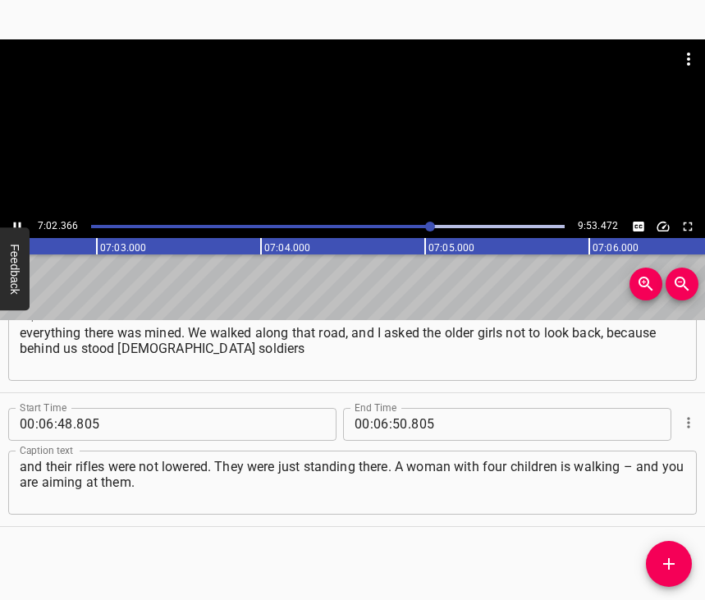
click at [16, 225] on icon "Play/Pause" at bounding box center [17, 226] width 7 height 9
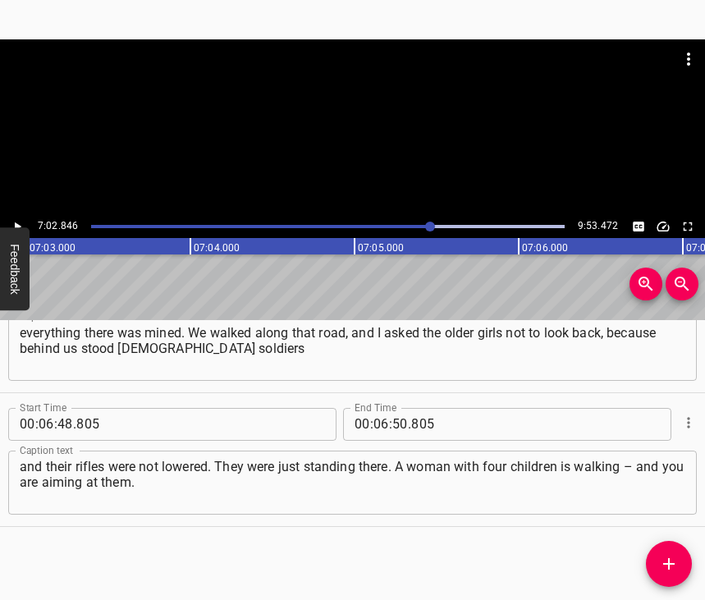
scroll to position [0, 69451]
click at [16, 225] on icon "Play/Pause" at bounding box center [18, 226] width 7 height 9
click at [16, 225] on icon "Play/Pause" at bounding box center [17, 226] width 7 height 9
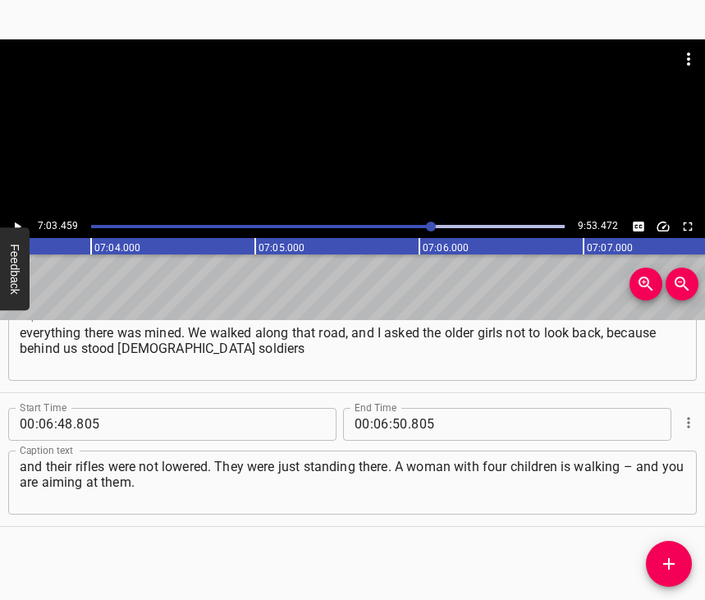
scroll to position [0, 69551]
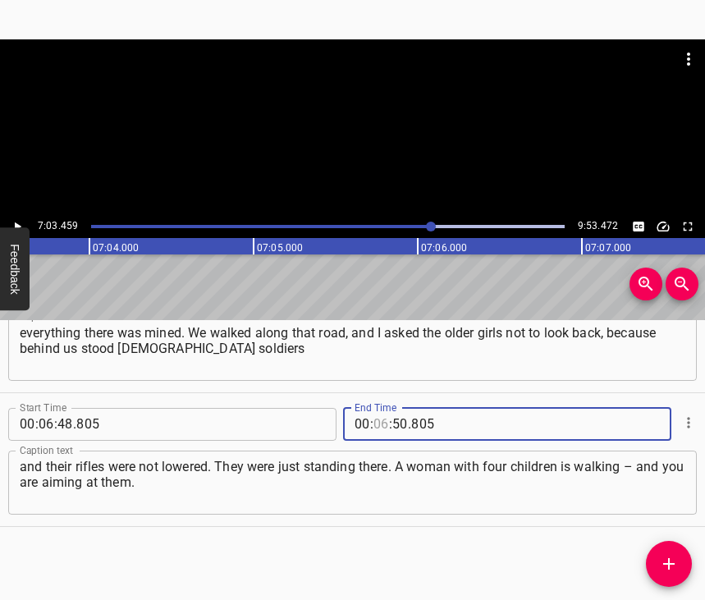
click at [380, 408] on input "number" at bounding box center [382, 424] width 16 height 33
type input "07"
type input "03"
type input "459"
click at [669, 572] on icon "Add Cue" at bounding box center [669, 564] width 20 height 20
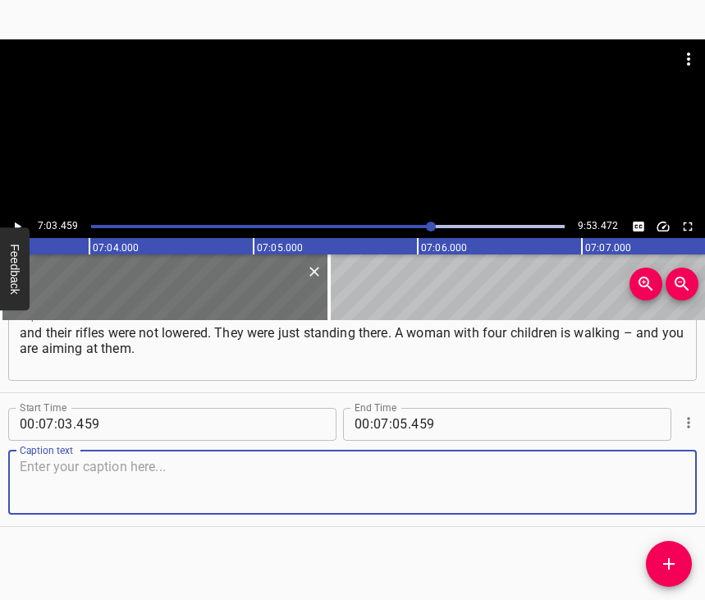
scroll to position [3936, 0]
click at [650, 466] on textarea at bounding box center [353, 482] width 666 height 47
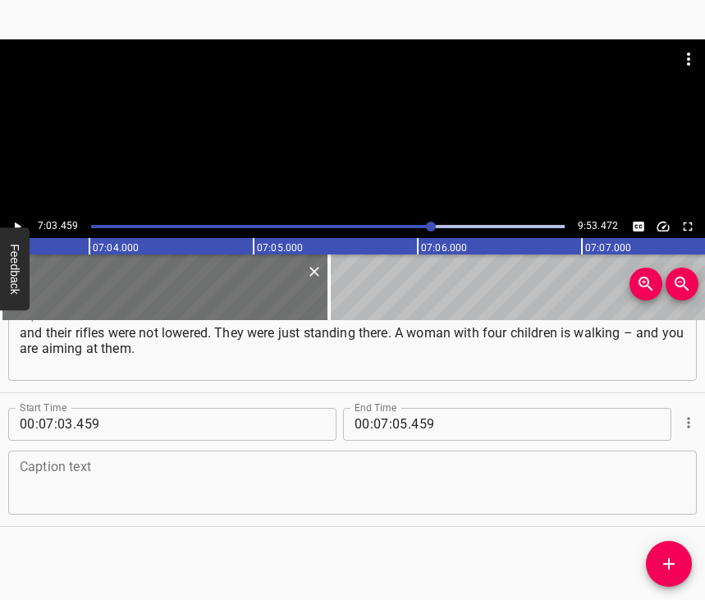
click at [90, 485] on textarea at bounding box center [353, 482] width 666 height 47
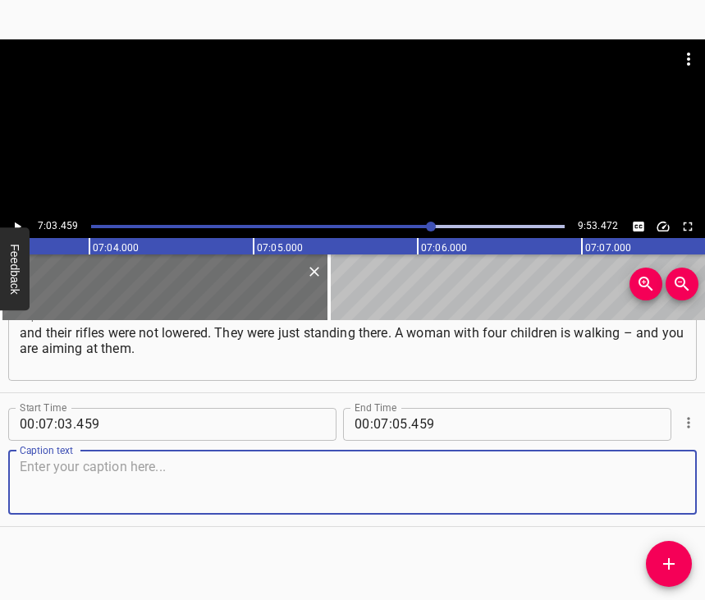
paste textarea "Are you even human, or what are you?! Inside everything was boiling, until we w…"
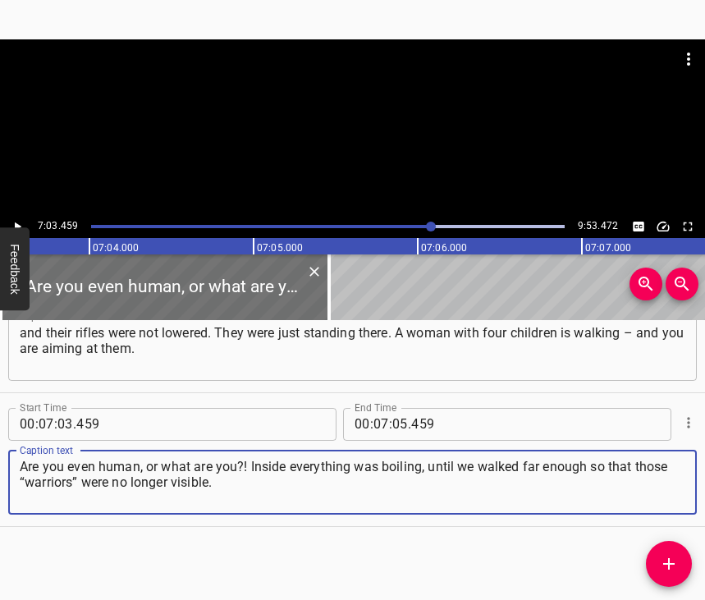
type textarea "Are you even human, or what are you?! Inside everything was boiling, until we w…"
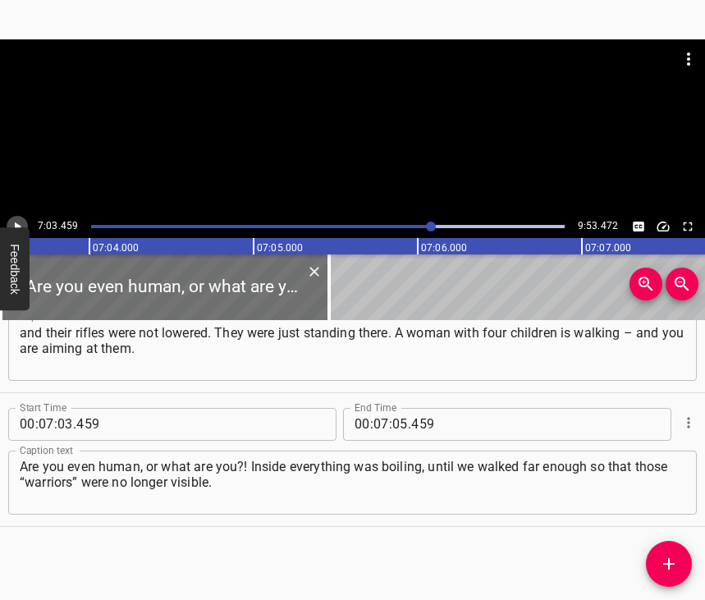
click at [15, 224] on icon "Play/Pause" at bounding box center [18, 226] width 7 height 9
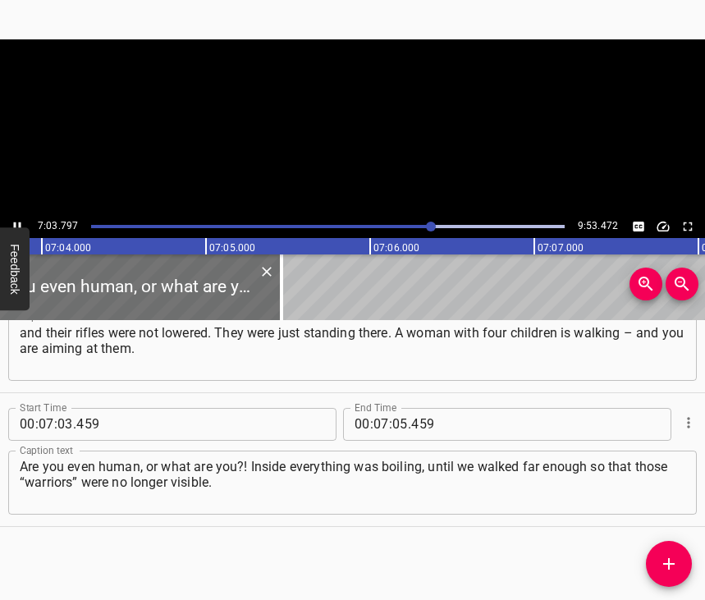
scroll to position [0, 69602]
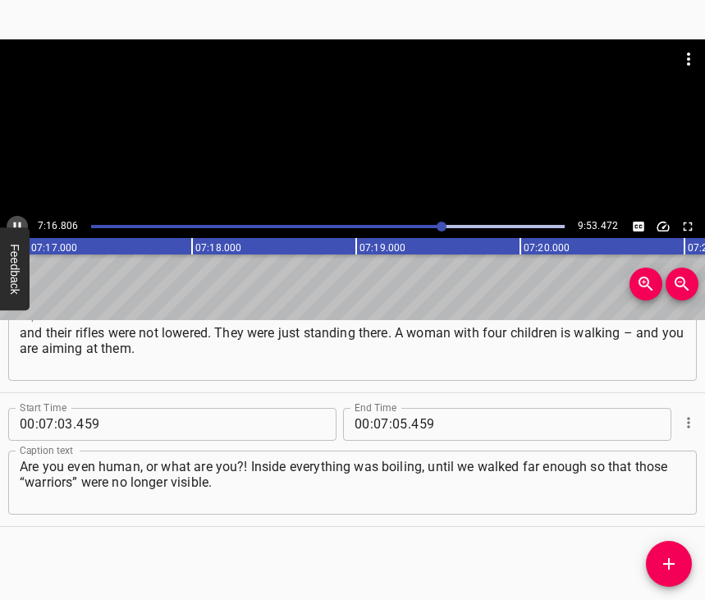
click at [13, 220] on icon "Play/Pause" at bounding box center [17, 226] width 15 height 15
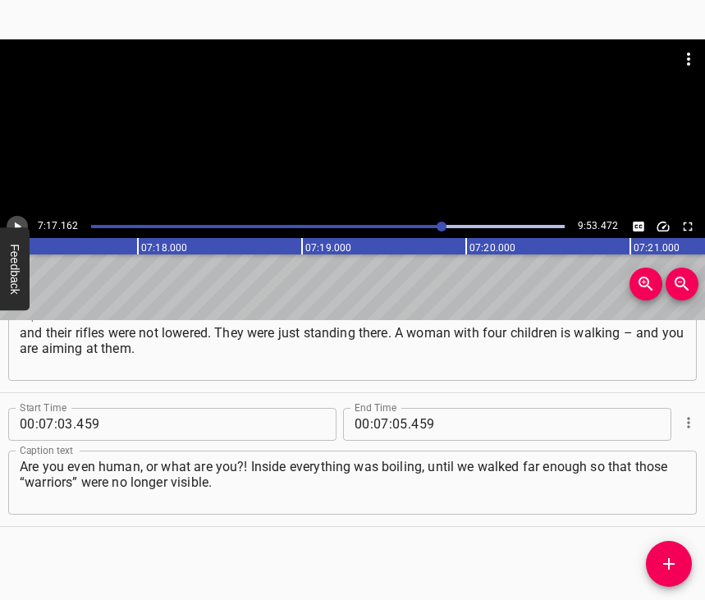
click at [13, 220] on icon "Play/Pause" at bounding box center [17, 226] width 15 height 15
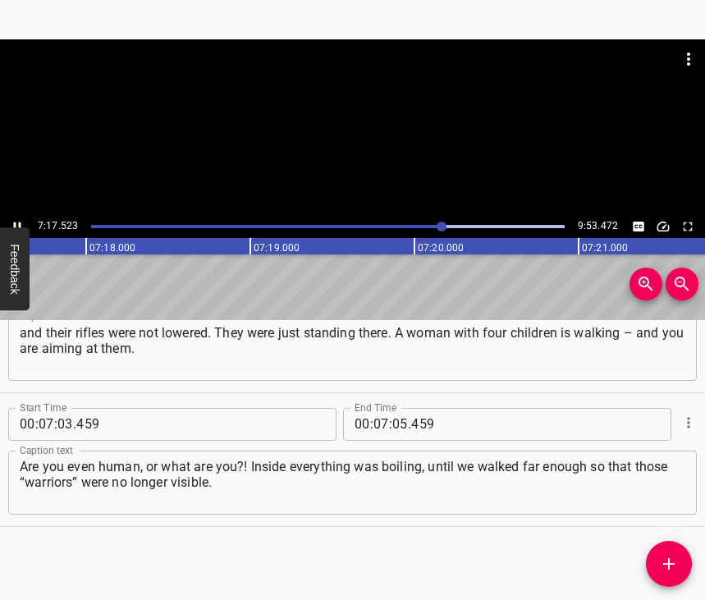
click at [13, 220] on icon "Play/Pause" at bounding box center [17, 226] width 15 height 15
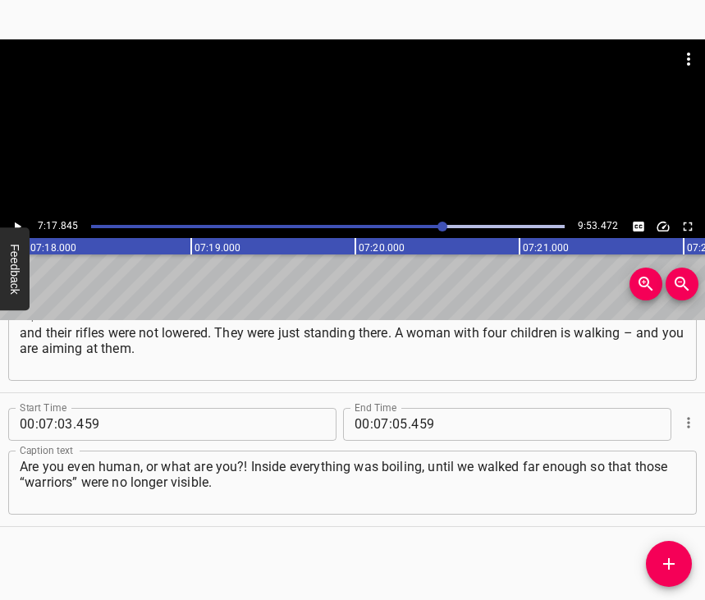
scroll to position [0, 71913]
click at [396, 408] on input "number" at bounding box center [401, 424] width 16 height 33
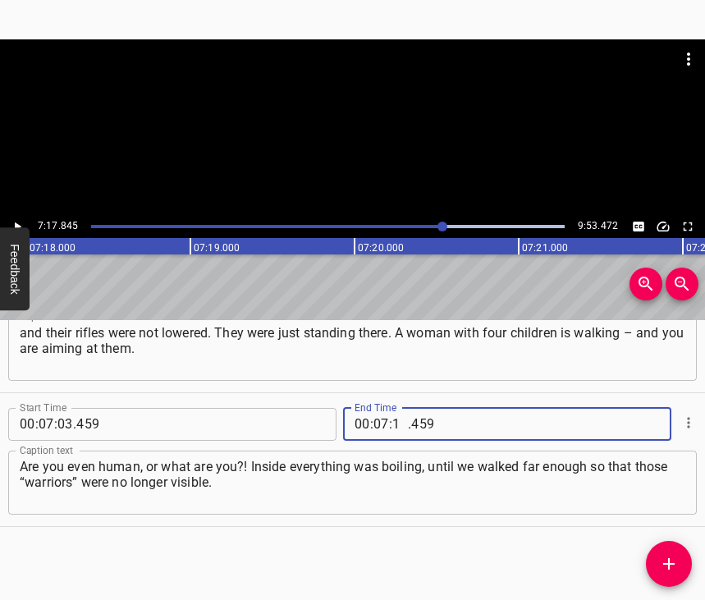
type input "17"
type input "845"
click at [673, 559] on icon "Add Cue" at bounding box center [669, 564] width 20 height 20
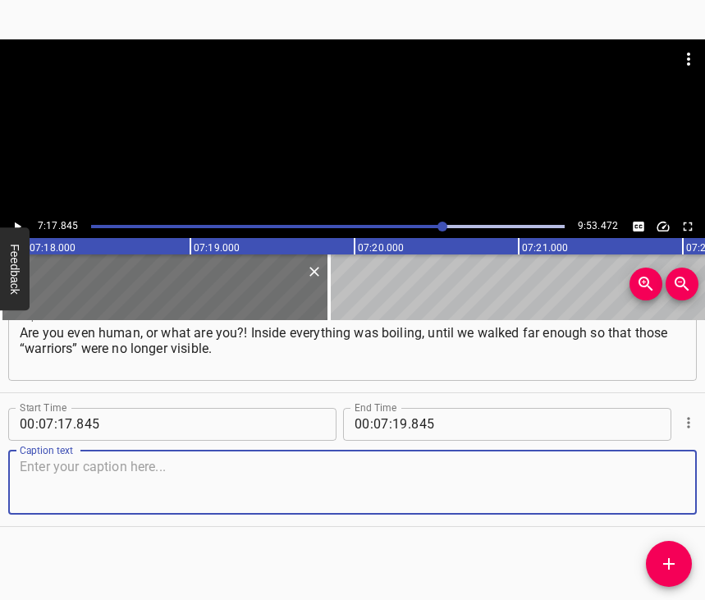
scroll to position [4084, 0]
drag, startPoint x: 645, startPoint y: 475, endPoint x: 696, endPoint y: 458, distance: 53.5
click at [647, 472] on textarea at bounding box center [353, 482] width 666 height 47
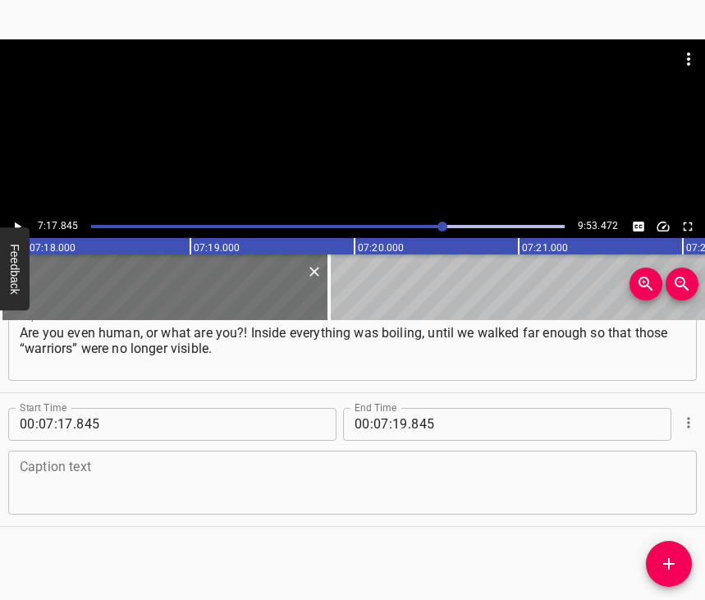
click at [202, 459] on textarea at bounding box center [353, 482] width 666 height 47
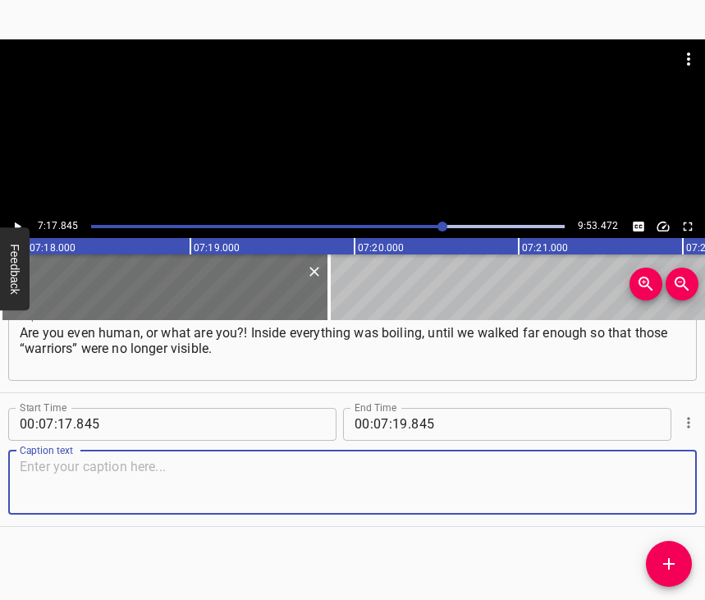
paste textarea "There was nowhere even to sit down. And the weather was such… a light rain was …"
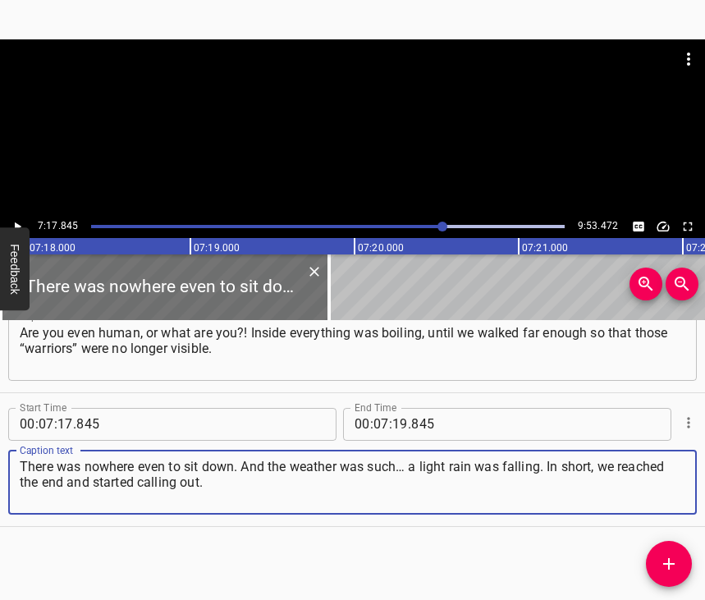
type textarea "There was nowhere even to sit down. And the weather was such… a light rain was …"
click at [16, 222] on icon "Play/Pause" at bounding box center [17, 226] width 15 height 15
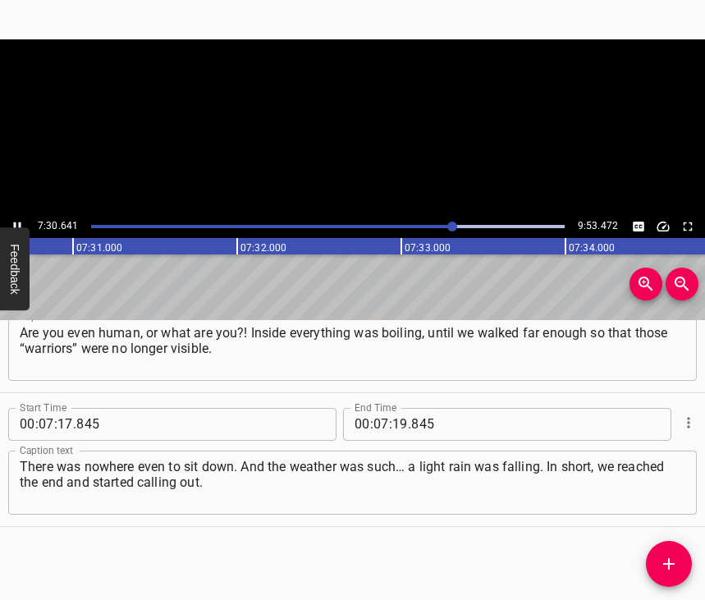
click at [12, 224] on icon "Play/Pause" at bounding box center [17, 226] width 15 height 15
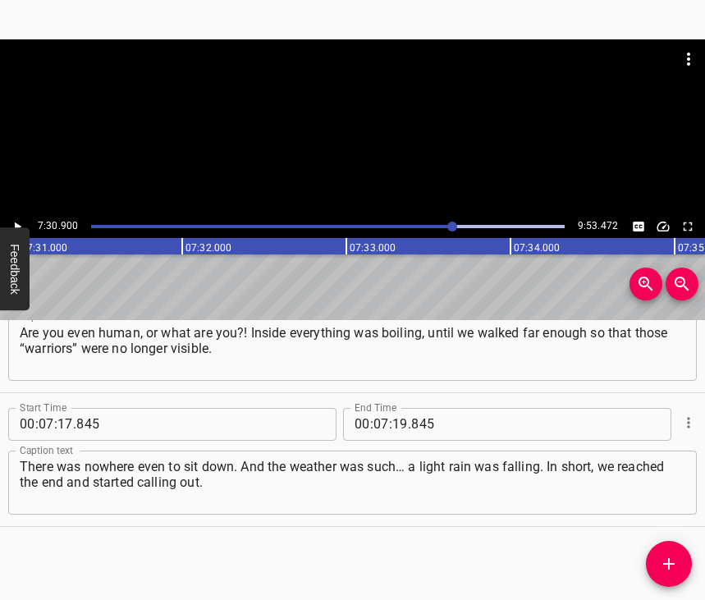
scroll to position [0, 74058]
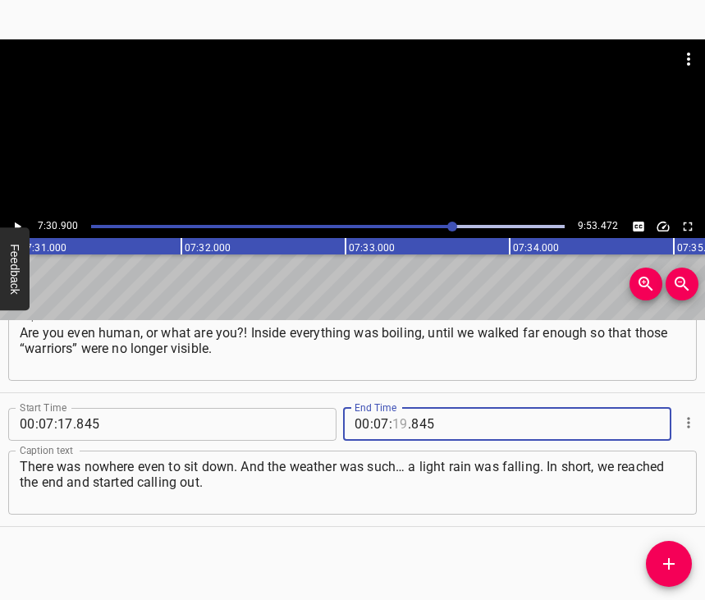
click at [393, 408] on input "number" at bounding box center [401, 424] width 16 height 33
type input "30"
type input "900"
click at [667, 558] on icon "Add Cue" at bounding box center [669, 564] width 20 height 20
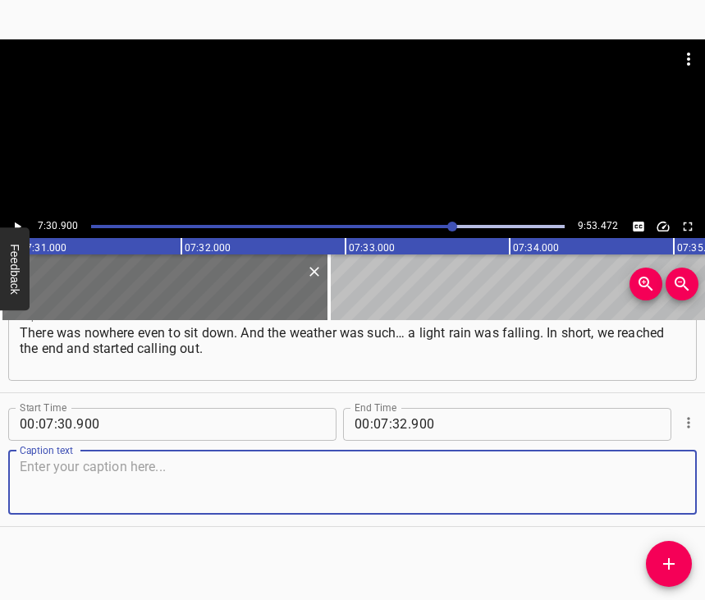
scroll to position [4232, 0]
drag, startPoint x: 659, startPoint y: 482, endPoint x: 698, endPoint y: 472, distance: 40.6
click at [658, 480] on textarea at bounding box center [353, 482] width 666 height 47
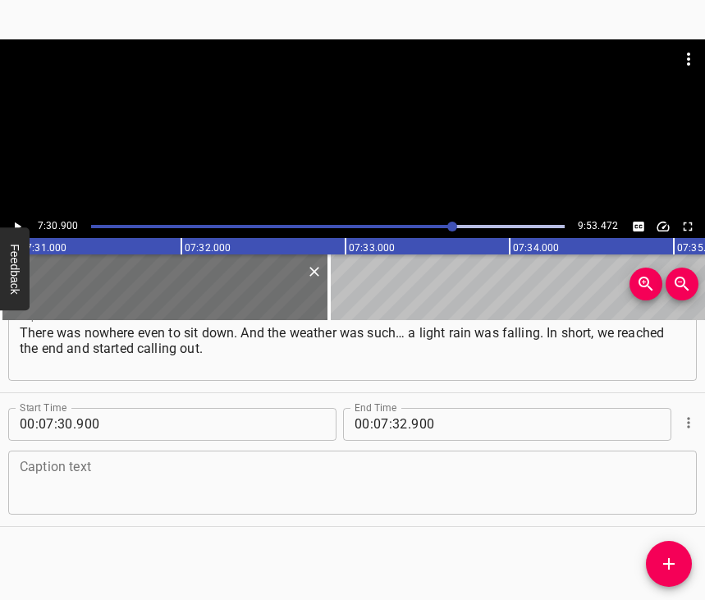
click at [227, 459] on textarea at bounding box center [353, 482] width 666 height 47
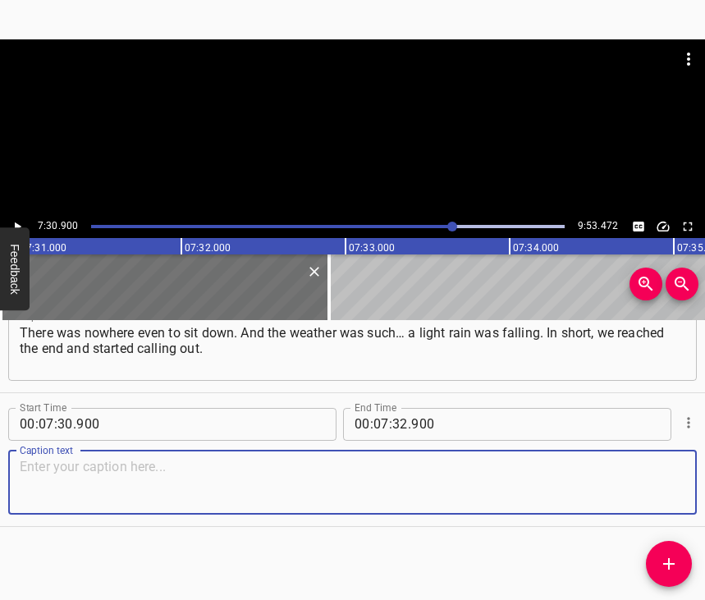
paste textarea "Indeed, then our border guards came out and took [GEOGRAPHIC_DATA]. They called…"
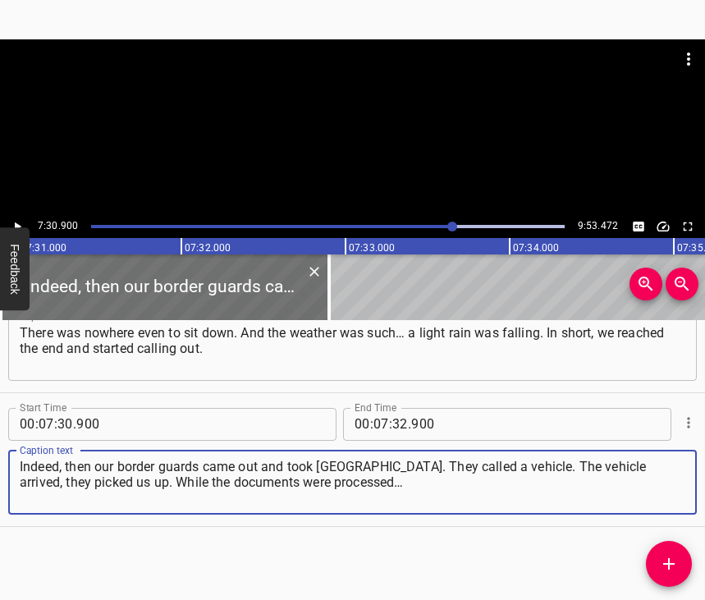
type textarea "Indeed, then our border guards came out and took [GEOGRAPHIC_DATA]. They called…"
click at [19, 222] on icon "Play/Pause" at bounding box center [17, 226] width 15 height 15
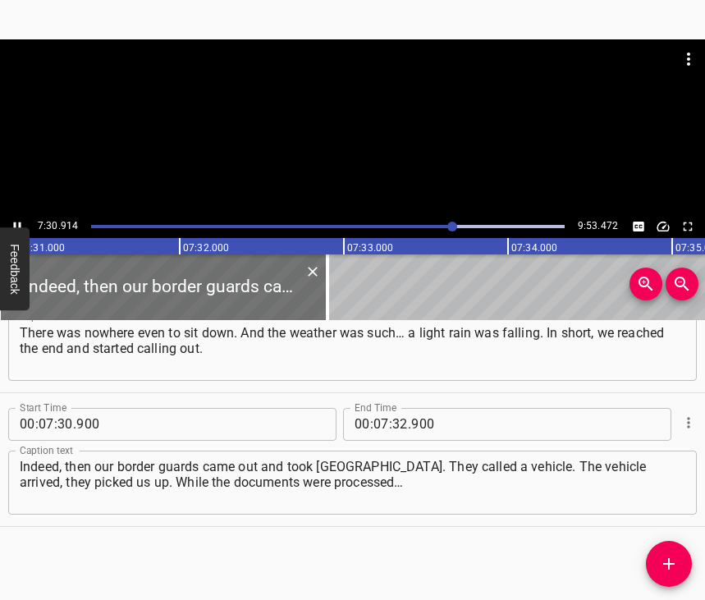
scroll to position [0, 74060]
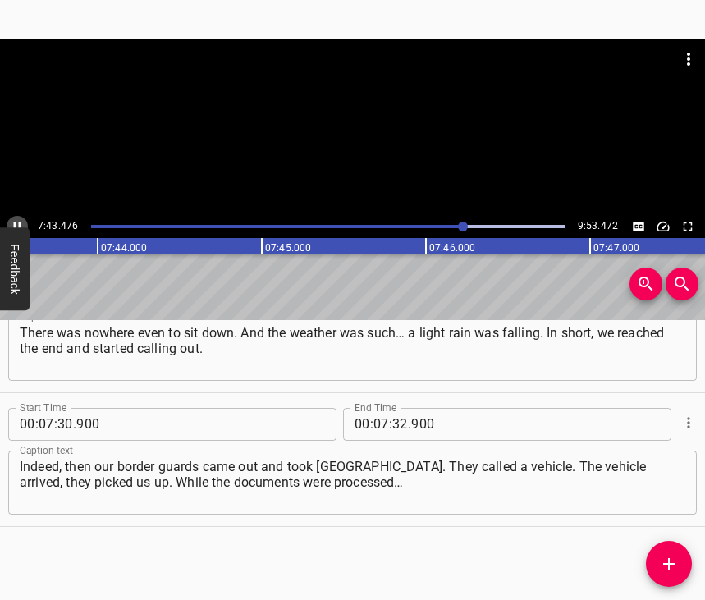
click at [16, 223] on icon "Play/Pause" at bounding box center [17, 226] width 7 height 9
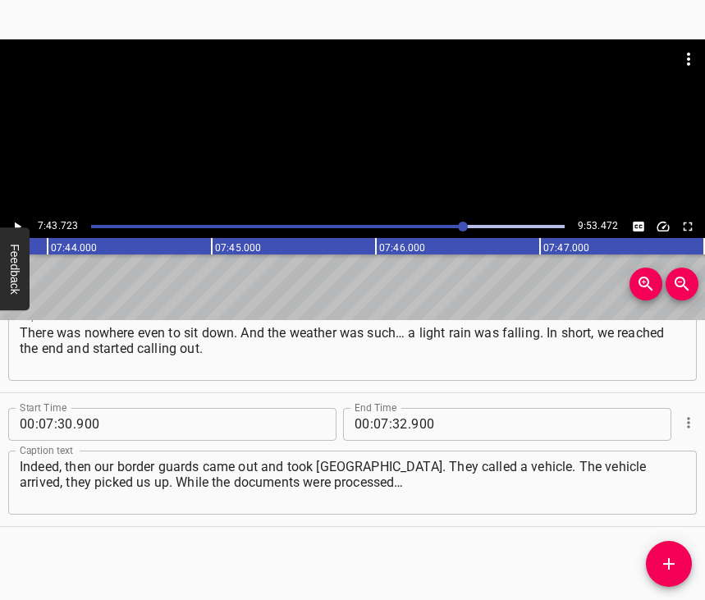
scroll to position [0, 76164]
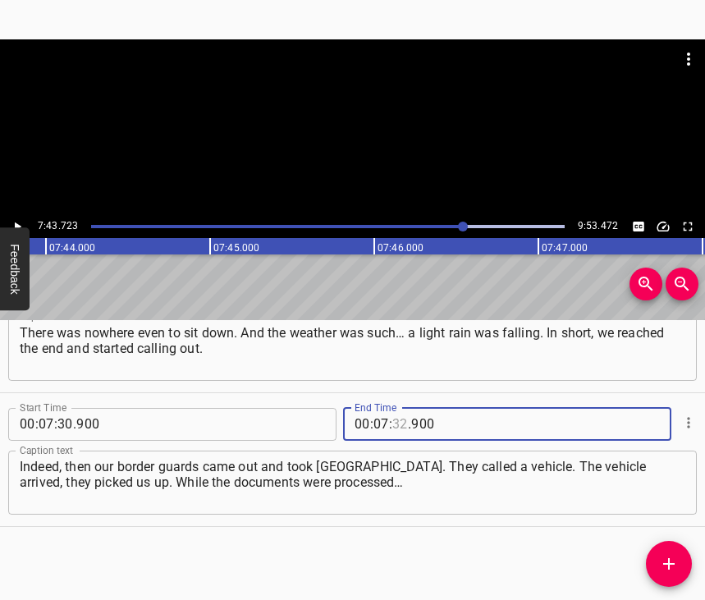
click at [393, 408] on input "number" at bounding box center [401, 424] width 16 height 33
type input "43"
type input "723"
click at [677, 565] on icon "Add Cue" at bounding box center [669, 564] width 20 height 20
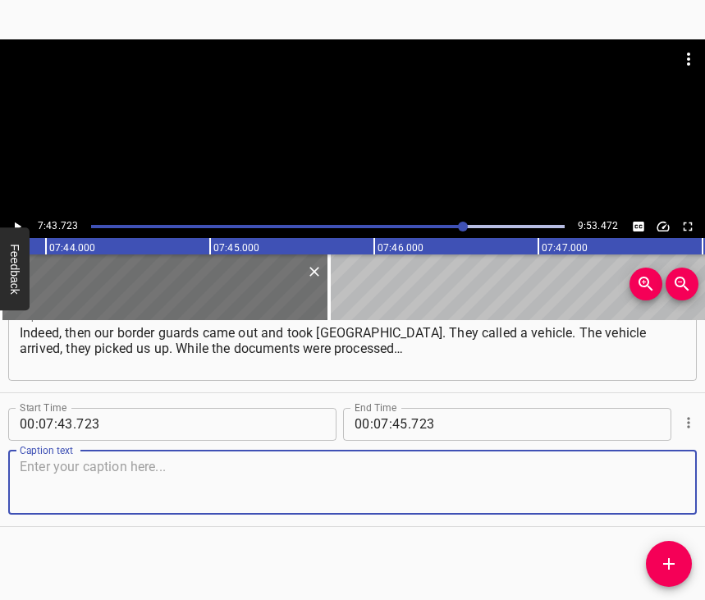
scroll to position [4380, 0]
click at [659, 475] on textarea at bounding box center [353, 482] width 666 height 47
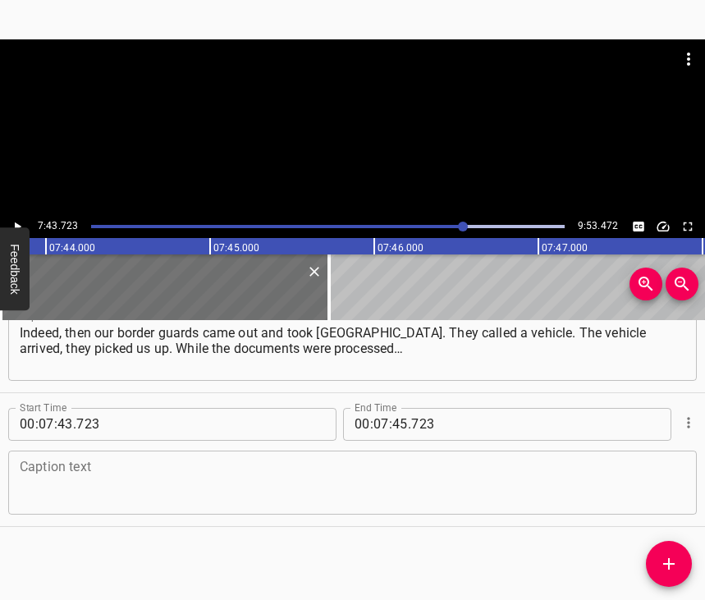
click at [90, 478] on textarea at bounding box center [353, 482] width 666 height 47
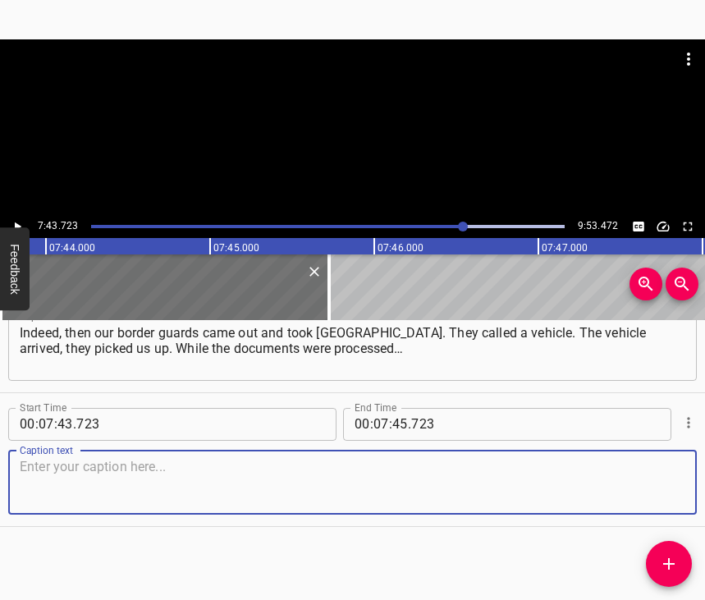
paste textarea "On our, the Ukrainian side, the documents were processed quickly. The girls wer…"
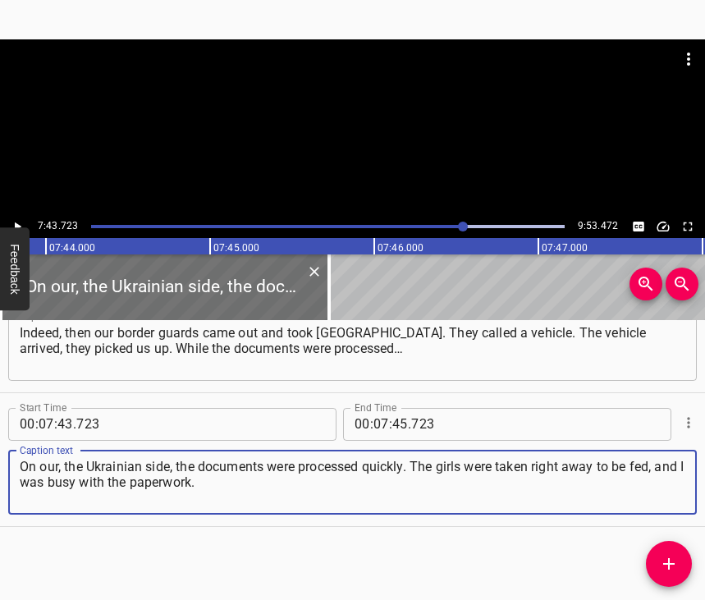
type textarea "On our, the Ukrainian side, the documents were processed quickly. The girls wer…"
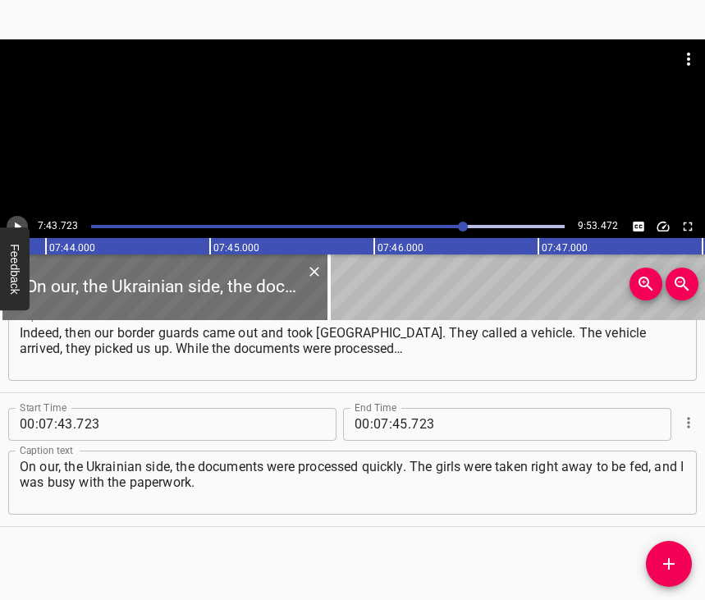
click at [16, 223] on icon "Play/Pause" at bounding box center [17, 226] width 15 height 15
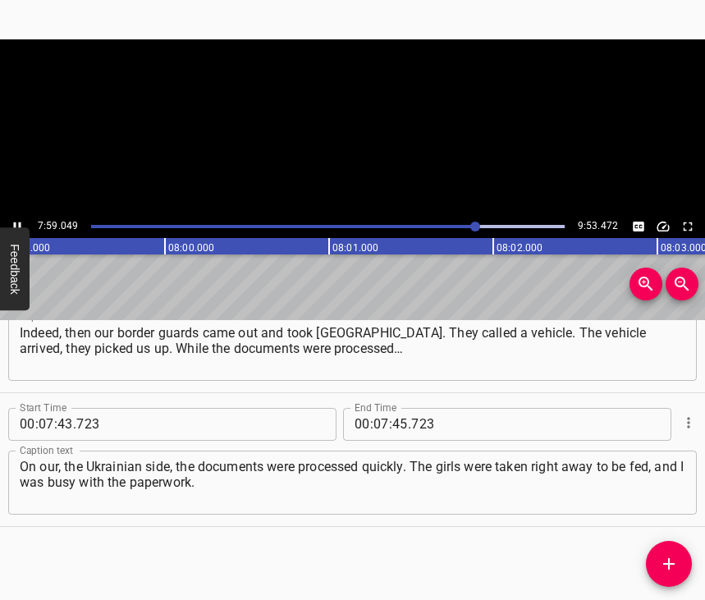
click at [16, 223] on icon "Play/Pause" at bounding box center [17, 226] width 15 height 15
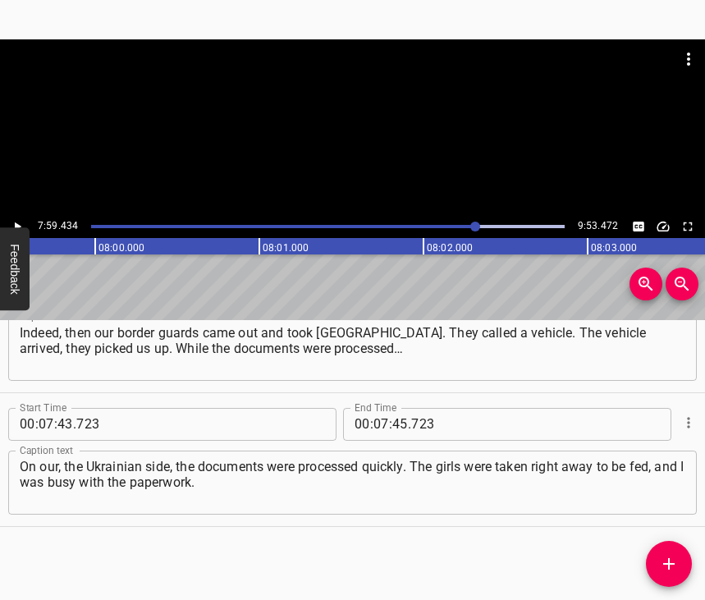
scroll to position [0, 78744]
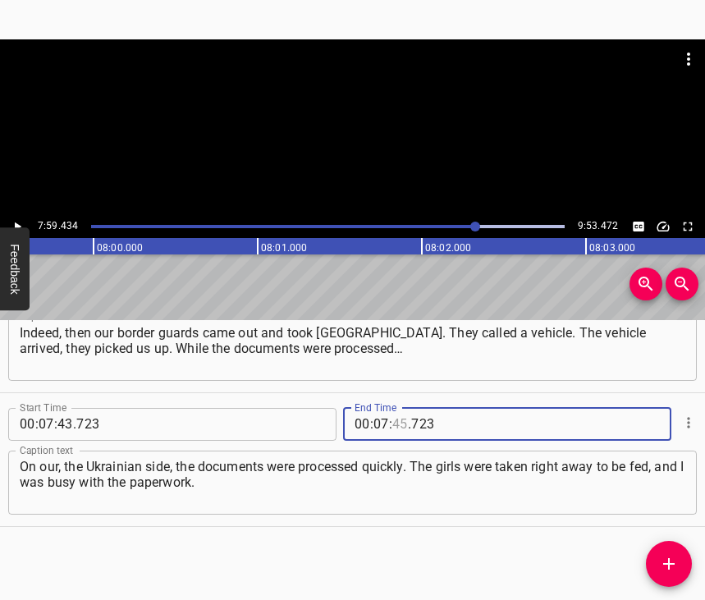
click at [393, 408] on input "number" at bounding box center [401, 424] width 16 height 33
type input "59"
type input "434"
click at [666, 569] on icon "Add Cue" at bounding box center [669, 564] width 20 height 20
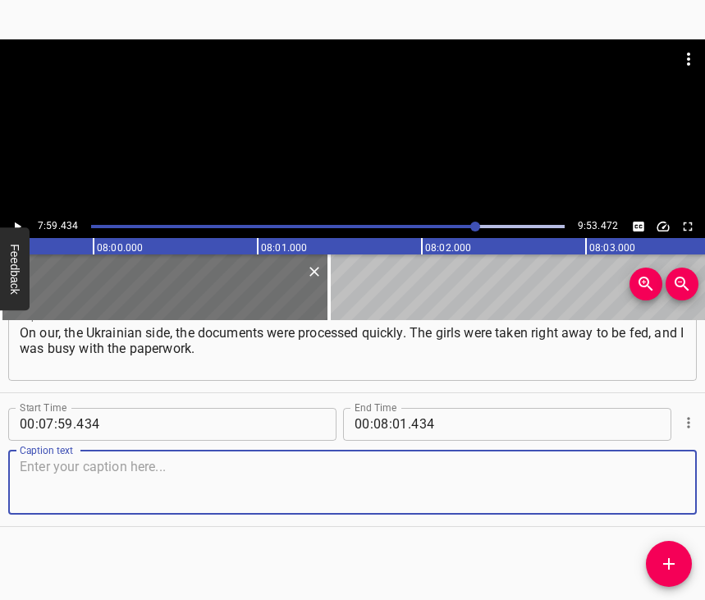
scroll to position [4527, 0]
click at [647, 460] on textarea at bounding box center [353, 482] width 666 height 47
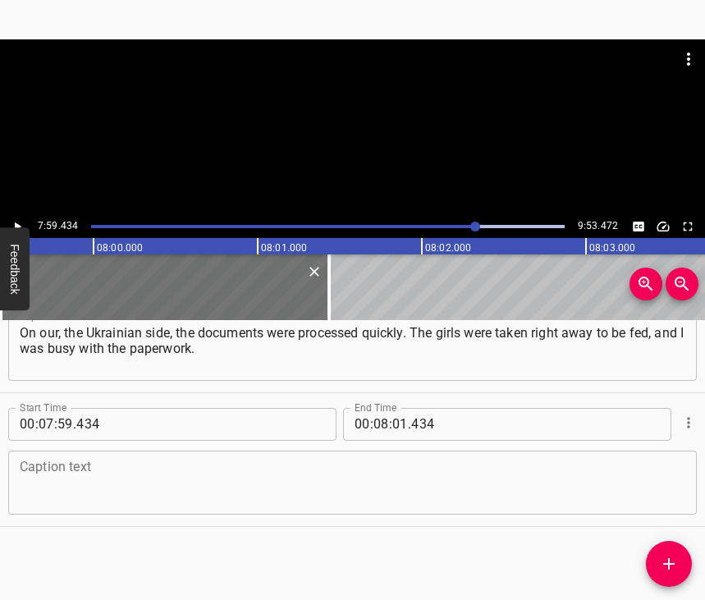
click at [152, 468] on textarea at bounding box center [353, 482] width 666 height 47
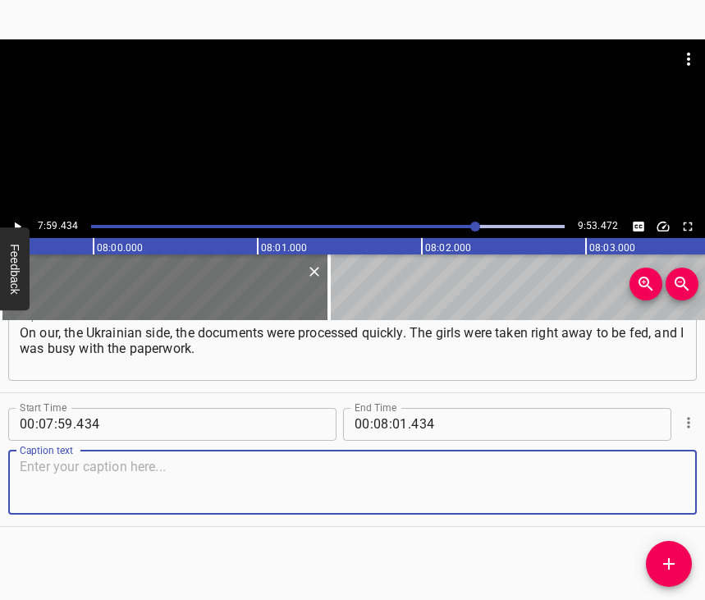
paste textarea "I registered who had left and from where we had left. We arrived in [GEOGRAPHIC…"
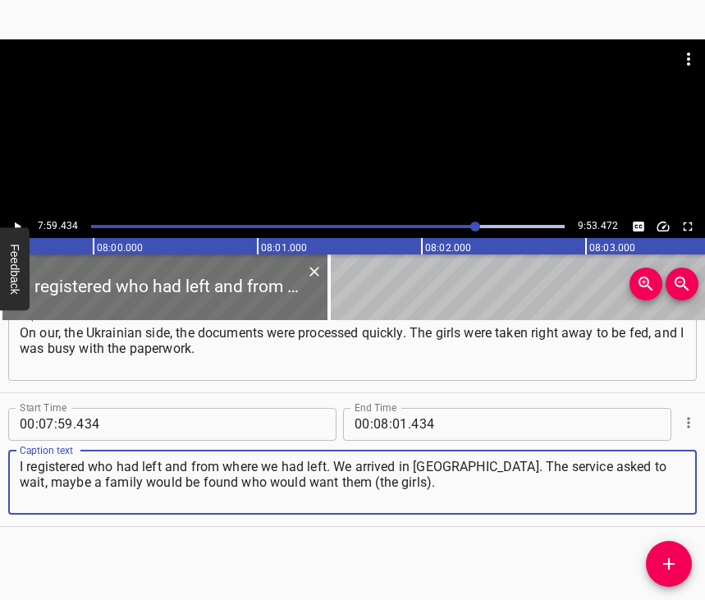
type textarea "I registered who had left and from where we had left. We arrived in [GEOGRAPHIC…"
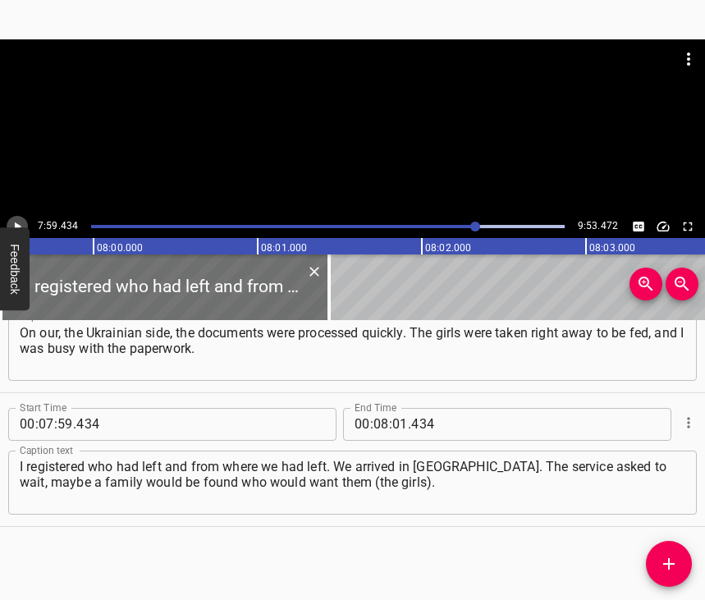
click at [21, 222] on icon "Play/Pause" at bounding box center [17, 226] width 15 height 15
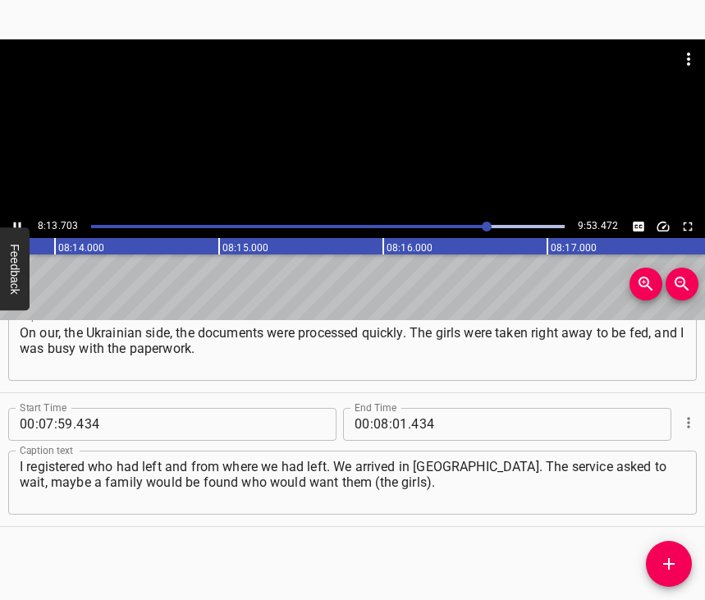
click at [16, 221] on icon "Play/Pause" at bounding box center [17, 226] width 15 height 15
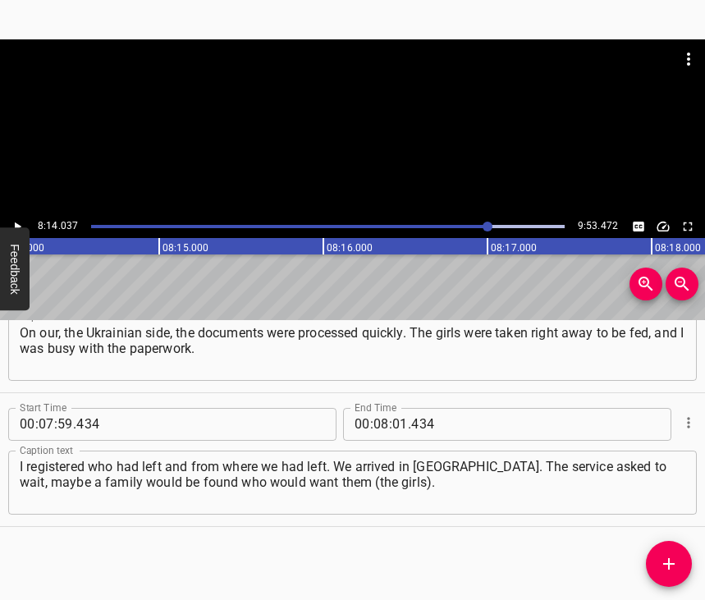
click at [16, 221] on icon "Play/Pause" at bounding box center [17, 226] width 15 height 15
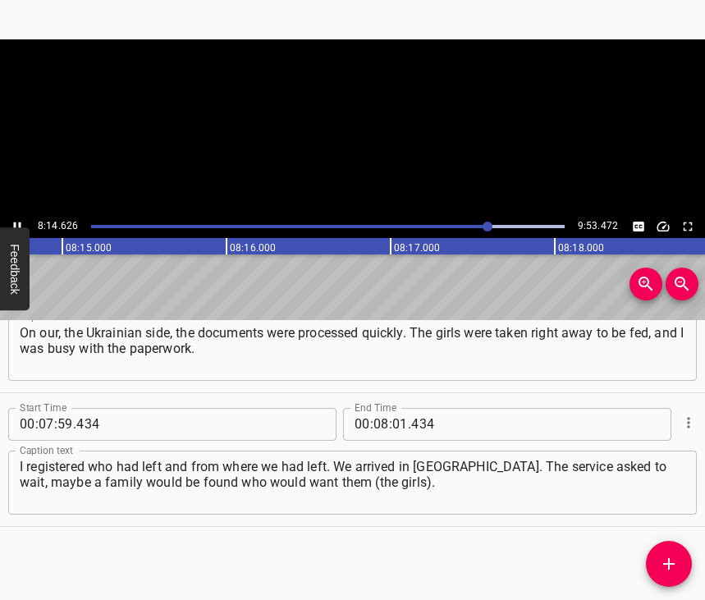
click at [16, 221] on icon "Play/Pause" at bounding box center [17, 226] width 15 height 15
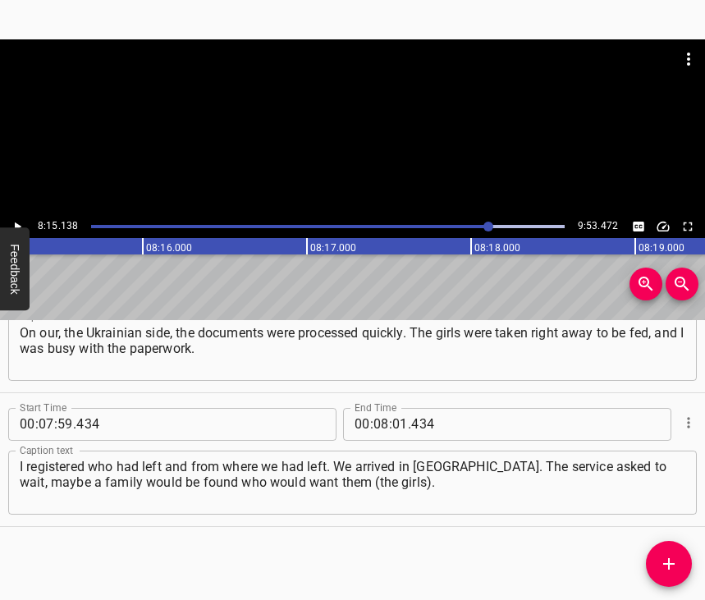
scroll to position [0, 81324]
click at [400, 416] on input "number" at bounding box center [401, 424] width 16 height 33
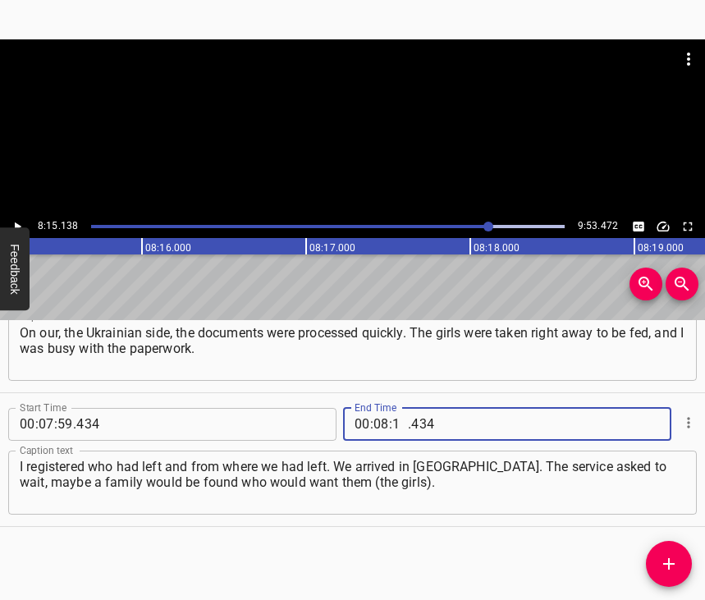
type input "15"
type input "138"
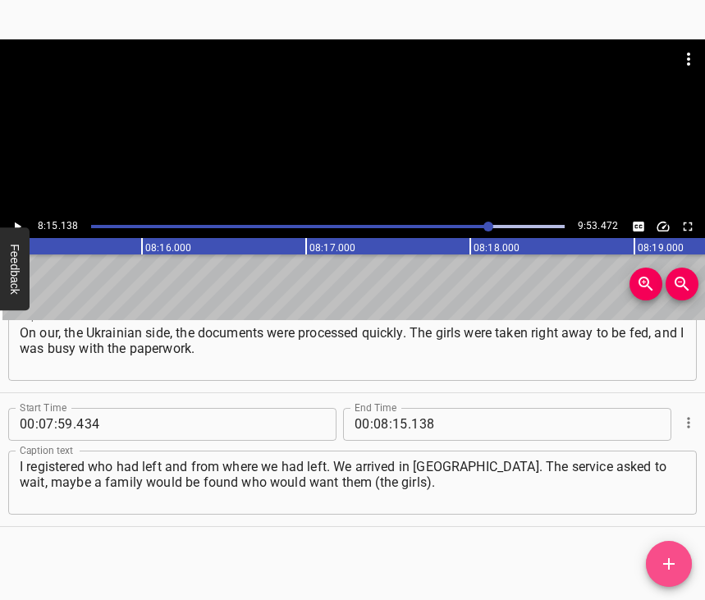
click at [672, 562] on icon "Add Cue" at bounding box center [669, 564] width 20 height 20
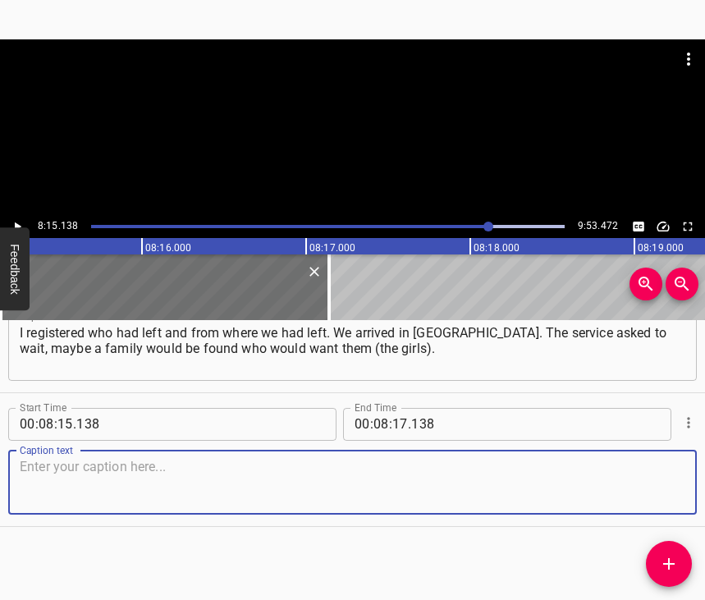
scroll to position [4675, 0]
drag, startPoint x: 639, startPoint y: 456, endPoint x: 650, endPoint y: 455, distance: 10.7
click at [641, 459] on textarea at bounding box center [353, 482] width 666 height 47
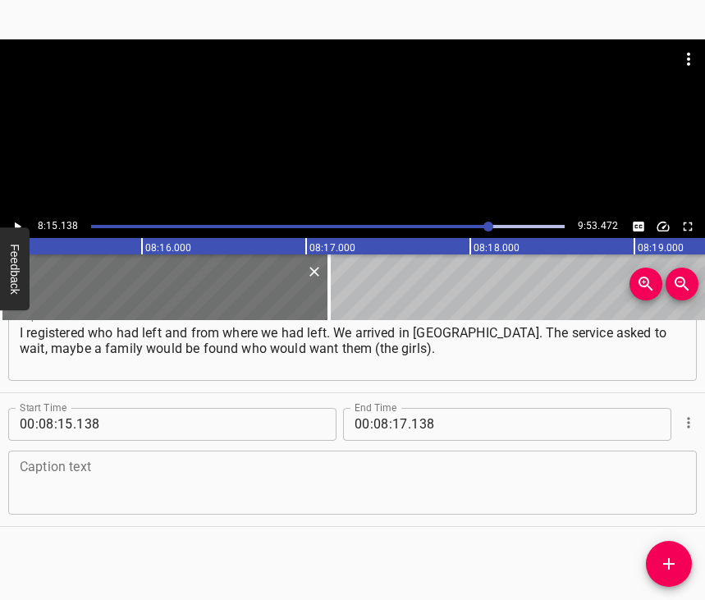
click at [195, 491] on textarea at bounding box center [353, 482] width 666 height 47
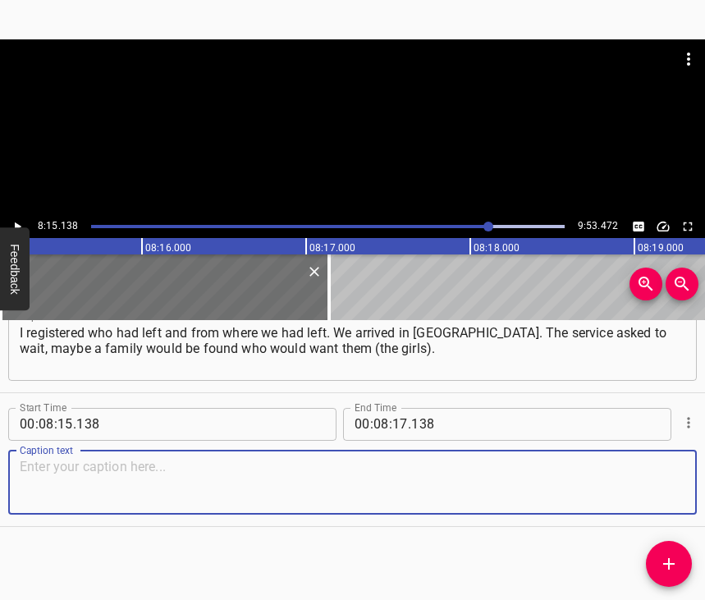
paste textarea "But I understood… I myself had worked for 30 years in a psychoneurological inst…"
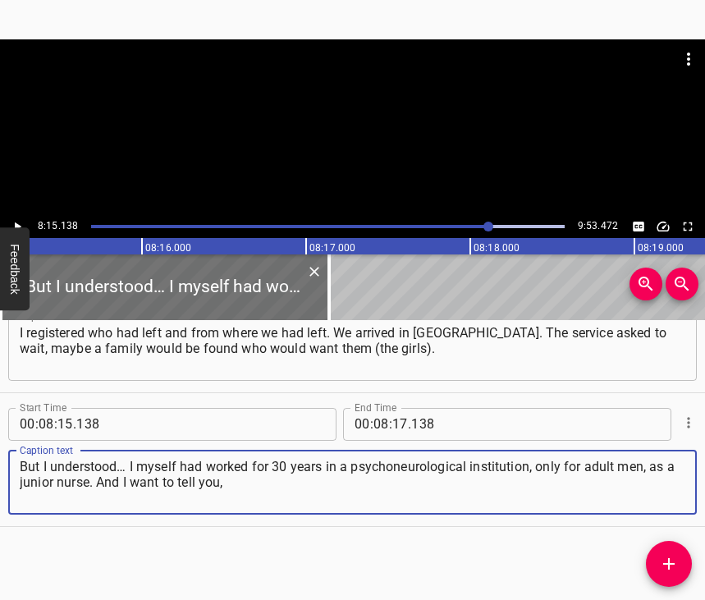
type textarea "But I understood… I myself had worked for 30 years in a psychoneurological inst…"
click at [18, 218] on button "Play/Pause" at bounding box center [17, 226] width 21 height 21
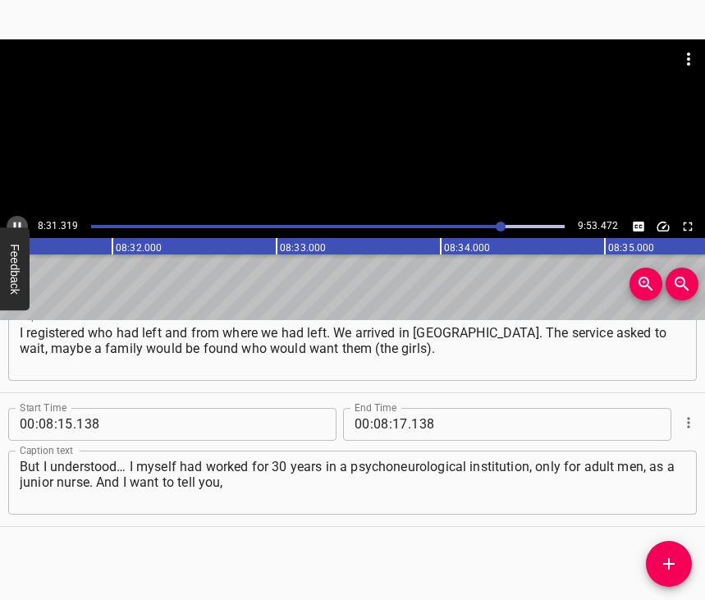
click at [12, 225] on icon "Play/Pause" at bounding box center [17, 226] width 15 height 15
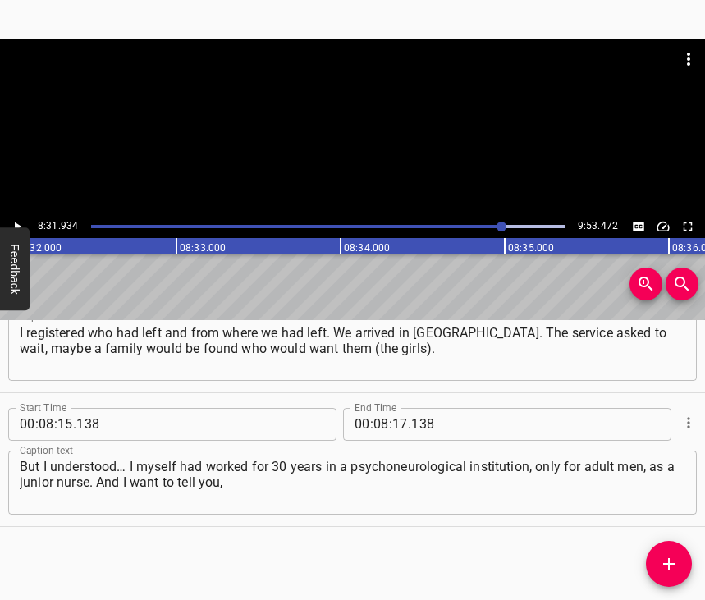
scroll to position [0, 84082]
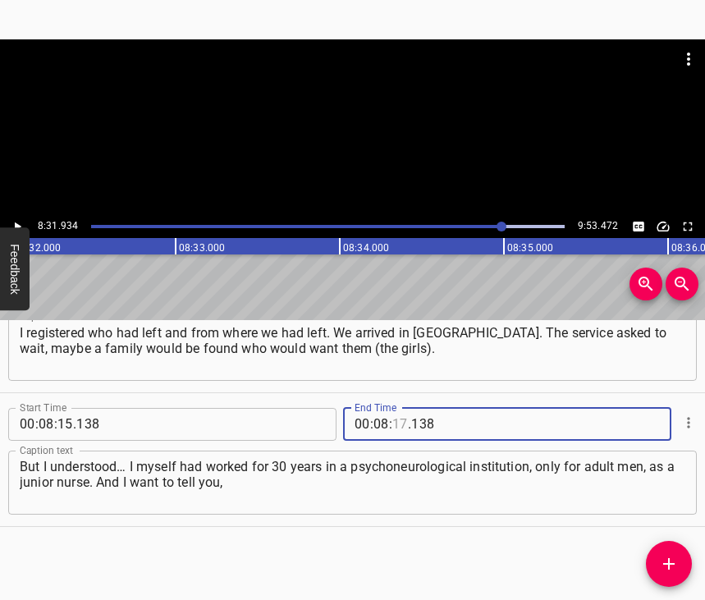
click at [393, 419] on input "number" at bounding box center [401, 424] width 16 height 33
type input "31"
type input "934"
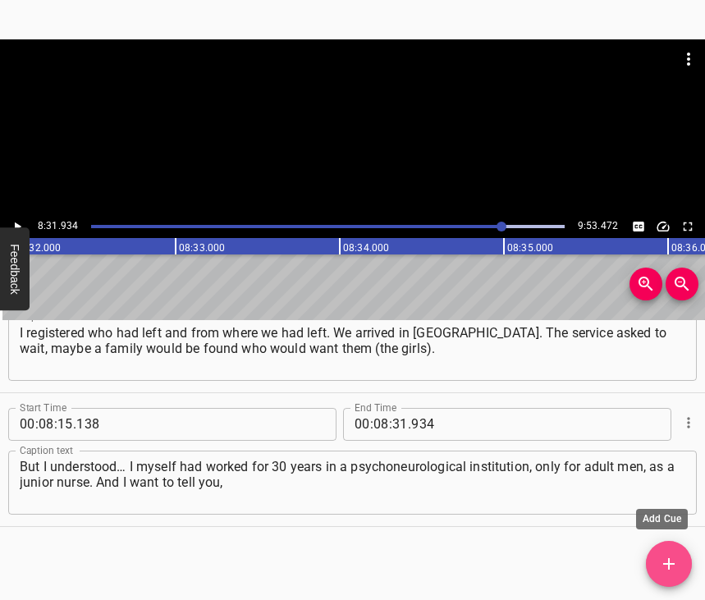
click at [671, 565] on icon "Add Cue" at bounding box center [669, 563] width 11 height 11
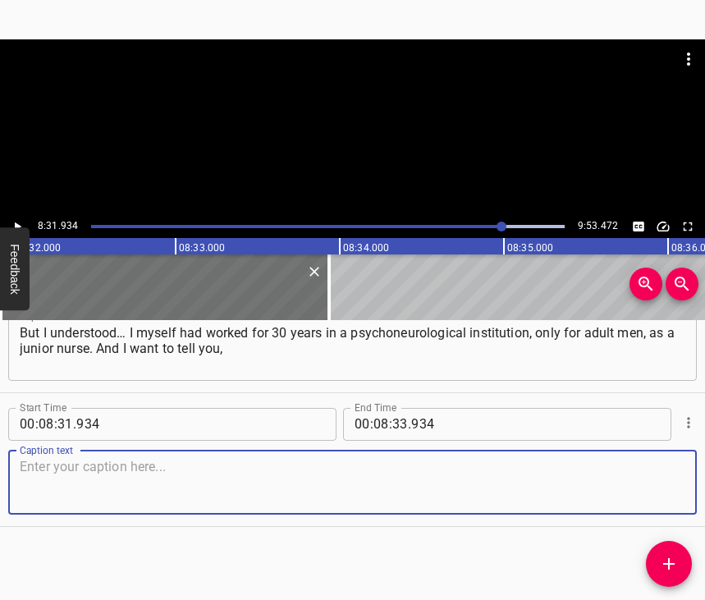
scroll to position [4823, 0]
drag, startPoint x: 654, startPoint y: 480, endPoint x: 698, endPoint y: 465, distance: 46.7
click at [655, 479] on textarea at bounding box center [353, 482] width 666 height 47
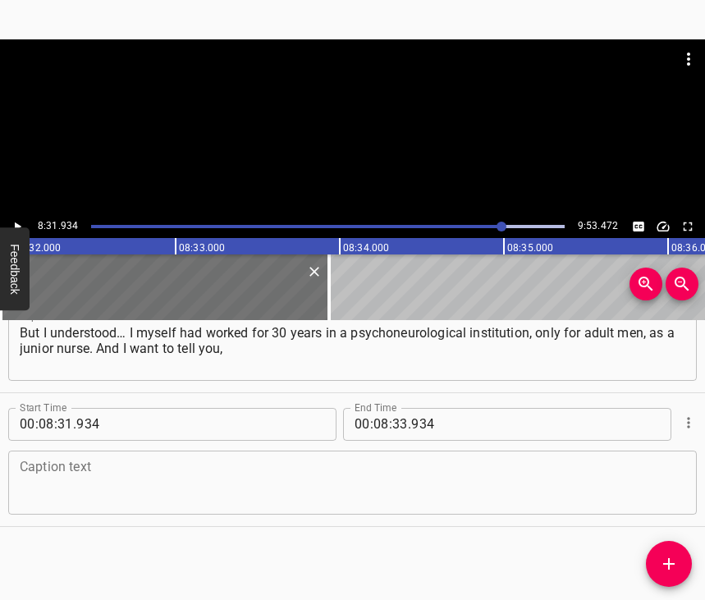
click at [49, 460] on textarea at bounding box center [353, 482] width 666 height 47
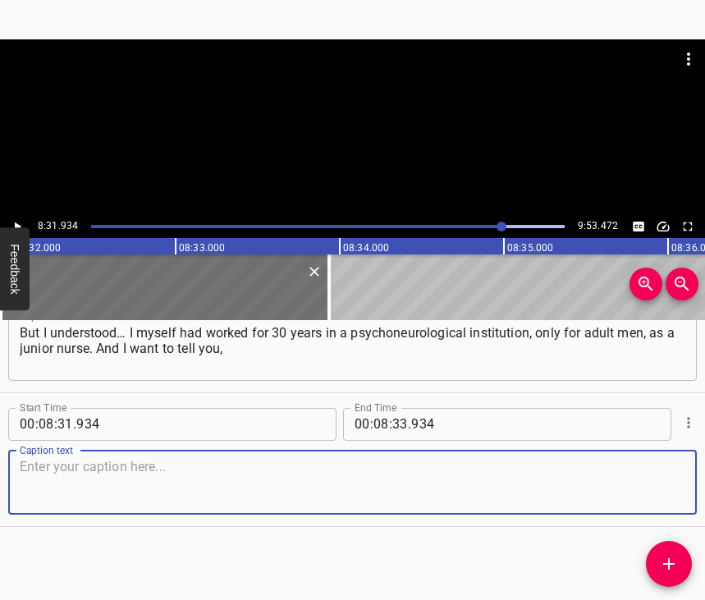
paste textarea "sick children are rarely taken in. I understood this perfectly, already being i…"
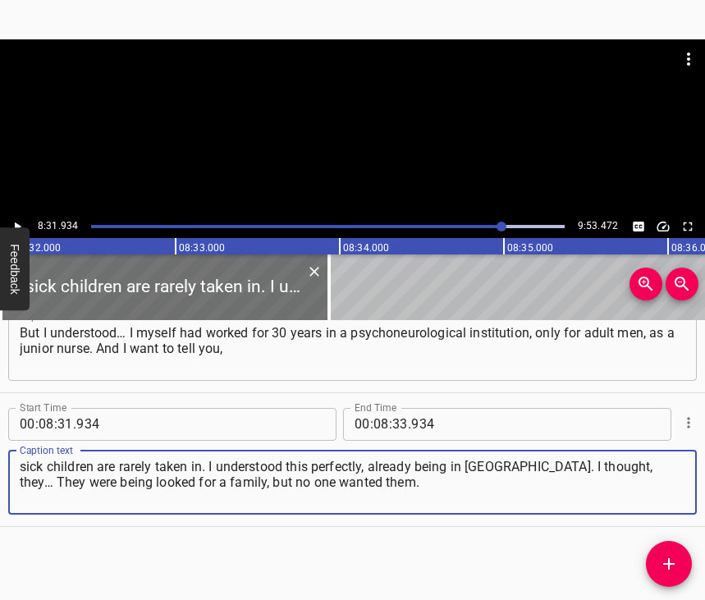
type textarea "sick children are rarely taken in. I understood this perfectly, already being i…"
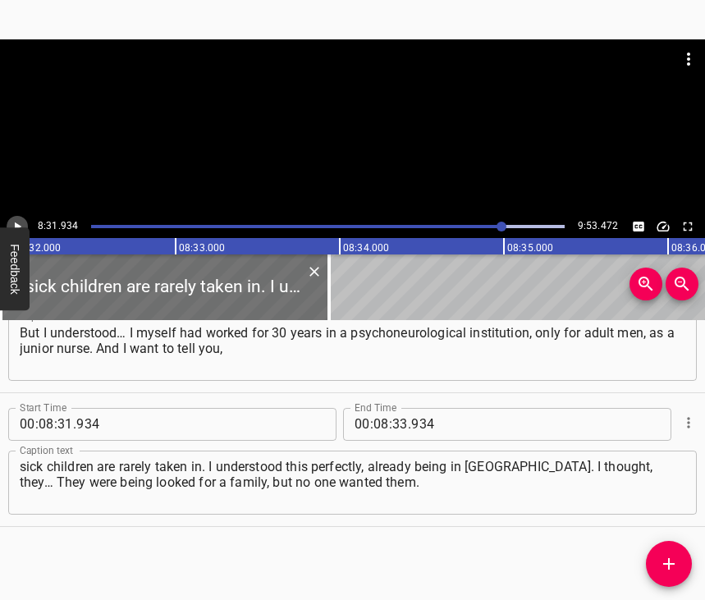
click at [16, 220] on icon "Play/Pause" at bounding box center [17, 226] width 15 height 15
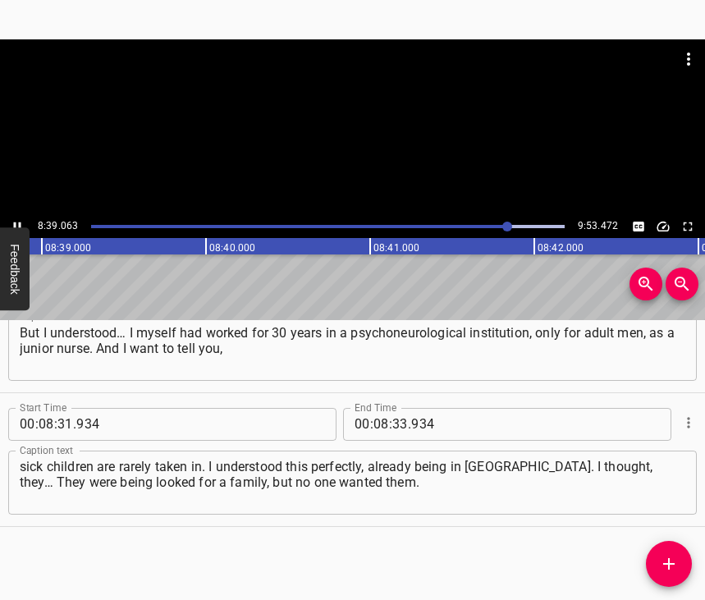
scroll to position [0, 85239]
click at [17, 221] on icon "Play/Pause" at bounding box center [17, 226] width 15 height 15
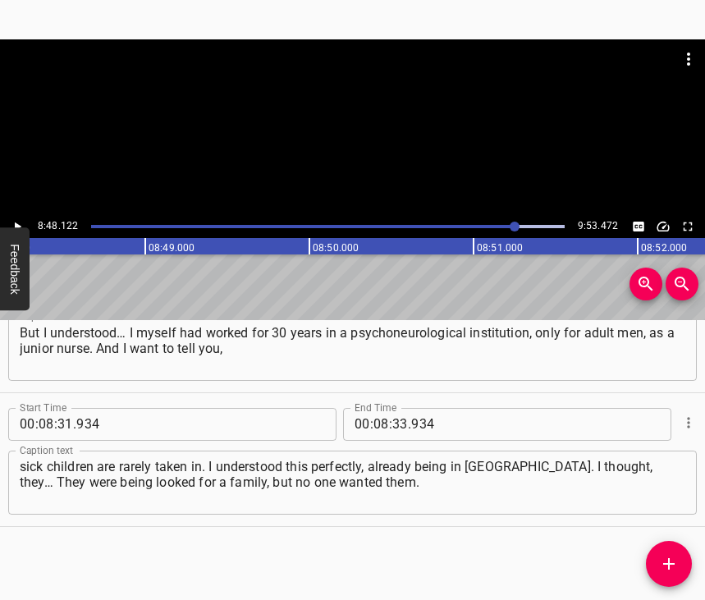
scroll to position [0, 86741]
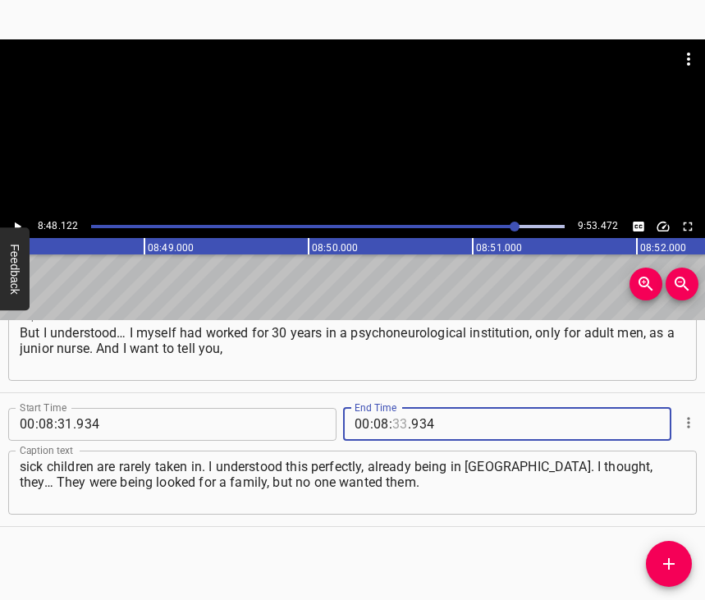
click at [397, 408] on input "number" at bounding box center [401, 424] width 16 height 33
type input "48"
type input "122"
click at [667, 559] on icon "Add Cue" at bounding box center [669, 564] width 20 height 20
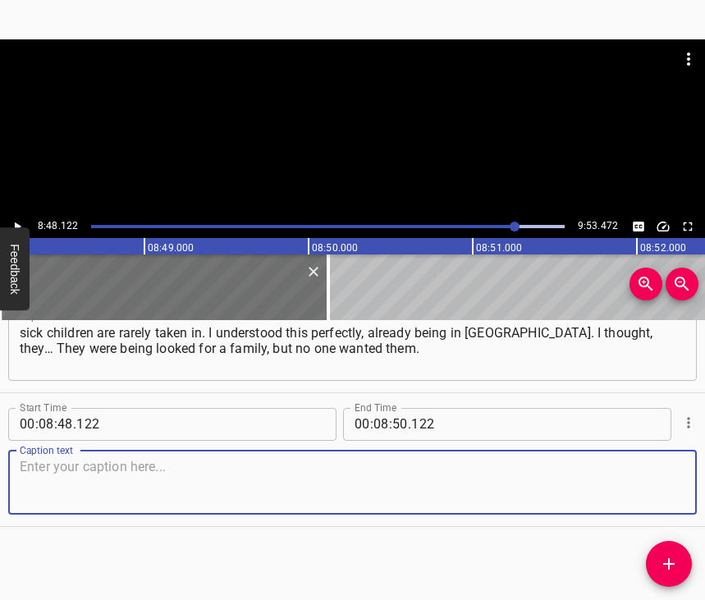
scroll to position [4971, 0]
click at [646, 480] on textarea at bounding box center [353, 482] width 666 height 47
click at [79, 462] on textarea at bounding box center [353, 482] width 666 height 47
paste textarea "I stayed in [GEOGRAPHIC_DATA] for a month, and then I thought: let it be this w…"
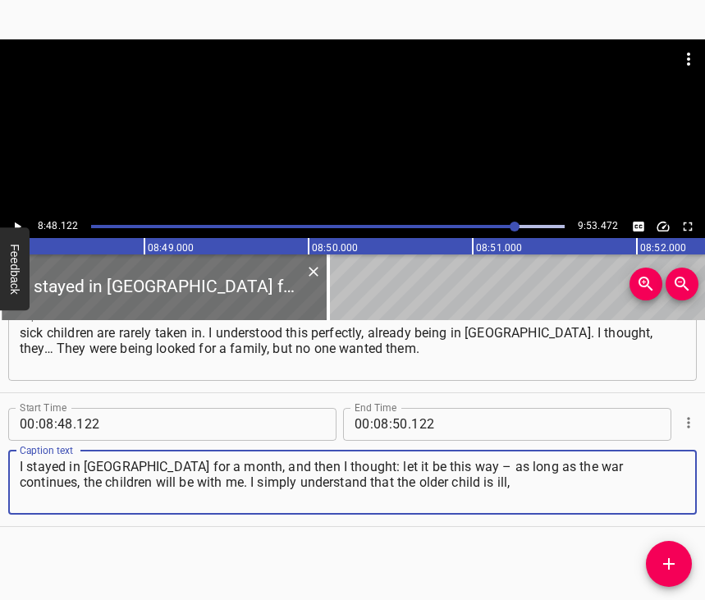
type textarea "I stayed in [GEOGRAPHIC_DATA] for a month, and then I thought: let it be this w…"
click at [13, 220] on icon "Play/Pause" at bounding box center [17, 226] width 15 height 15
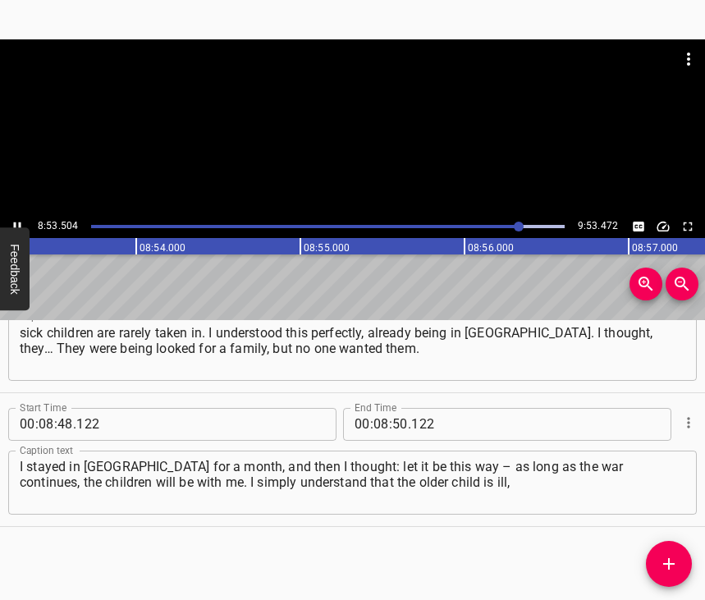
scroll to position [0, 87597]
click at [19, 223] on icon "Play/Pause" at bounding box center [17, 226] width 7 height 9
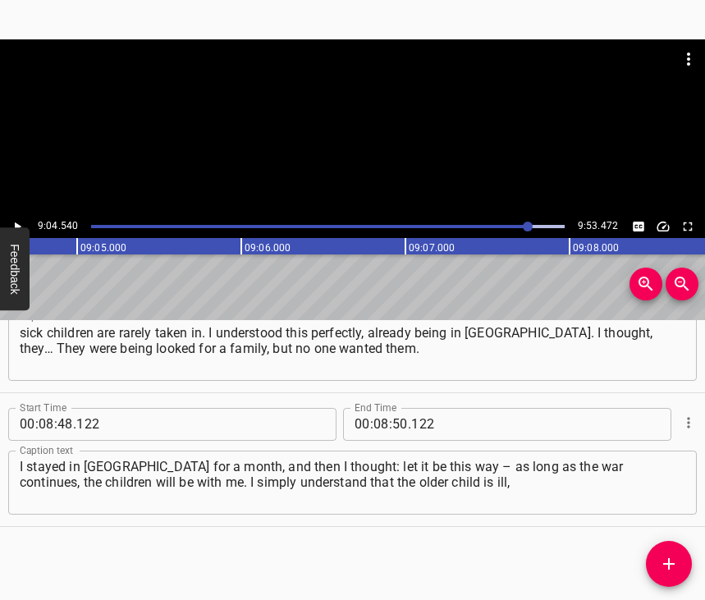
scroll to position [0, 89438]
click at [380, 408] on input "number" at bounding box center [382, 424] width 16 height 33
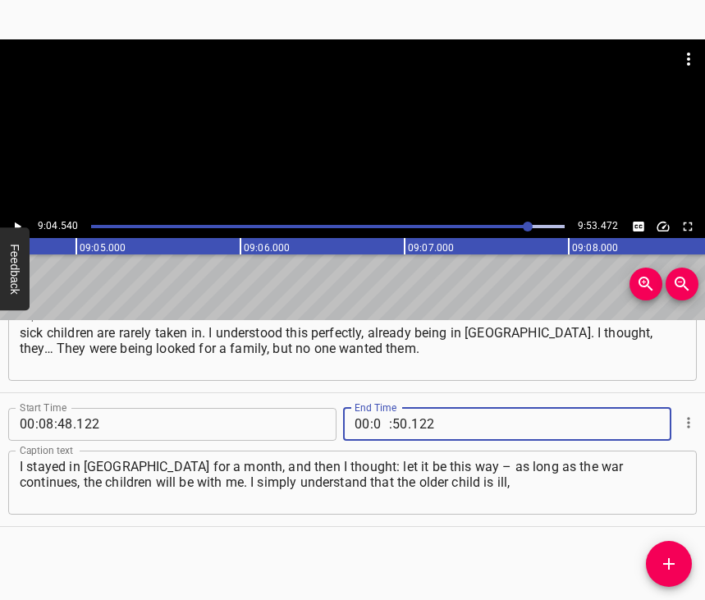
type input "09"
type input "04"
type input "540"
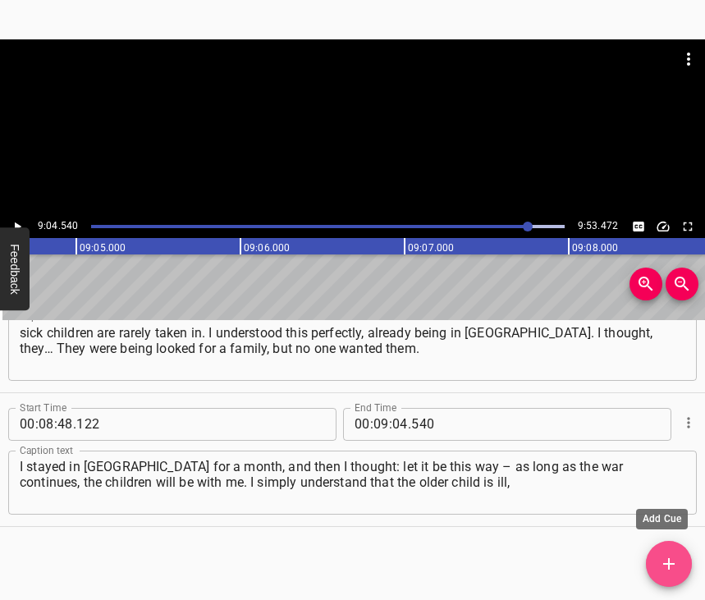
click at [672, 560] on icon "Add Cue" at bounding box center [669, 564] width 20 height 20
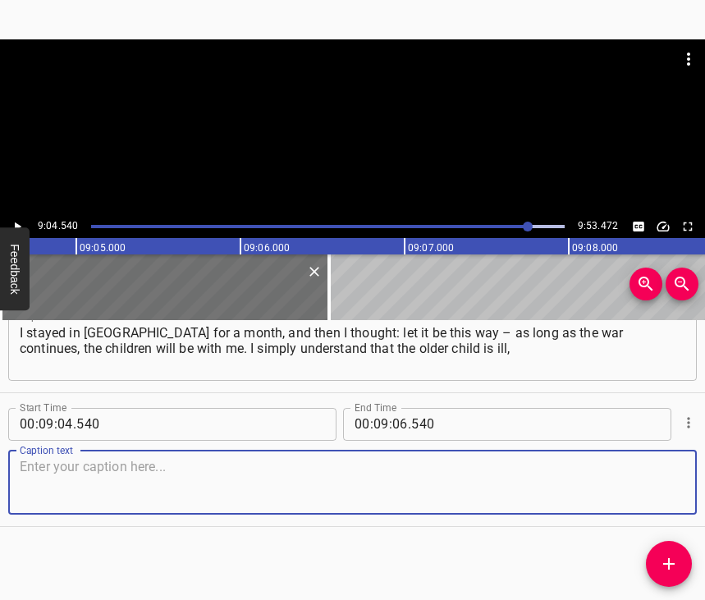
scroll to position [5119, 0]
click at [650, 483] on textarea at bounding box center [353, 482] width 666 height 47
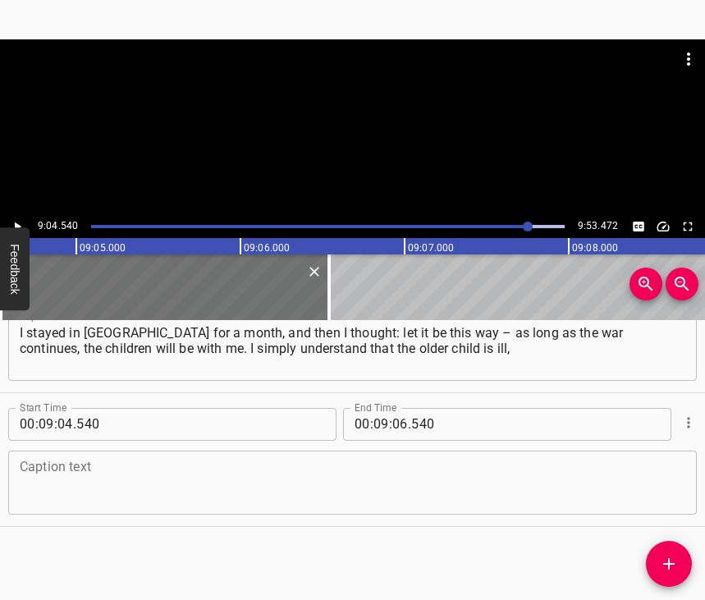
click at [68, 471] on textarea at bounding box center [353, 482] width 666 height 47
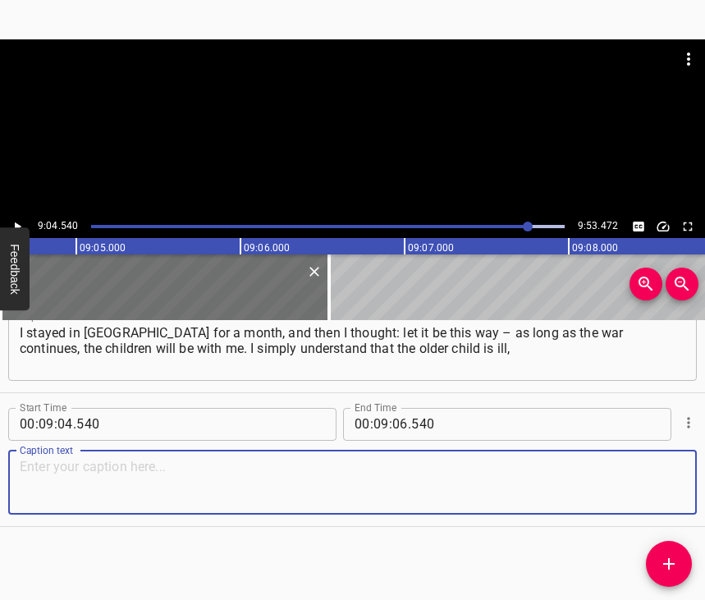
paste textarea "she has inclusive education, she needs care. She helps me. I went with the olde…"
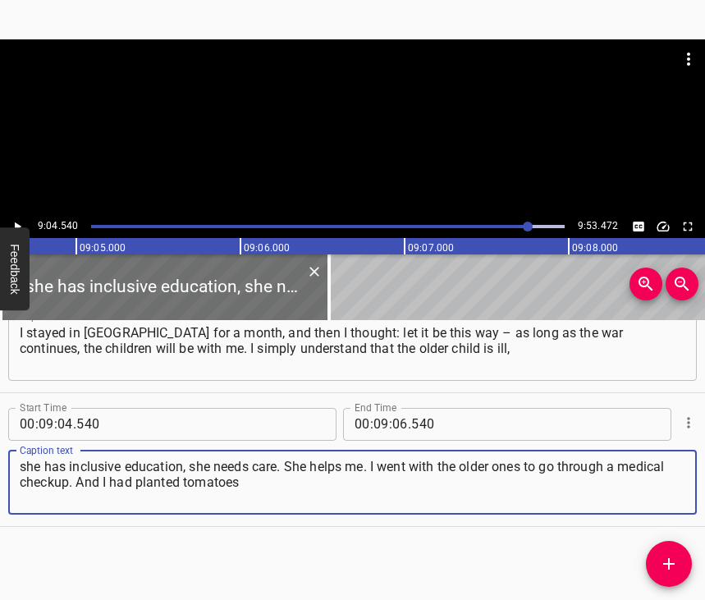
type textarea "she has inclusive education, she needs care. She helps me. I went with the olde…"
click at [21, 217] on button "Play/Pause" at bounding box center [17, 226] width 21 height 21
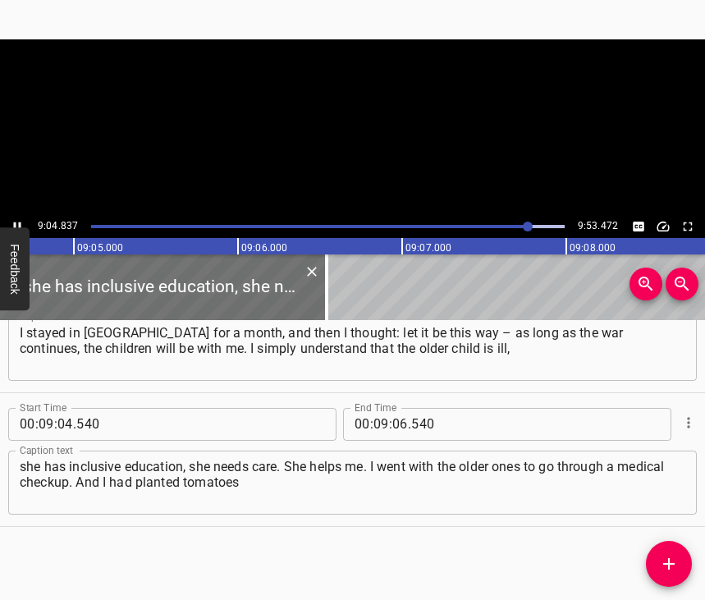
scroll to position [0, 89443]
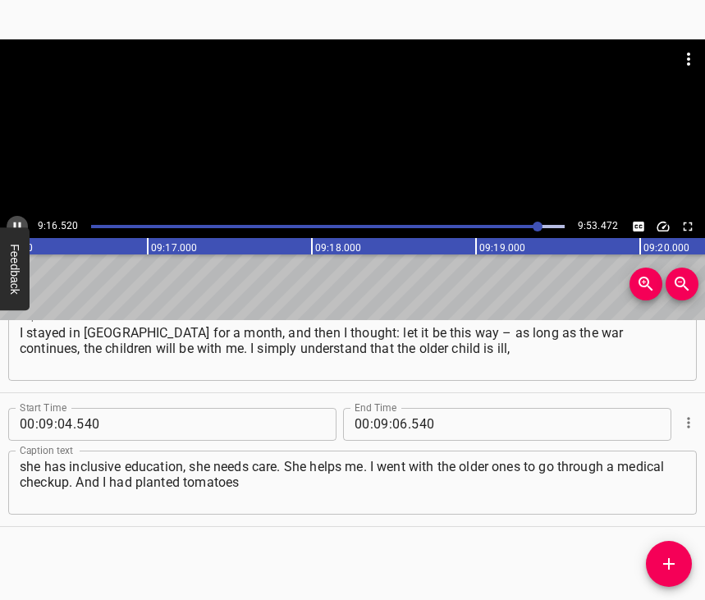
click at [16, 224] on icon "Play/Pause" at bounding box center [17, 226] width 7 height 9
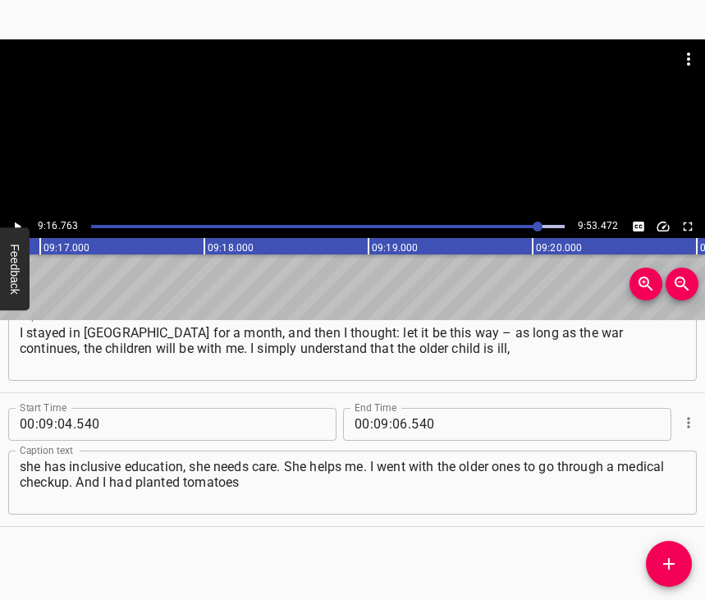
scroll to position [0, 91445]
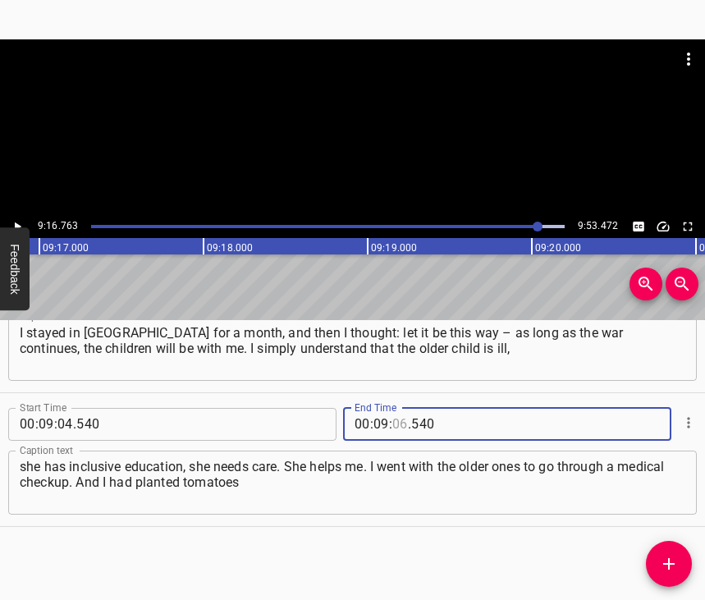
click at [393, 411] on input "number" at bounding box center [401, 424] width 16 height 33
type input "16"
type input "763"
click at [664, 560] on icon "Add Cue" at bounding box center [669, 564] width 20 height 20
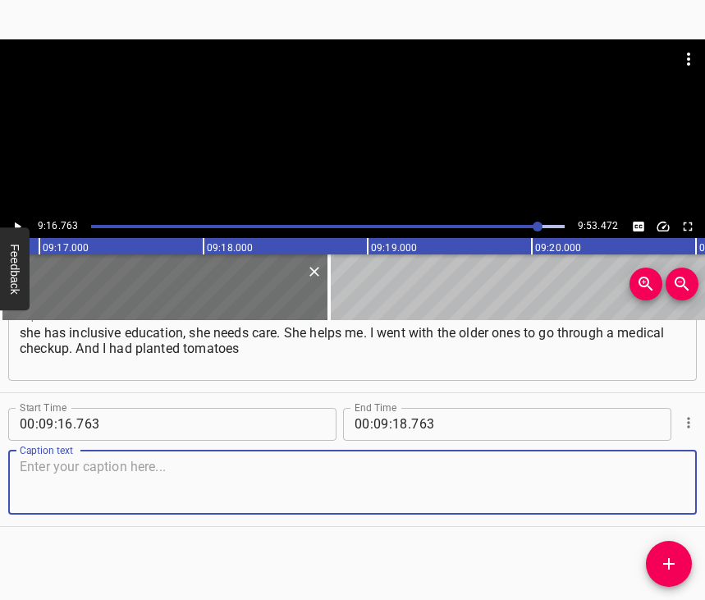
scroll to position [5267, 0]
click at [650, 468] on textarea at bounding box center [353, 482] width 666 height 47
click at [233, 475] on textarea at bounding box center [353, 482] width 666 height 47
paste textarea "on the windowsill. Because we have a small garden plot where we live now. Even …"
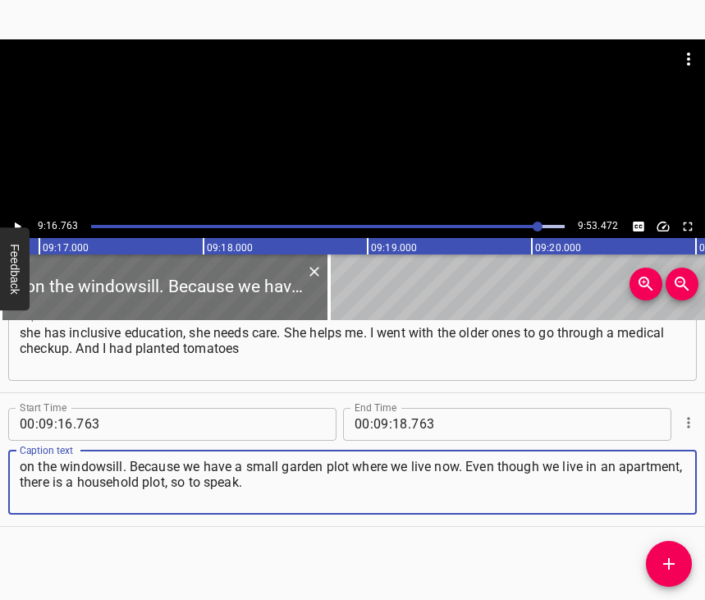
type textarea "on the windowsill. Because we have a small garden plot where we live now. Even …"
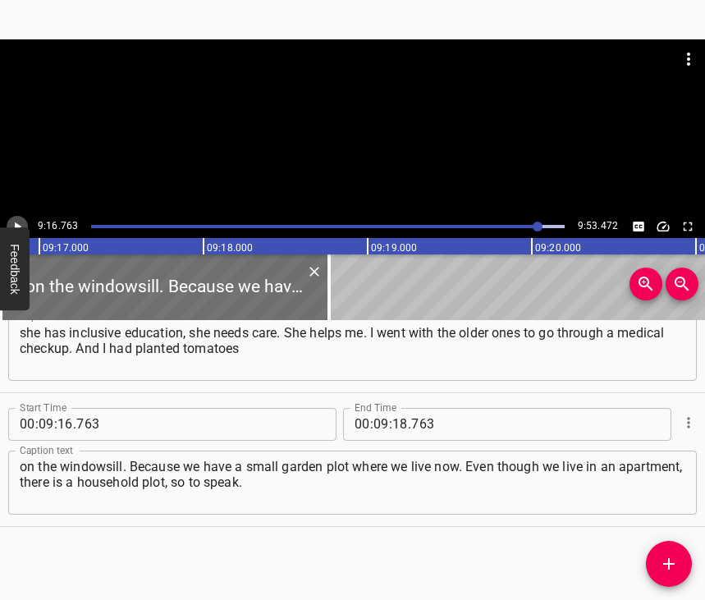
click at [14, 226] on icon "Play/Pause" at bounding box center [17, 226] width 15 height 15
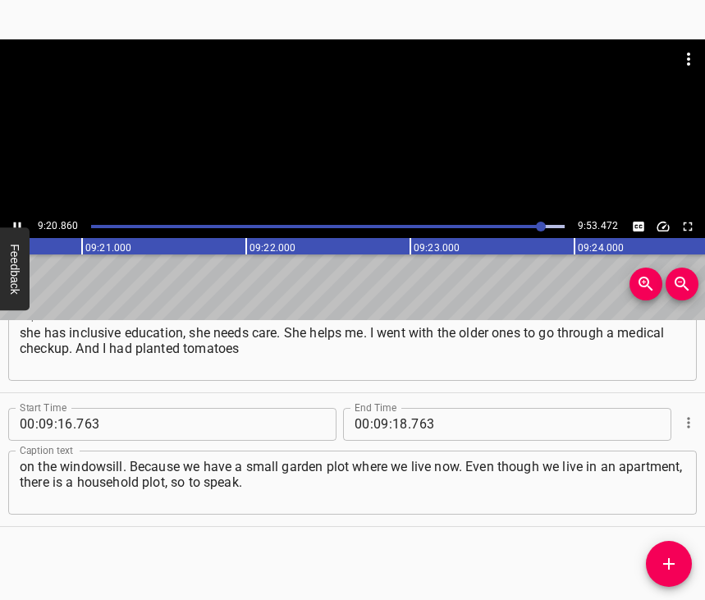
scroll to position [0, 92069]
click at [15, 223] on icon "Play/Pause" at bounding box center [17, 226] width 7 height 9
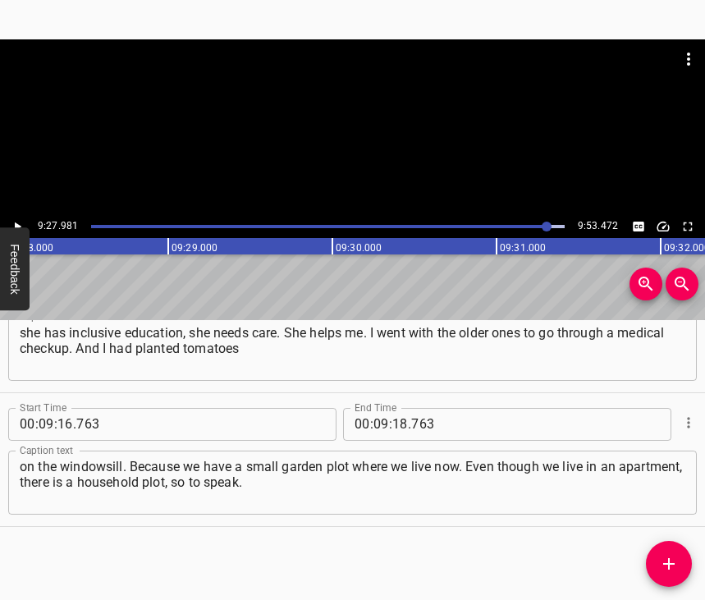
scroll to position [0, 93288]
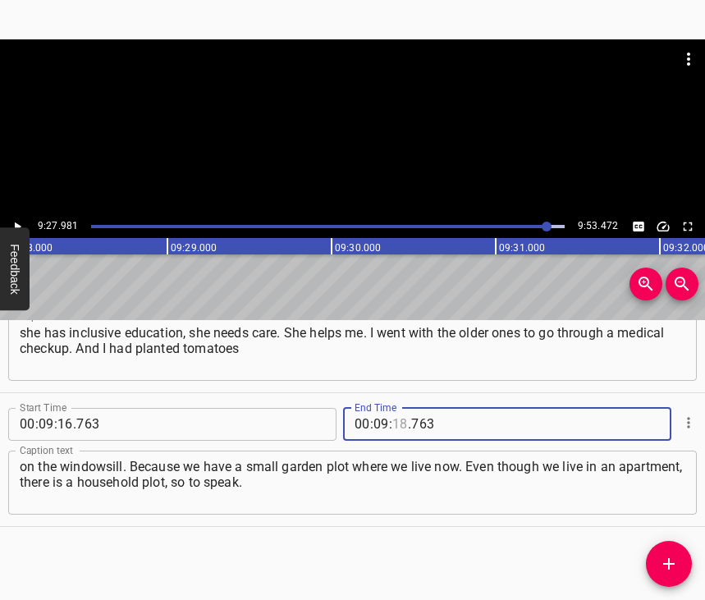
click at [393, 408] on input "number" at bounding box center [401, 424] width 16 height 33
type input "27"
type input "981"
click at [667, 561] on icon "Add Cue" at bounding box center [669, 564] width 20 height 20
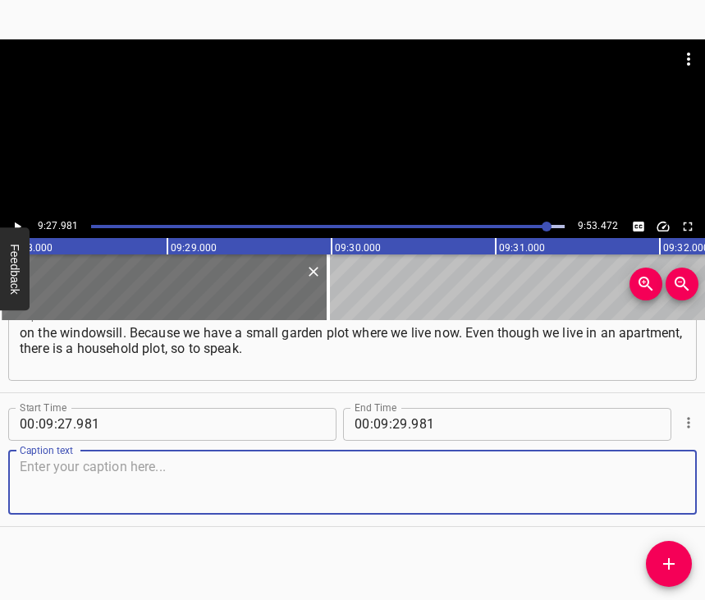
scroll to position [5414, 0]
drag, startPoint x: 659, startPoint y: 487, endPoint x: 698, endPoint y: 474, distance: 41.6
click at [660, 485] on textarea at bounding box center [353, 482] width 666 height 47
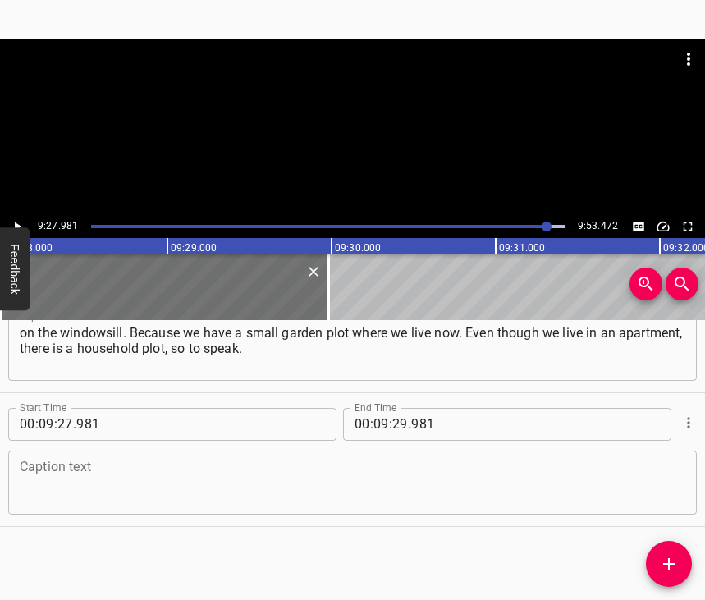
click at [440, 467] on textarea at bounding box center [353, 482] width 666 height 47
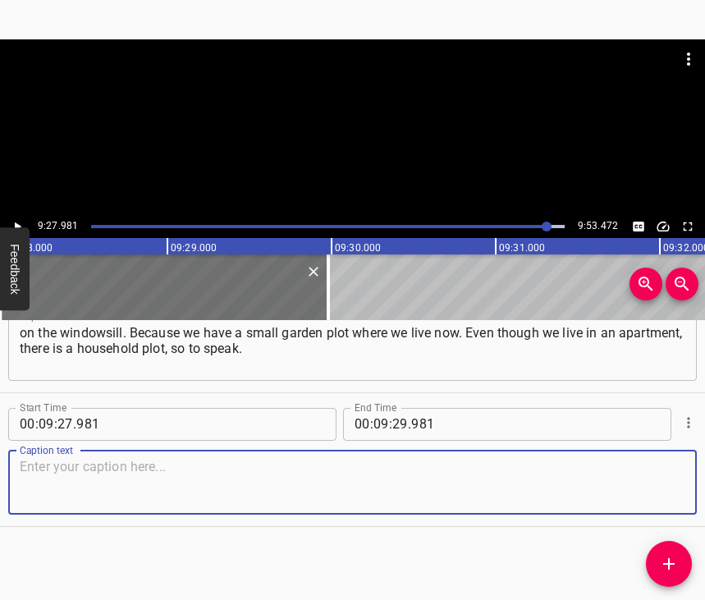
paste textarea "I planted tomatoes on the windowsill. And she found white spirit on the balcony…"
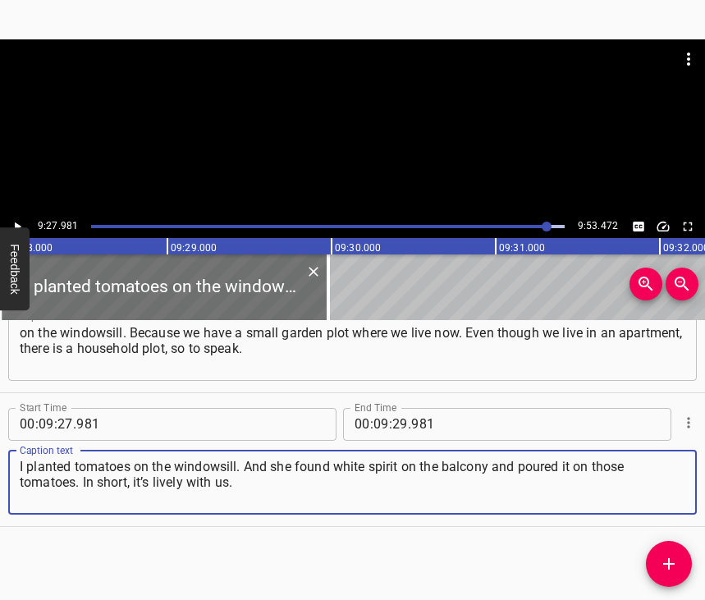
type textarea "I planted tomatoes on the windowsill. And she found white spirit on the balcony…"
click at [393, 411] on input "number" at bounding box center [401, 424] width 16 height 33
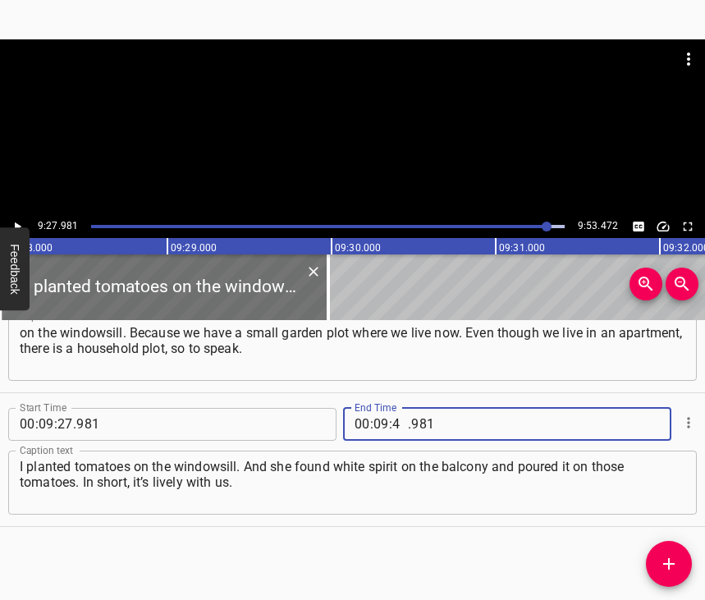
type input "43"
type input "472"
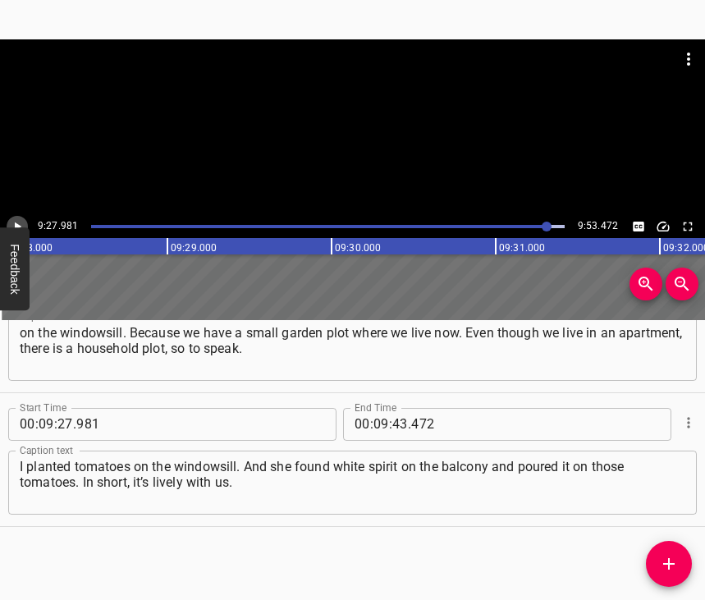
click at [21, 220] on icon "Play/Pause" at bounding box center [17, 226] width 15 height 15
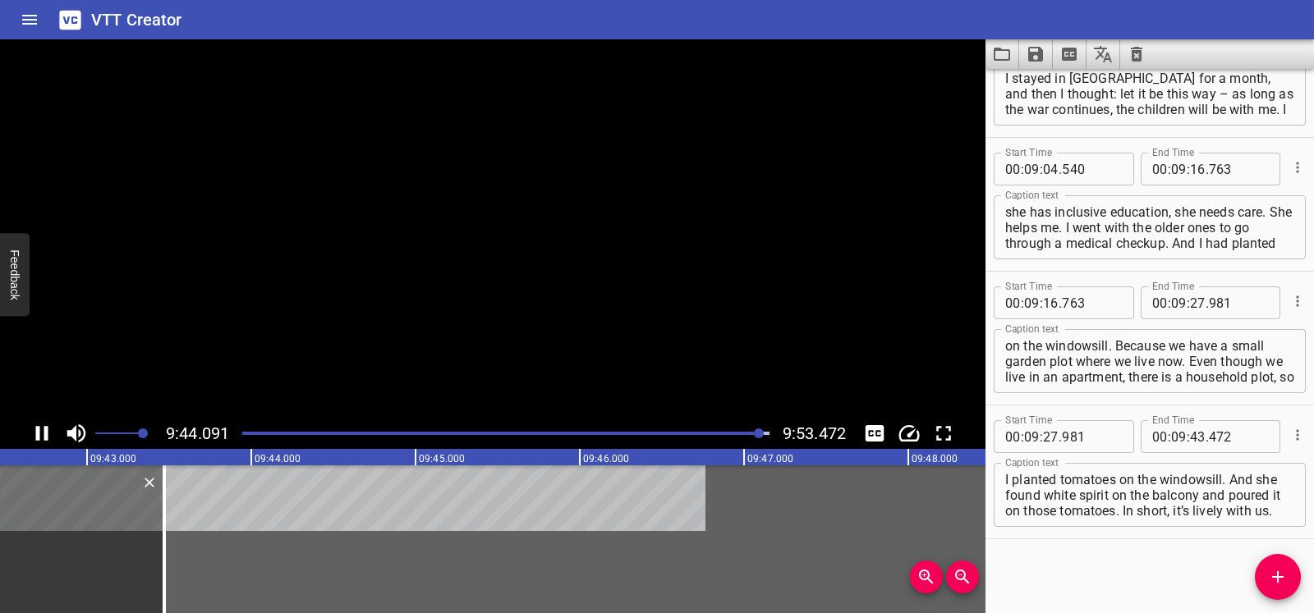
scroll to position [5150, 0]
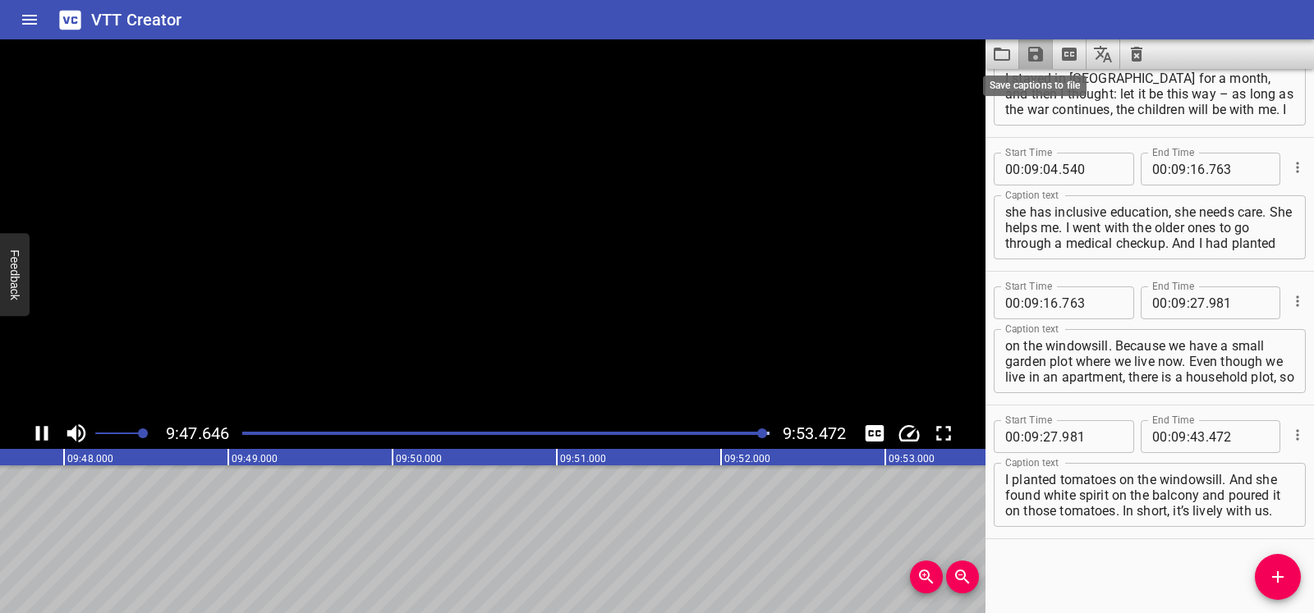
click at [705, 56] on icon "Save captions to file" at bounding box center [1036, 54] width 20 height 20
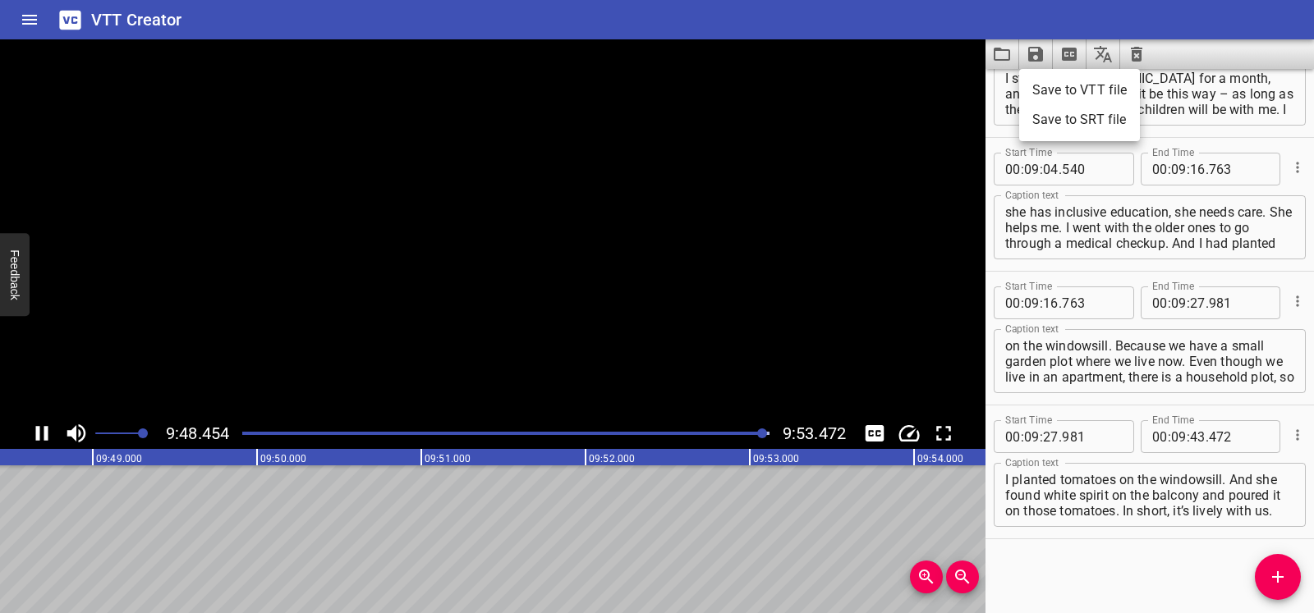
scroll to position [0, 96650]
click at [705, 92] on li "Save to VTT file" at bounding box center [1079, 91] width 121 height 30
